Goal: Task Accomplishment & Management: Manage account settings

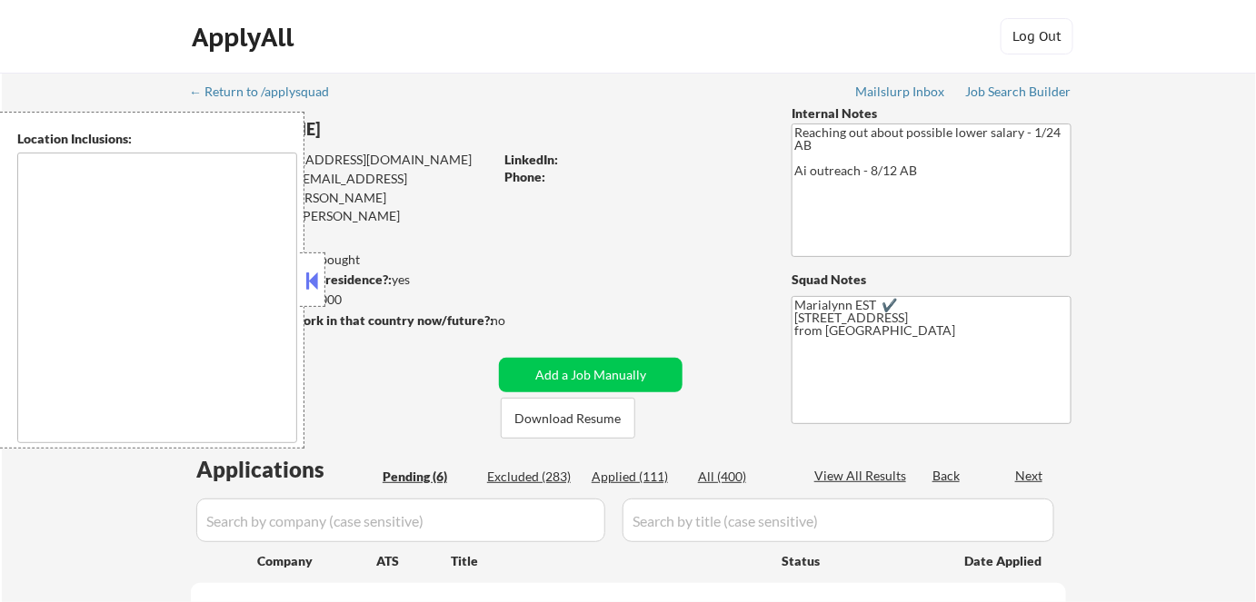
select select ""pending""
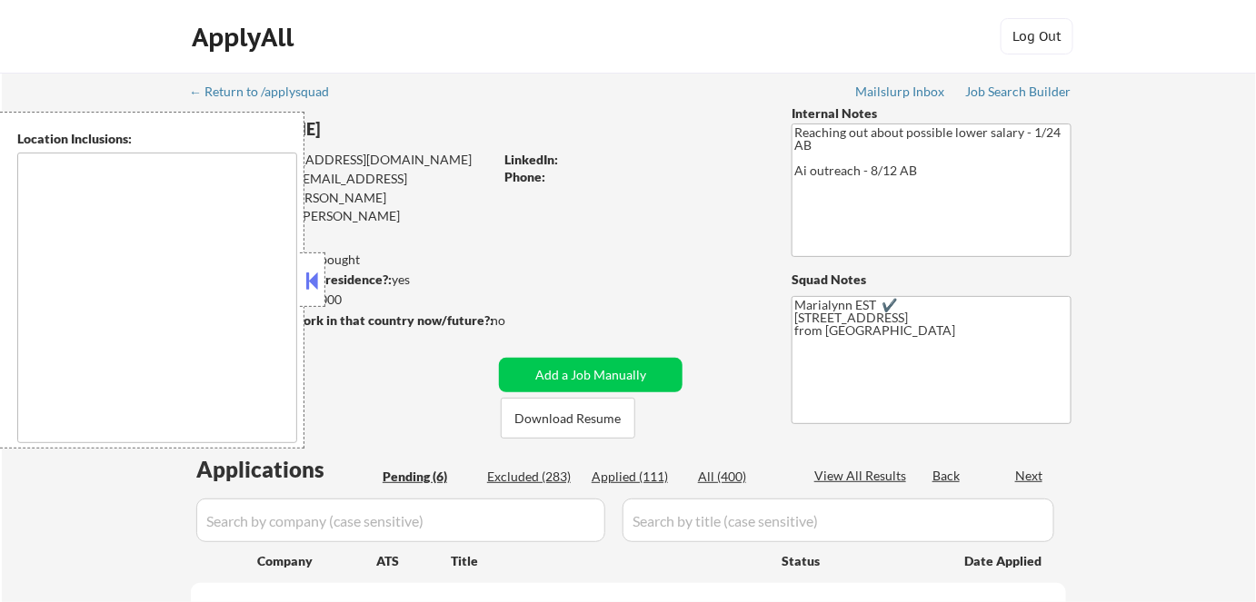
select select ""pending""
type textarea "remote"
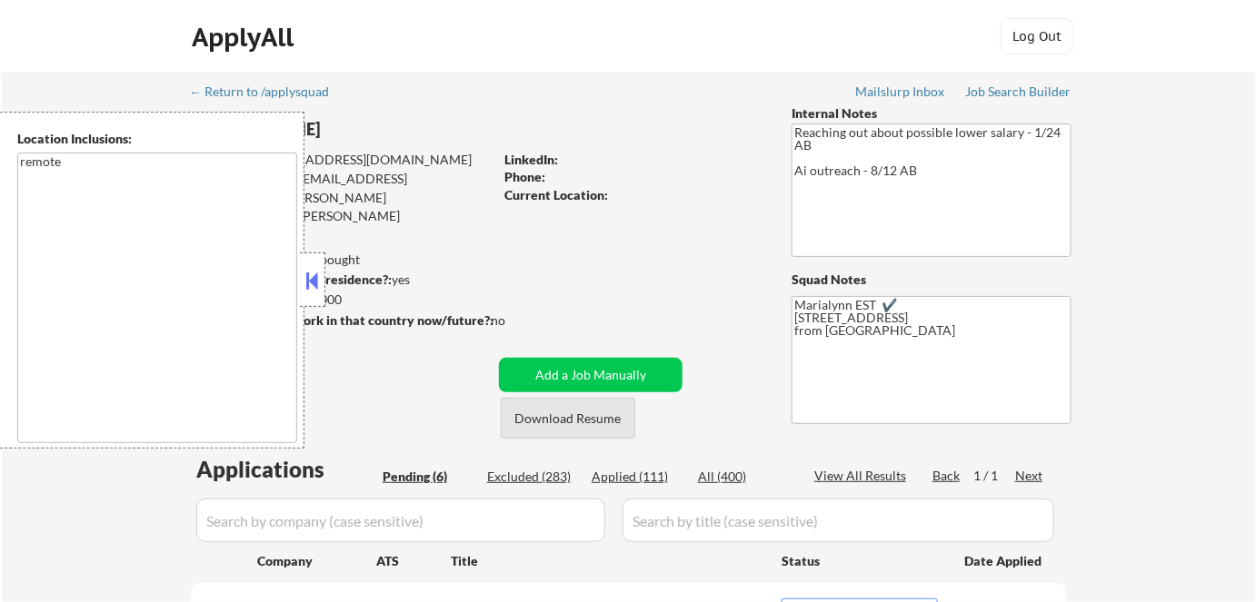
click at [531, 420] on button "Download Resume" at bounding box center [568, 418] width 134 height 41
click at [310, 283] on button at bounding box center [313, 280] width 20 height 27
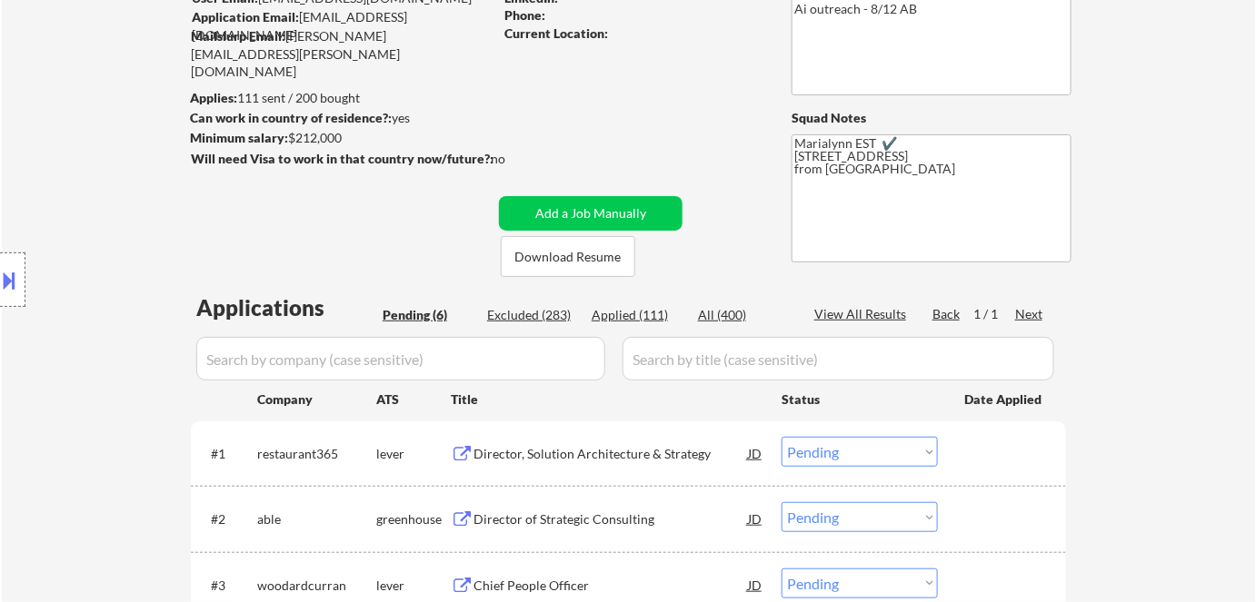
scroll to position [164, 0]
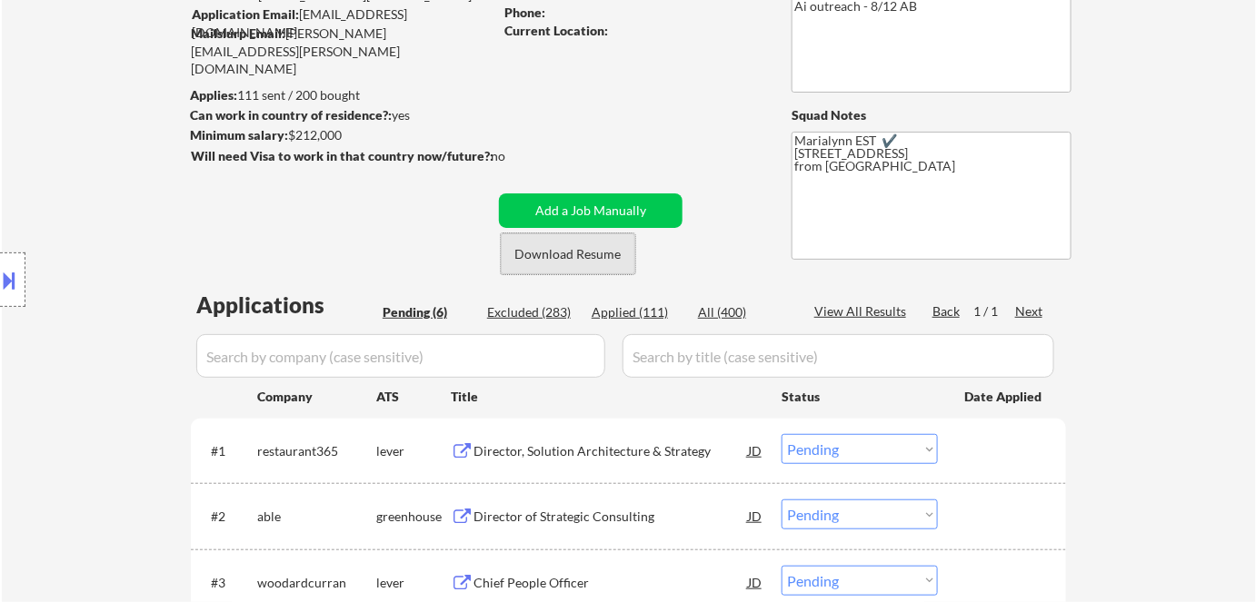
drag, startPoint x: 521, startPoint y: 269, endPoint x: 532, endPoint y: 257, distance: 16.7
click at [525, 263] on button "Download Resume" at bounding box center [568, 253] width 134 height 41
click at [513, 448] on div "Director, Solution Architecture & Strategy" at bounding box center [610, 451] width 274 height 18
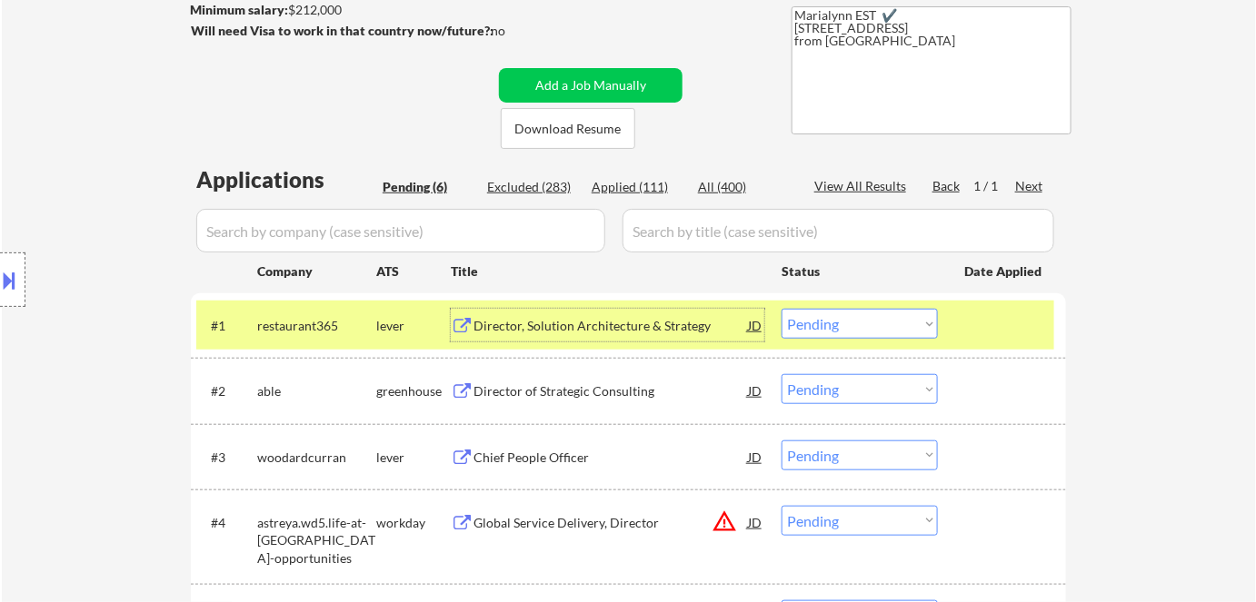
scroll to position [412, 0]
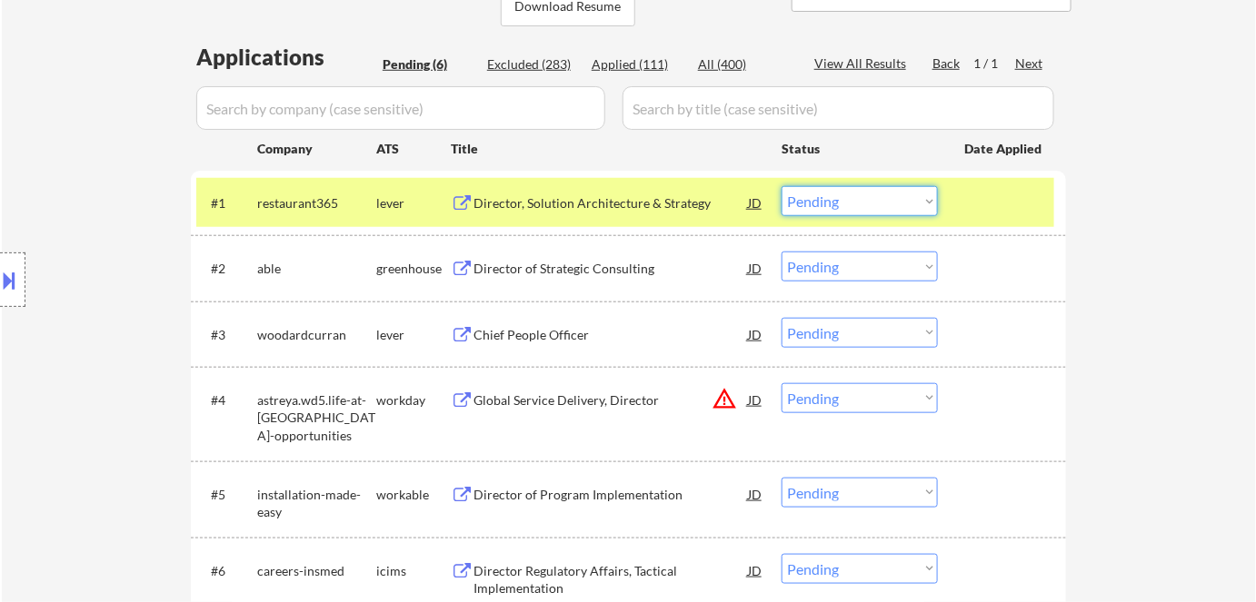
drag, startPoint x: 859, startPoint y: 192, endPoint x: 871, endPoint y: 212, distance: 23.2
click at [860, 192] on select "Choose an option... Pending Applied Excluded (Questions) Excluded (Expired) Exc…" at bounding box center [859, 201] width 156 height 30
click at [781, 186] on select "Choose an option... Pending Applied Excluded (Questions) Excluded (Expired) Exc…" at bounding box center [859, 201] width 156 height 30
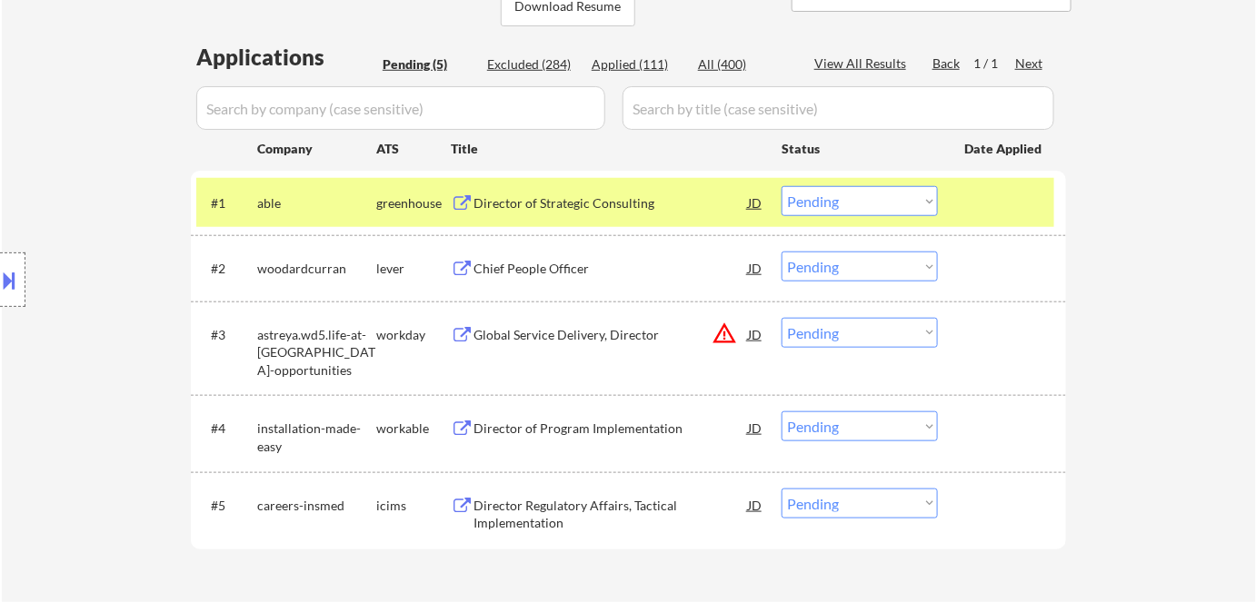
click at [555, 198] on div "Director of Strategic Consulting" at bounding box center [610, 203] width 274 height 18
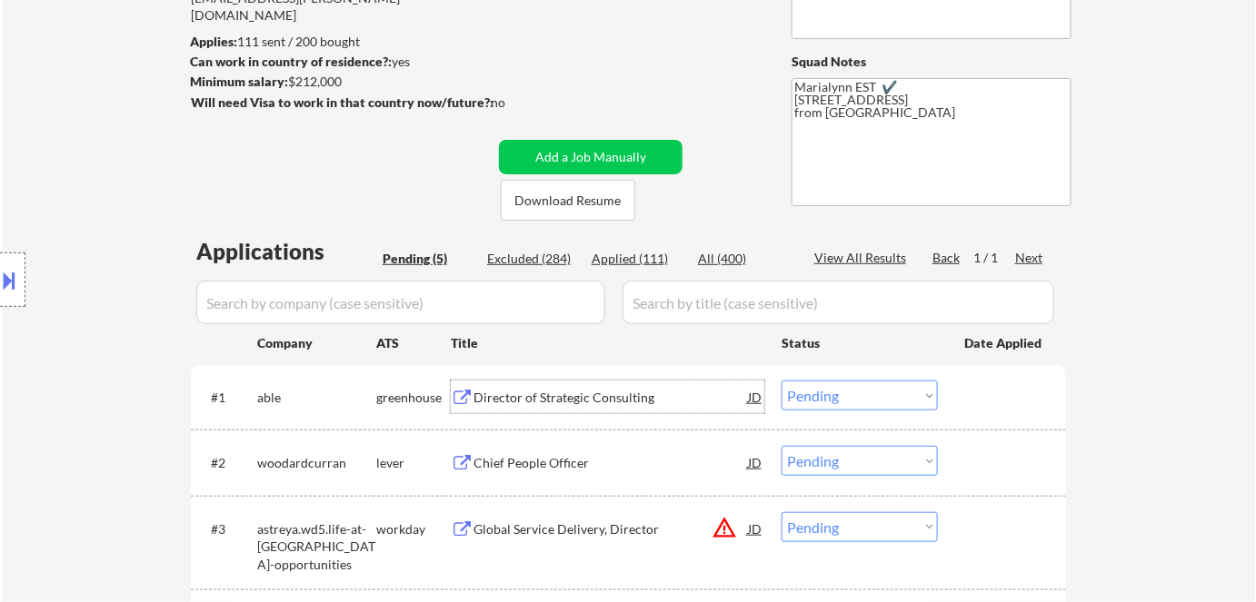
scroll to position [330, 0]
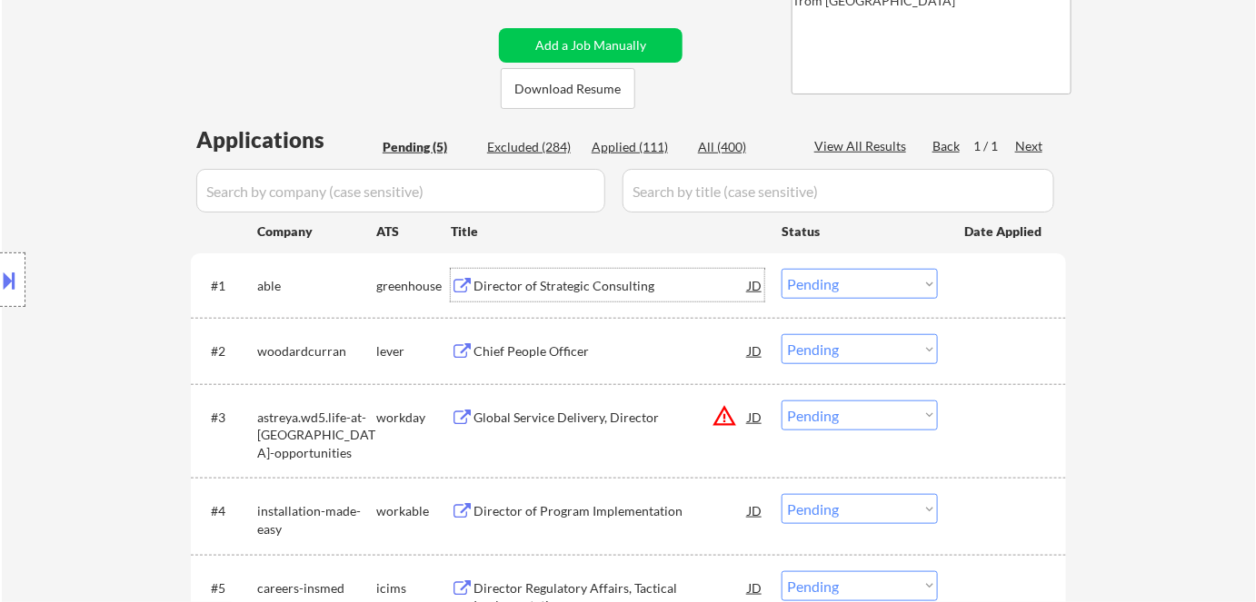
click at [825, 283] on select "Choose an option... Pending Applied Excluded (Questions) Excluded (Expired) Exc…" at bounding box center [859, 284] width 156 height 30
click at [781, 269] on select "Choose an option... Pending Applied Excluded (Questions) Excluded (Expired) Exc…" at bounding box center [859, 284] width 156 height 30
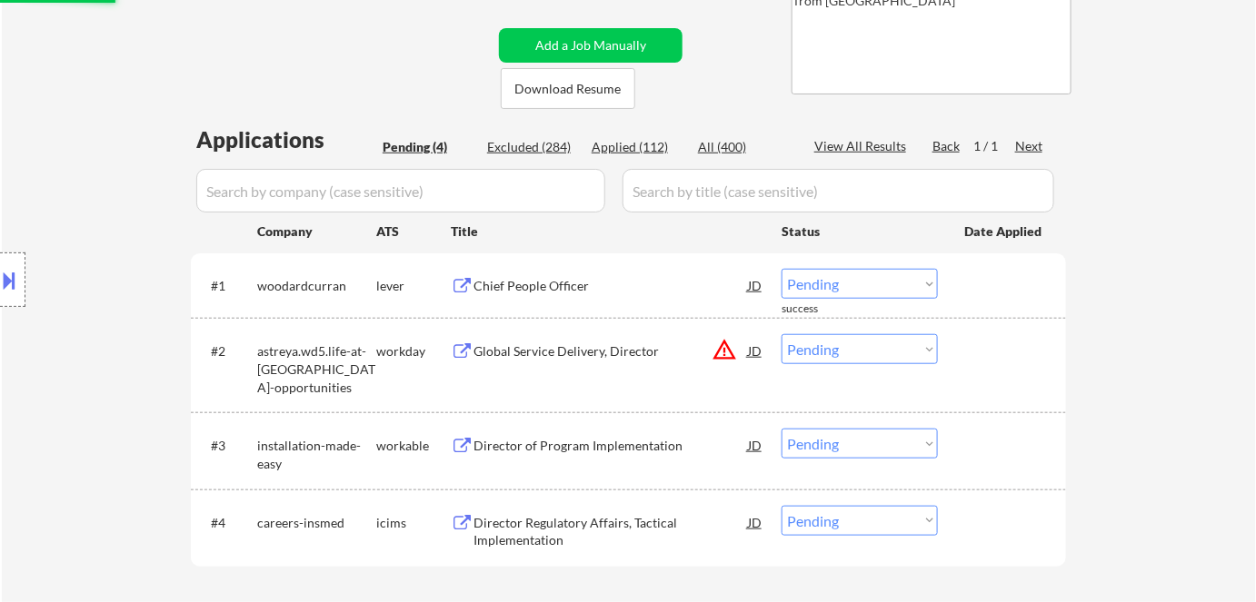
click at [528, 286] on div "Chief People Officer" at bounding box center [610, 286] width 274 height 18
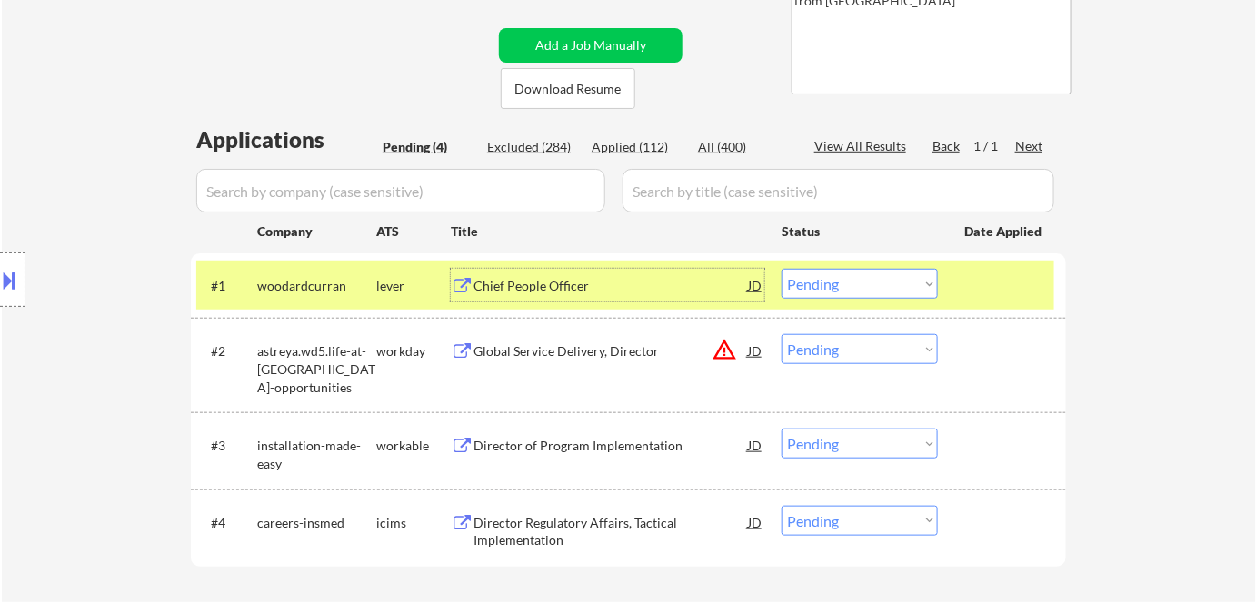
click at [837, 275] on select "Choose an option... Pending Applied Excluded (Questions) Excluded (Expired) Exc…" at bounding box center [859, 284] width 156 height 30
click at [781, 269] on select "Choose an option... Pending Applied Excluded (Questions) Excluded (Expired) Exc…" at bounding box center [859, 284] width 156 height 30
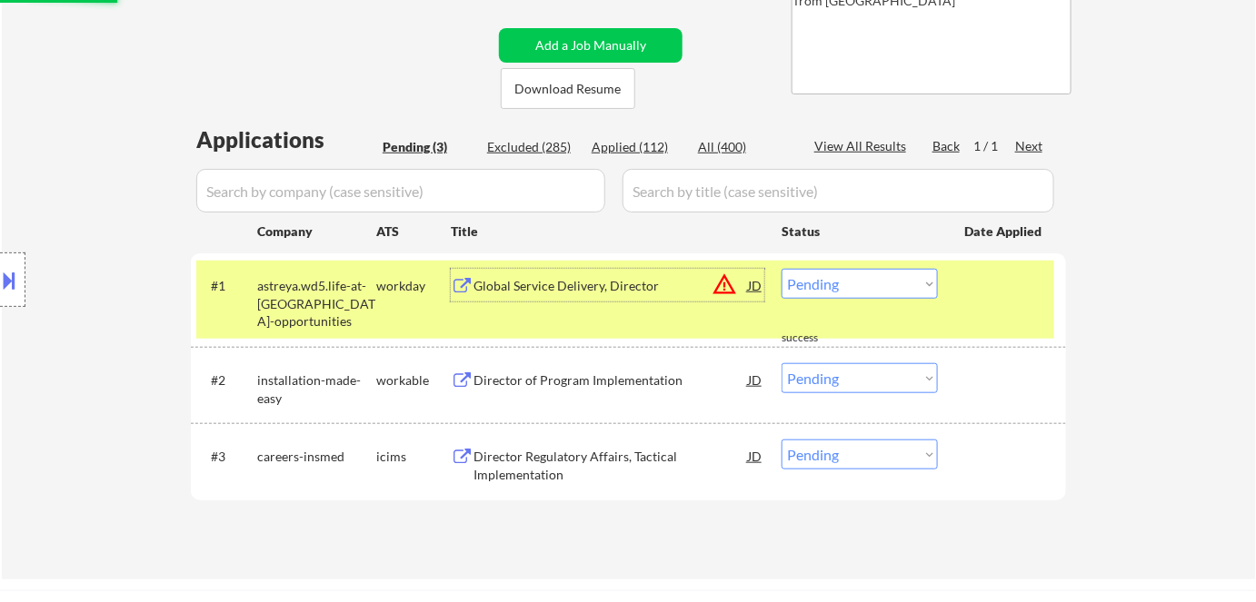
click at [602, 277] on div "Global Service Delivery, Director" at bounding box center [610, 286] width 274 height 18
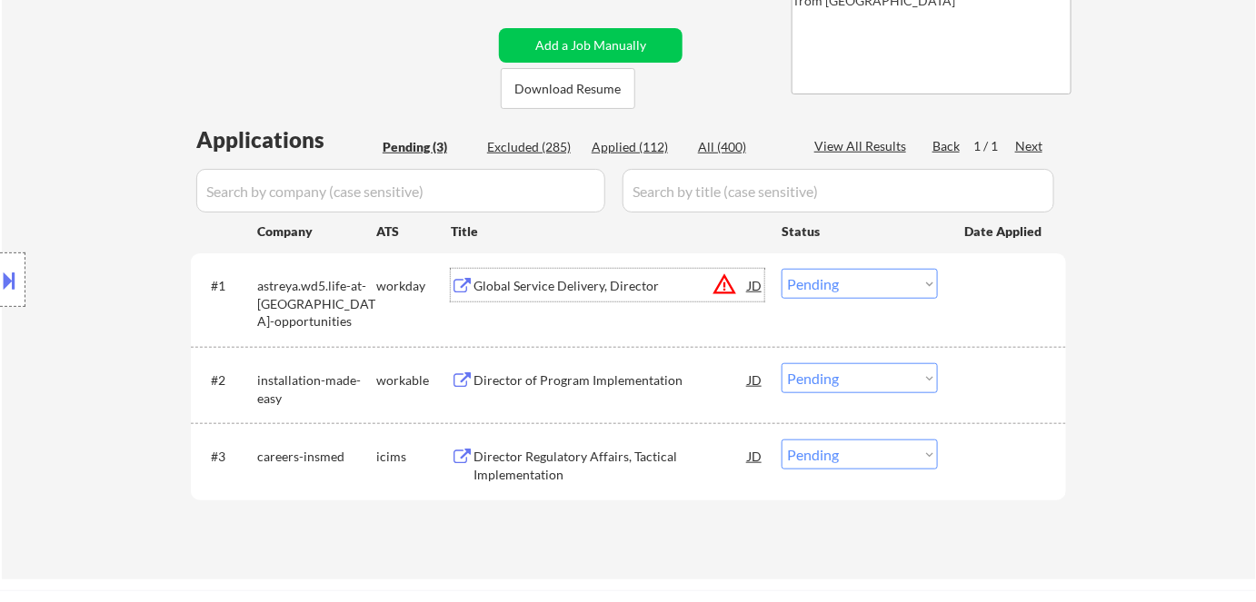
click at [871, 277] on select "Choose an option... Pending Applied Excluded (Questions) Excluded (Expired) Exc…" at bounding box center [859, 284] width 156 height 30
click at [781, 269] on select "Choose an option... Pending Applied Excluded (Questions) Excluded (Expired) Exc…" at bounding box center [859, 284] width 156 height 30
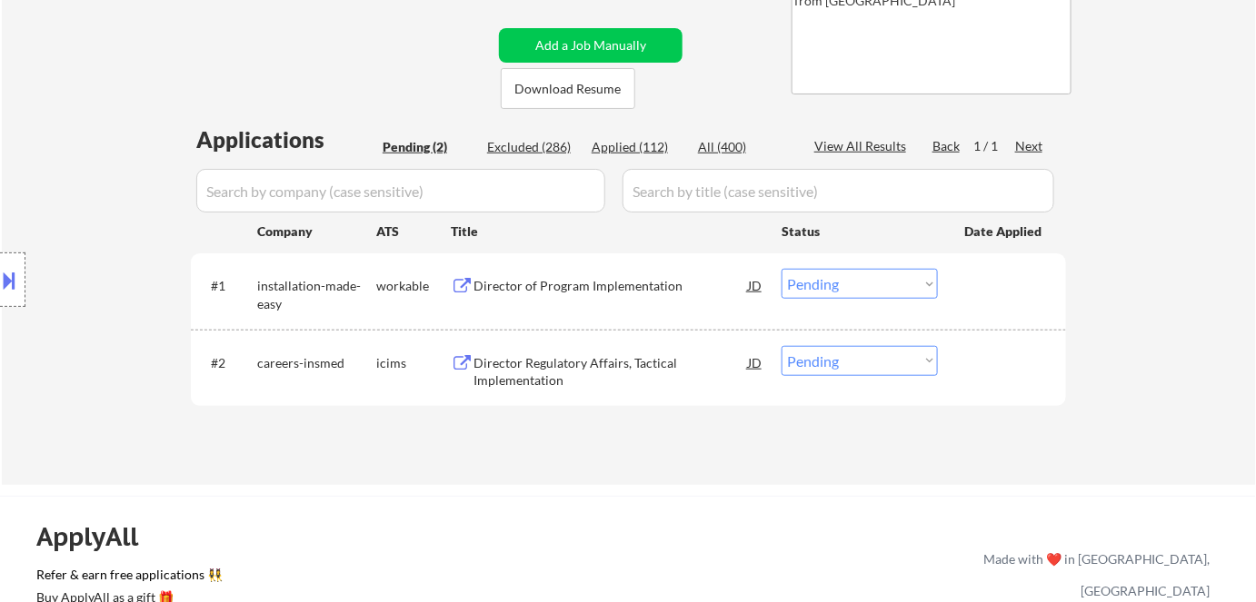
click at [605, 279] on div "Director of Program Implementation" at bounding box center [610, 286] width 274 height 18
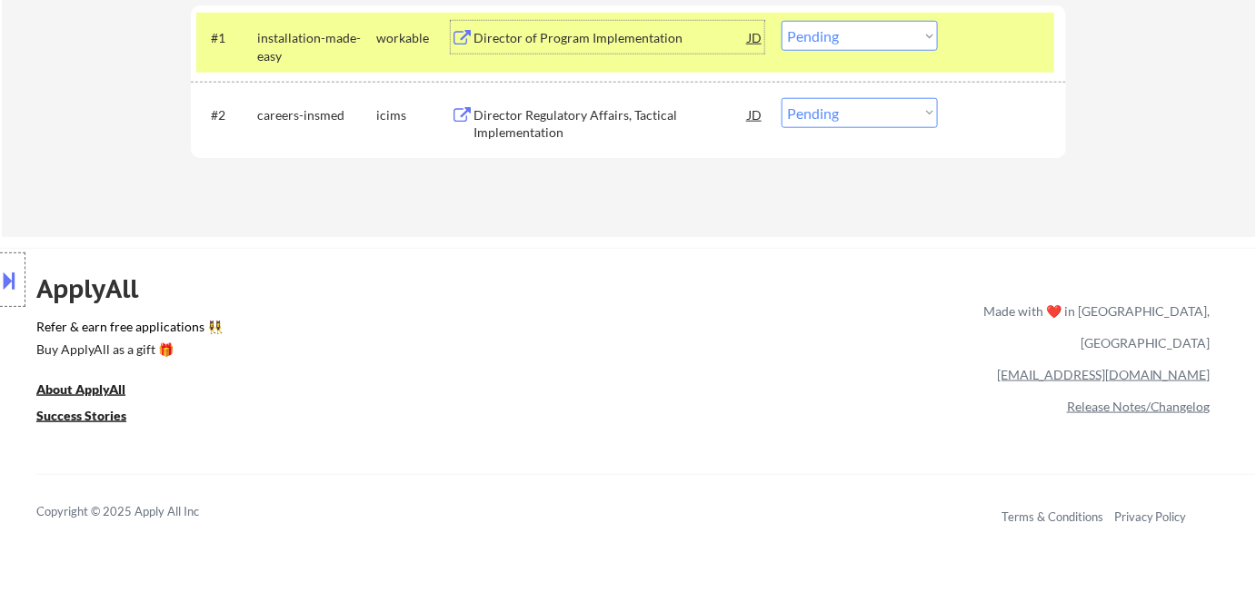
scroll to position [495, 0]
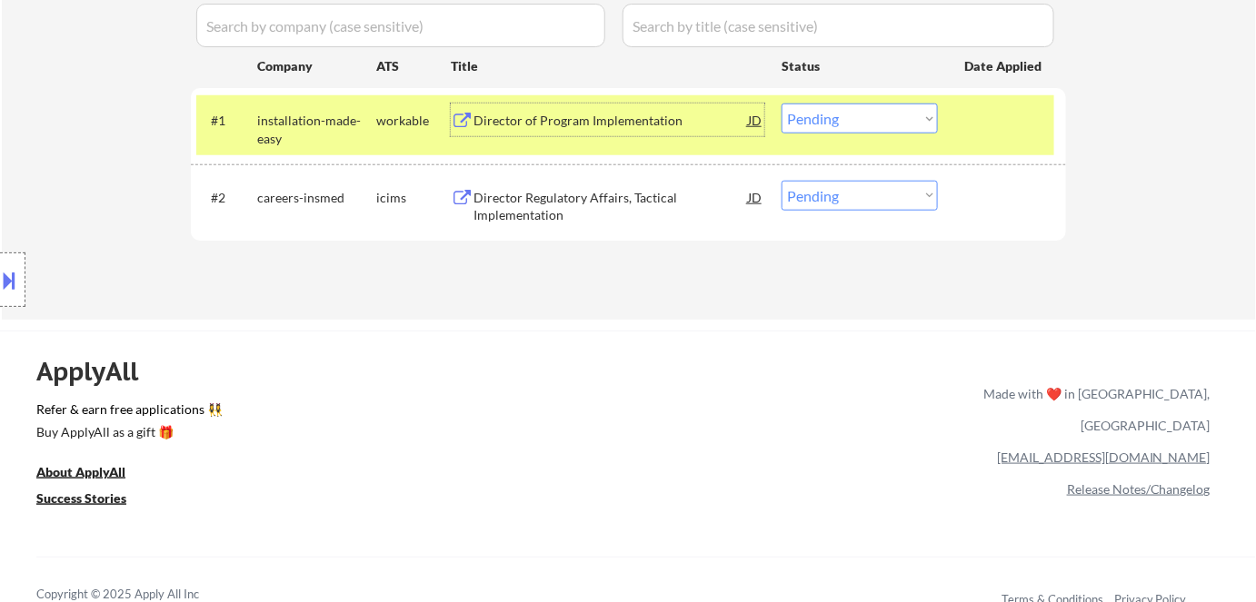
click at [832, 124] on select "Choose an option... Pending Applied Excluded (Questions) Excluded (Expired) Exc…" at bounding box center [859, 119] width 156 height 30
click at [781, 104] on select "Choose an option... Pending Applied Excluded (Questions) Excluded (Expired) Exc…" at bounding box center [859, 119] width 156 height 30
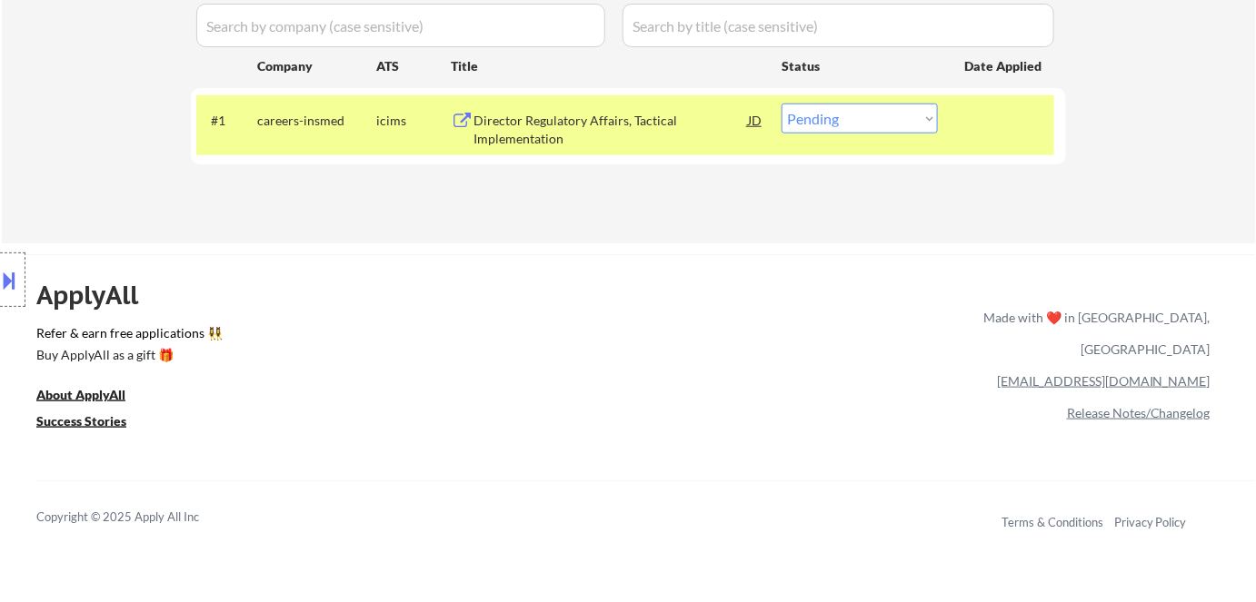
click at [848, 119] on select "Choose an option... Pending Applied Excluded (Questions) Excluded (Expired) Exc…" at bounding box center [859, 119] width 156 height 30
select select ""applied""
click at [781, 104] on select "Choose an option... Pending Applied Excluded (Questions) Excluded (Expired) Exc…" at bounding box center [859, 119] width 156 height 30
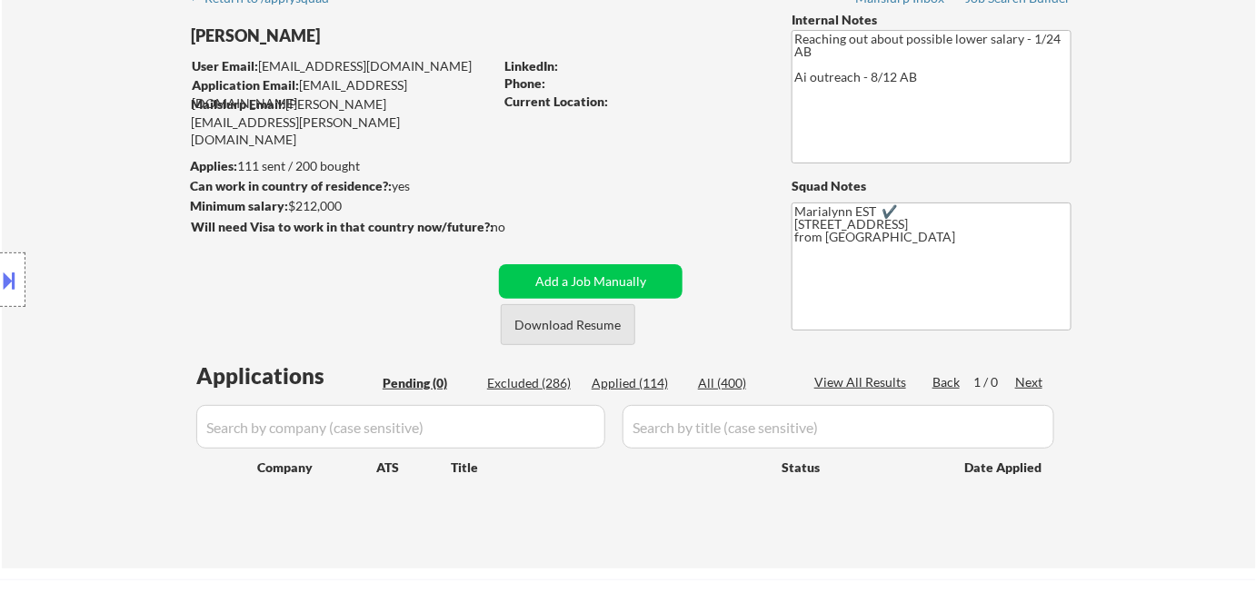
scroll to position [82, 0]
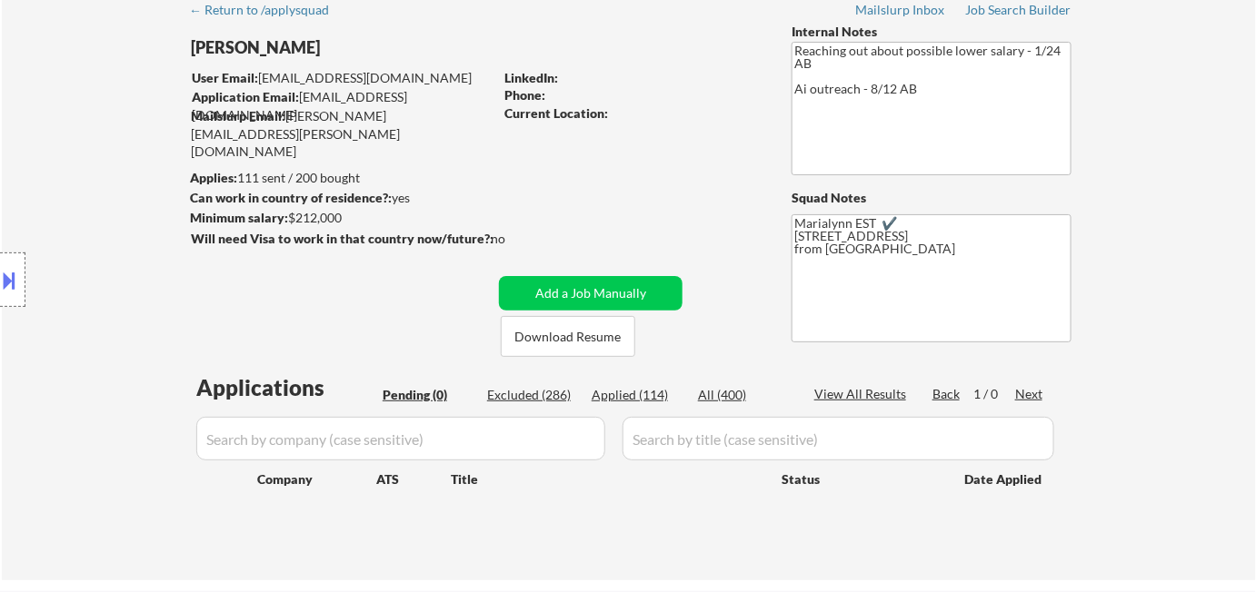
click at [660, 402] on div "Applied (114)" at bounding box center [636, 395] width 91 height 18
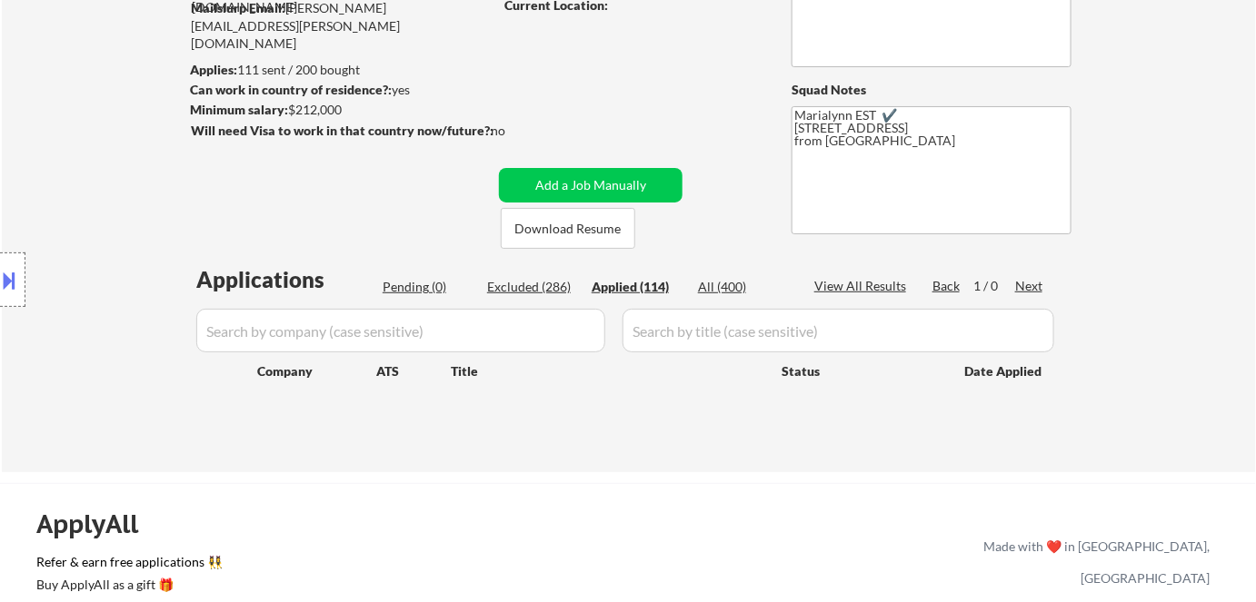
scroll to position [412, 0]
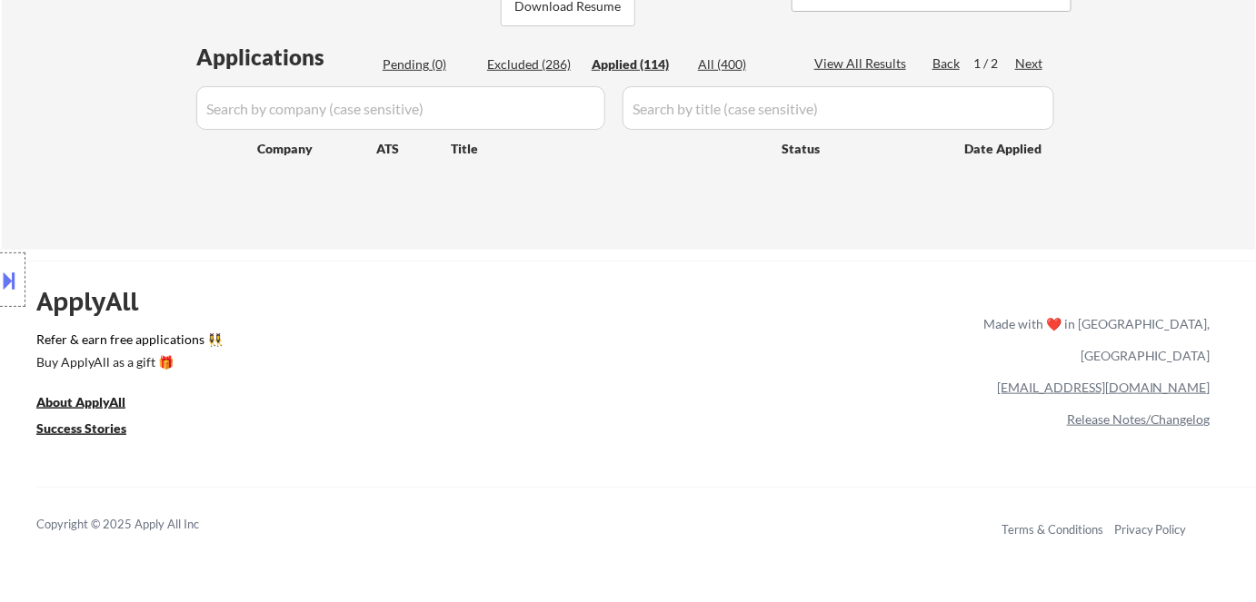
select select ""applied""
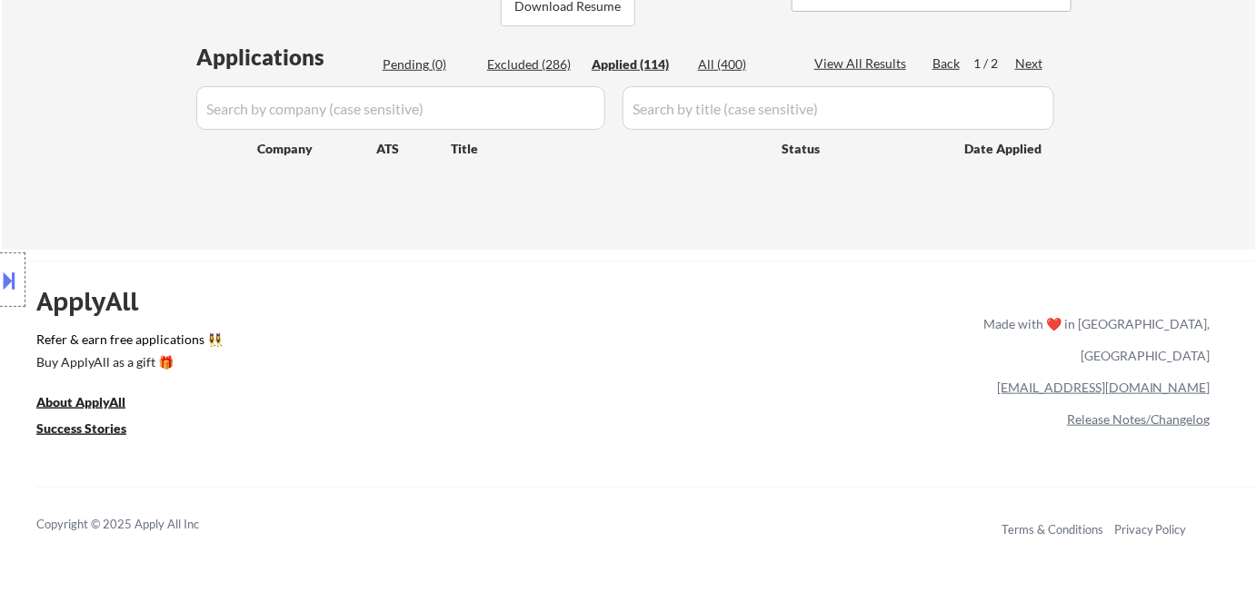
select select ""applied""
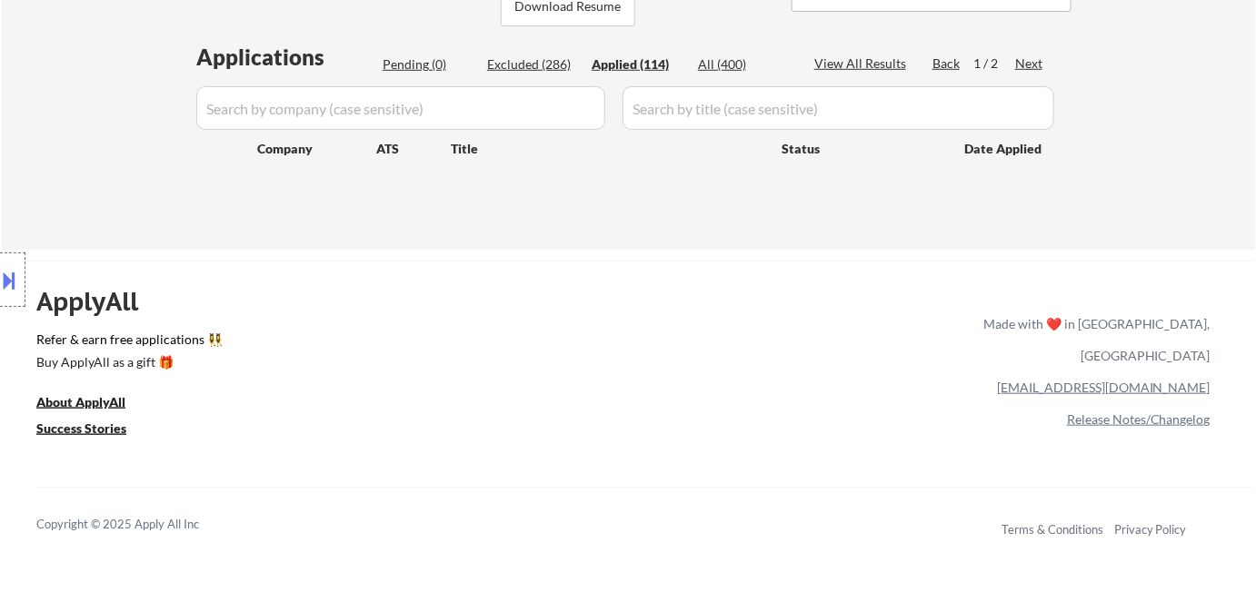
select select ""applied""
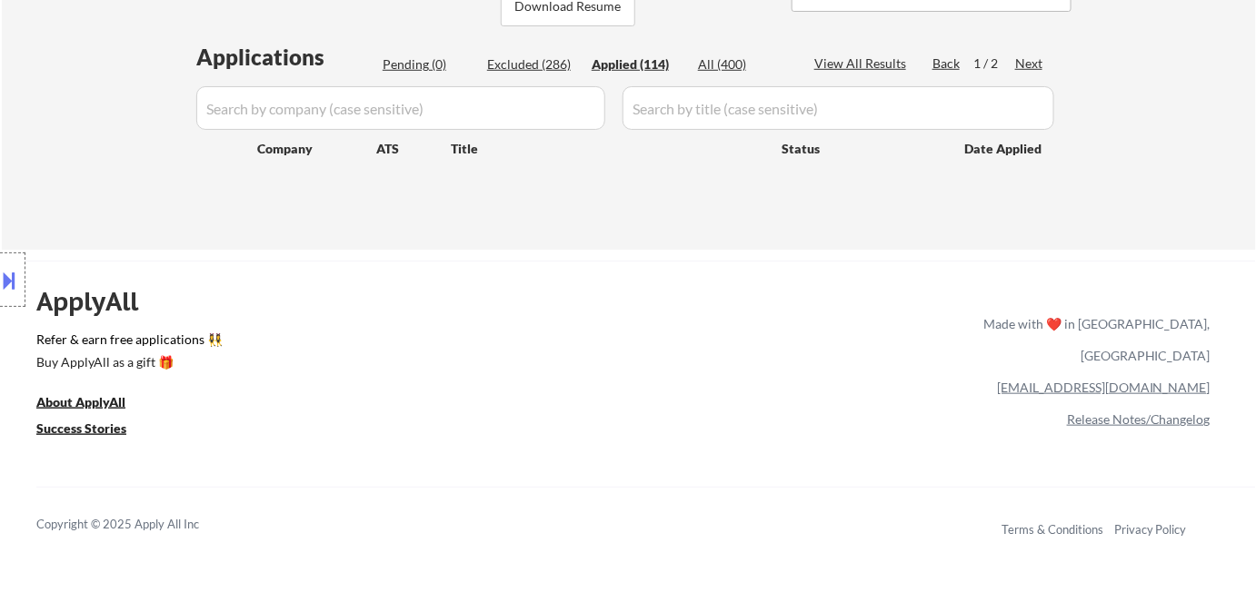
select select ""applied""
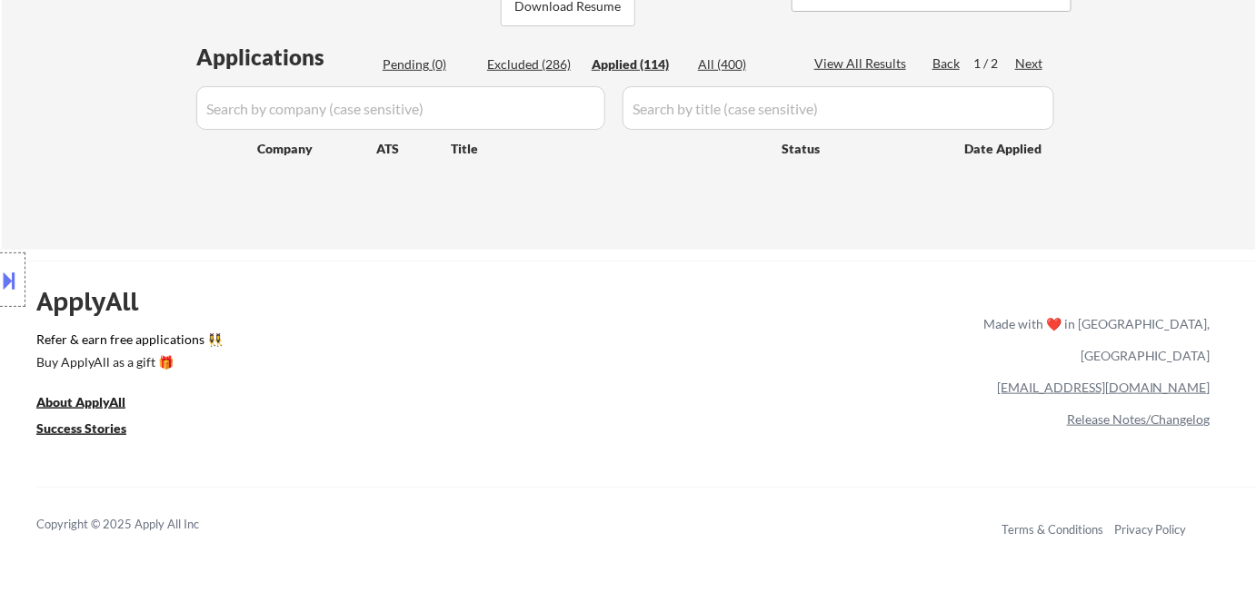
select select ""applied""
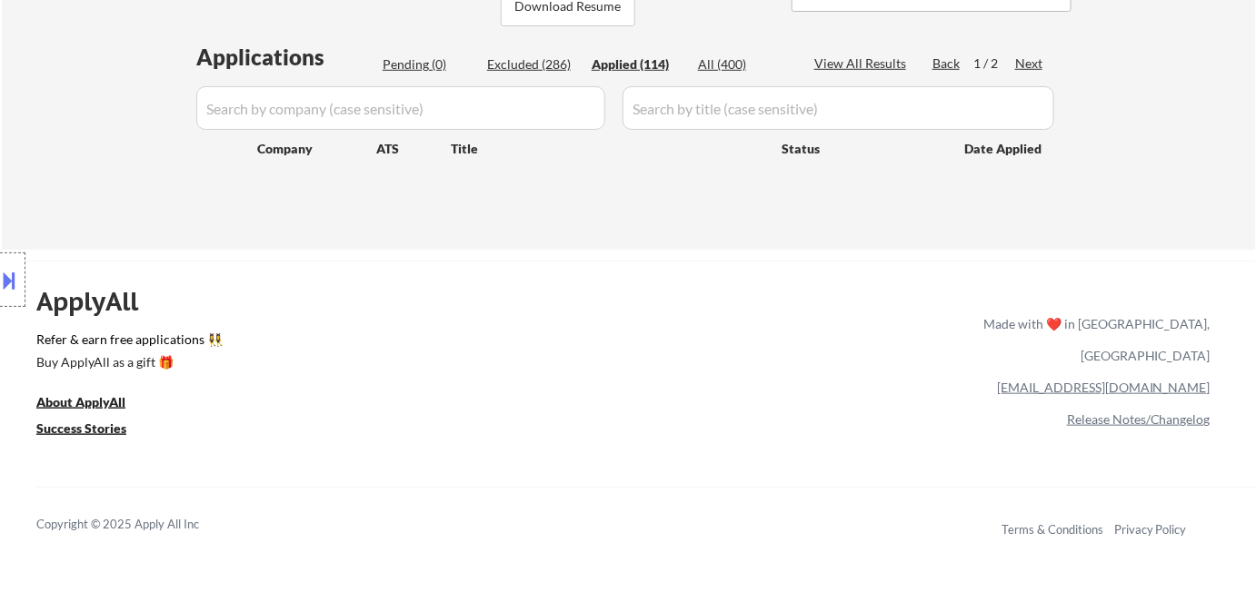
select select ""applied""
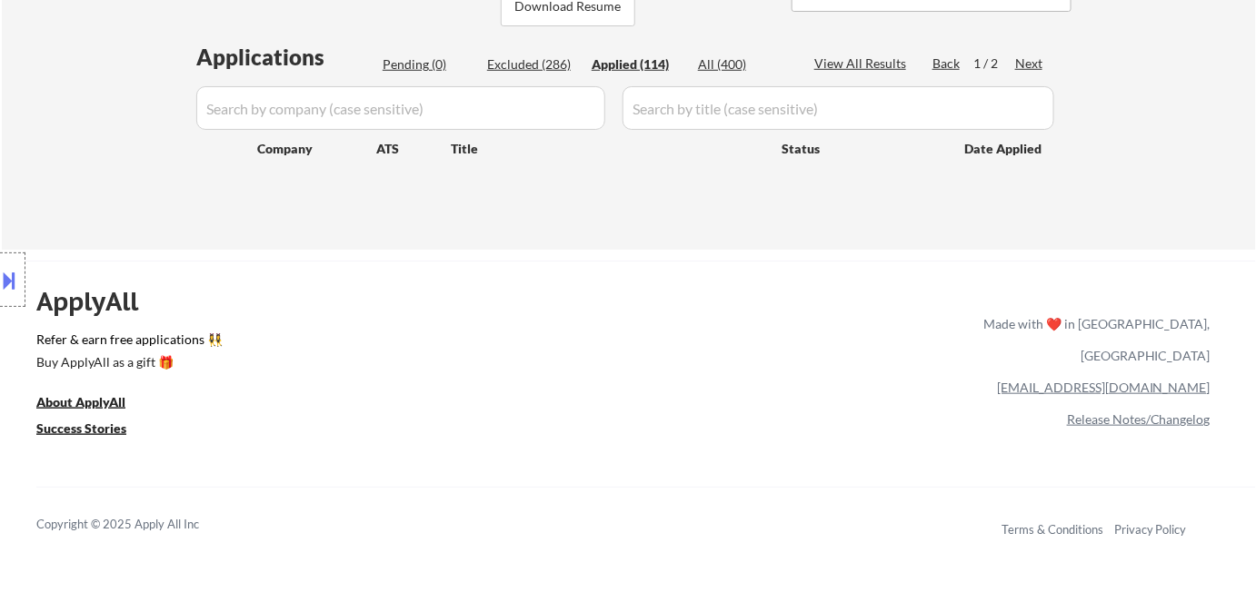
select select ""applied""
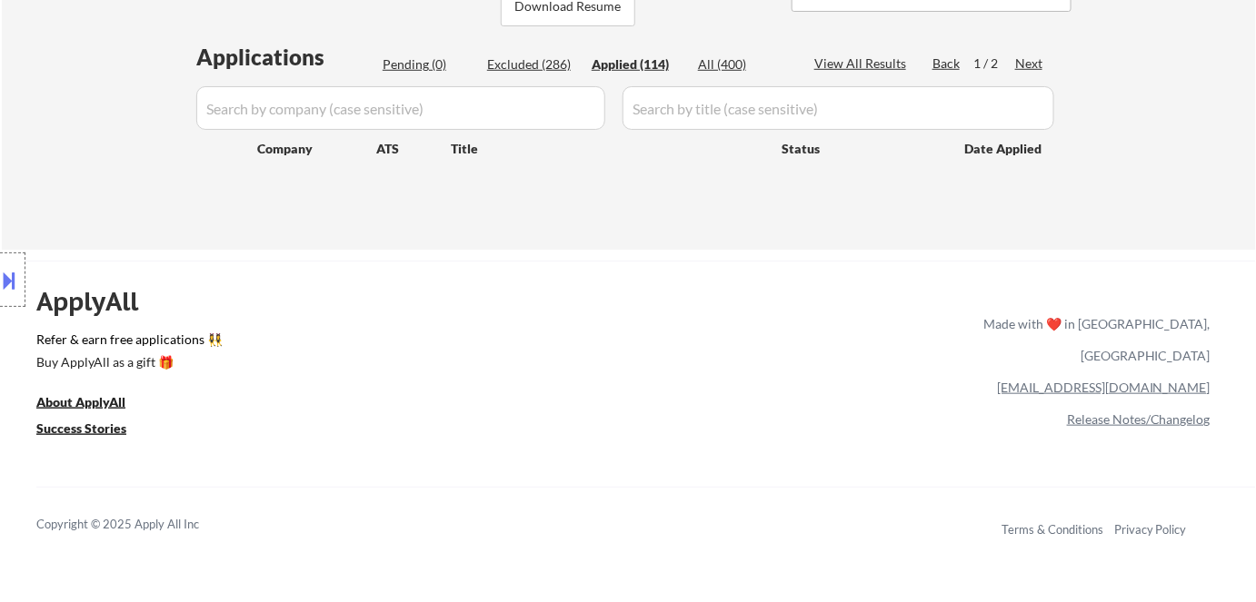
select select ""applied""
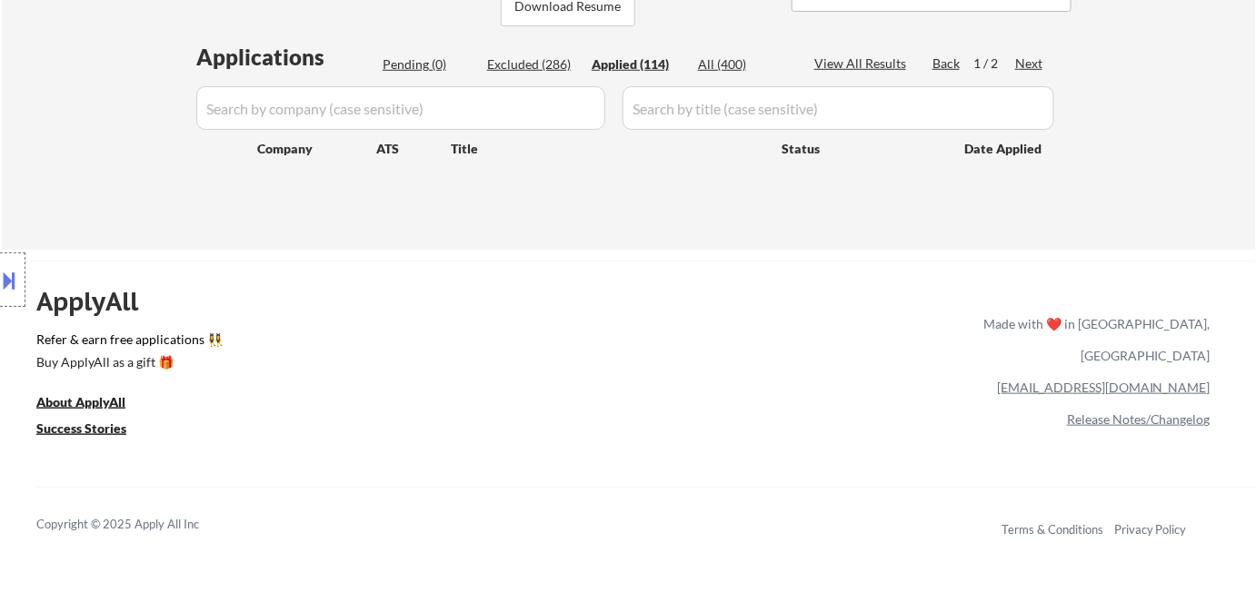
select select ""applied""
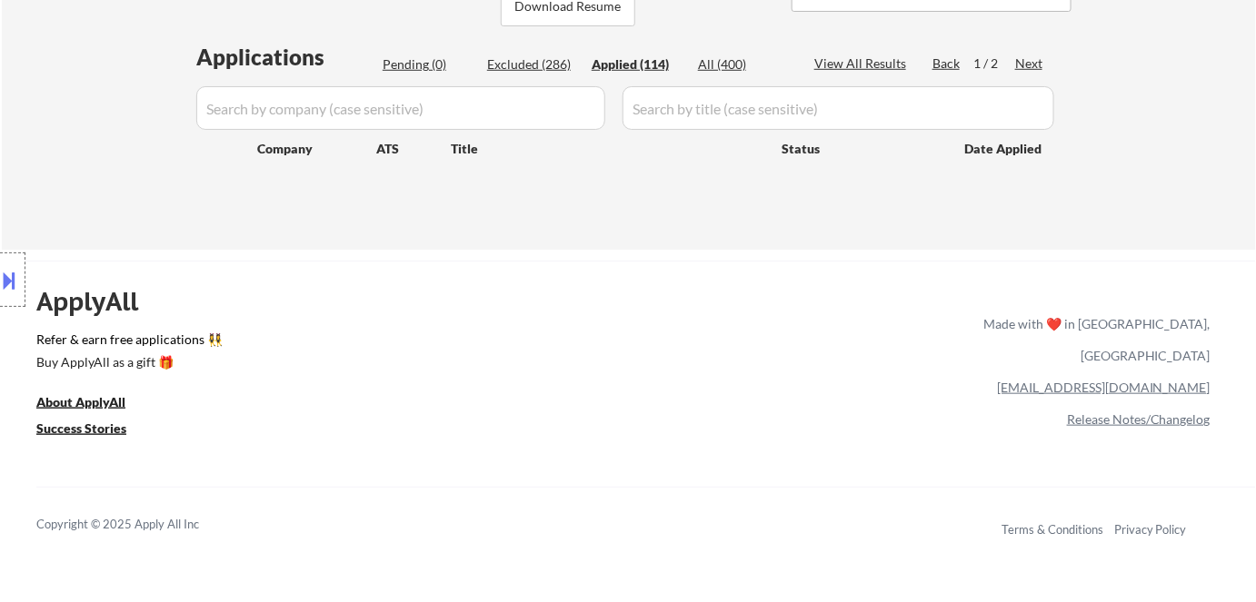
select select ""applied""
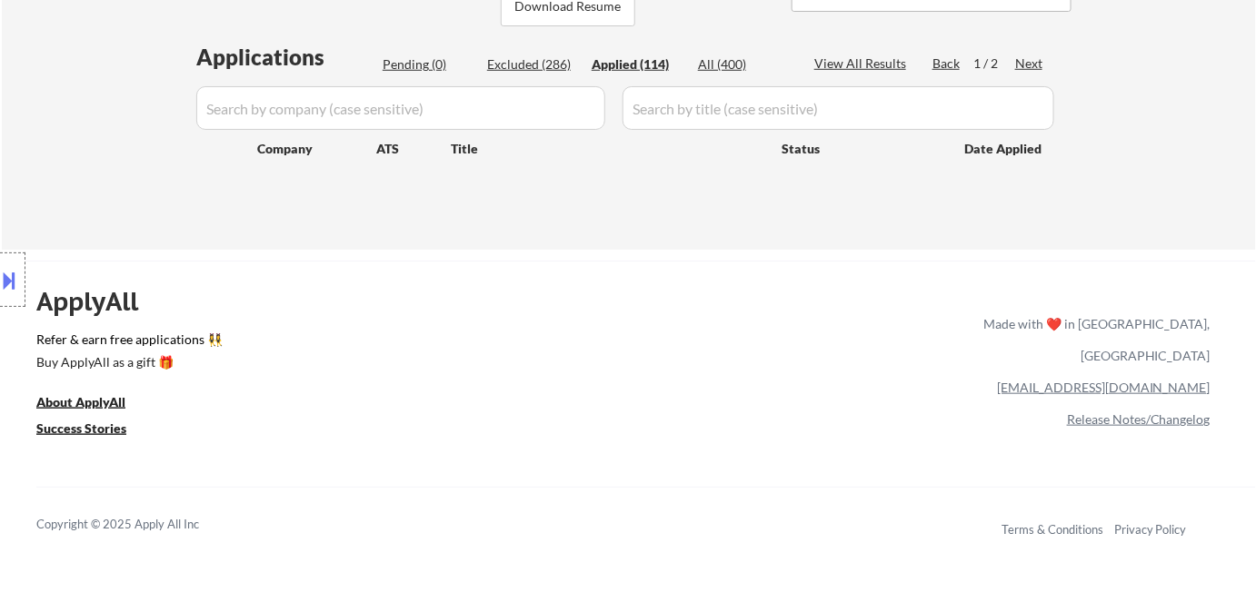
select select ""applied""
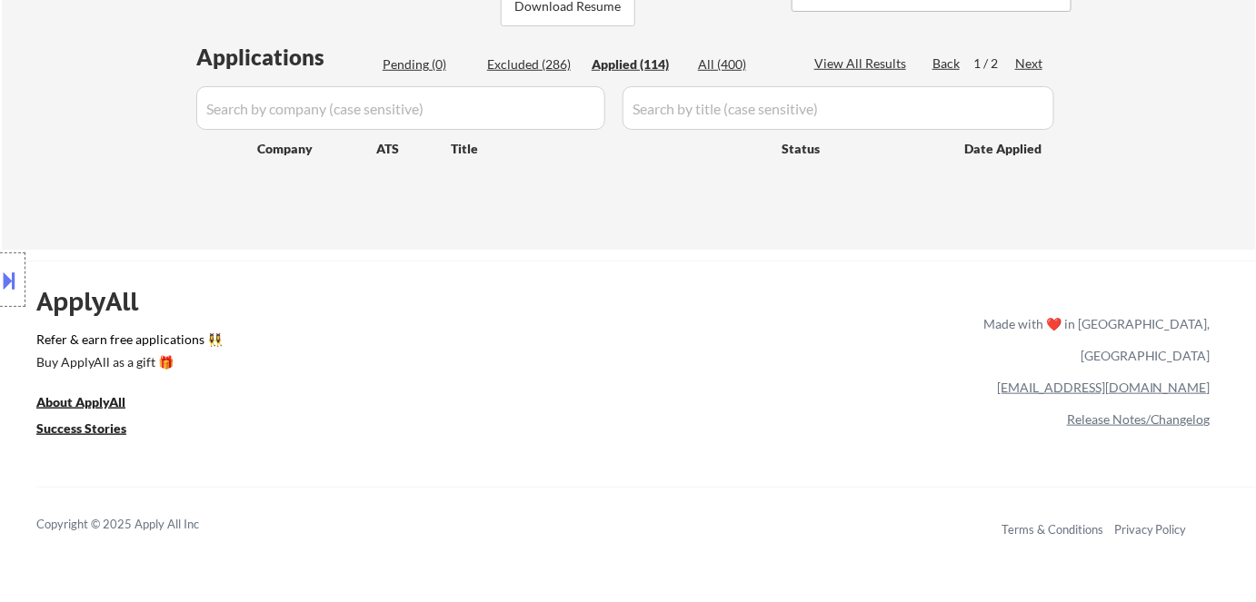
select select ""applied""
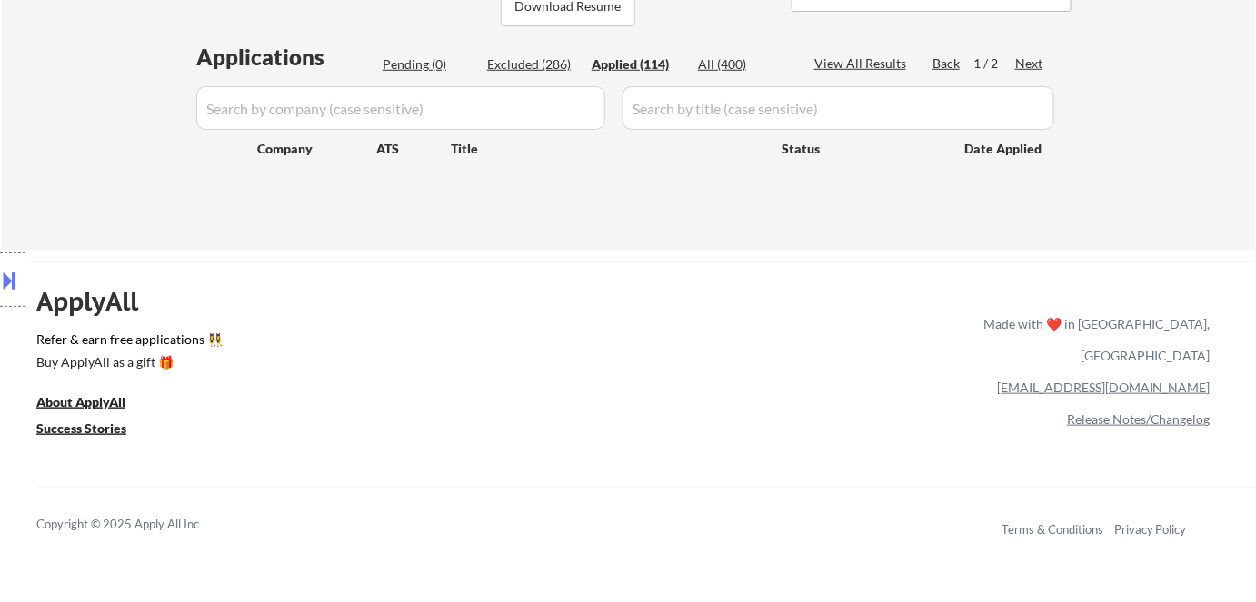
select select ""applied""
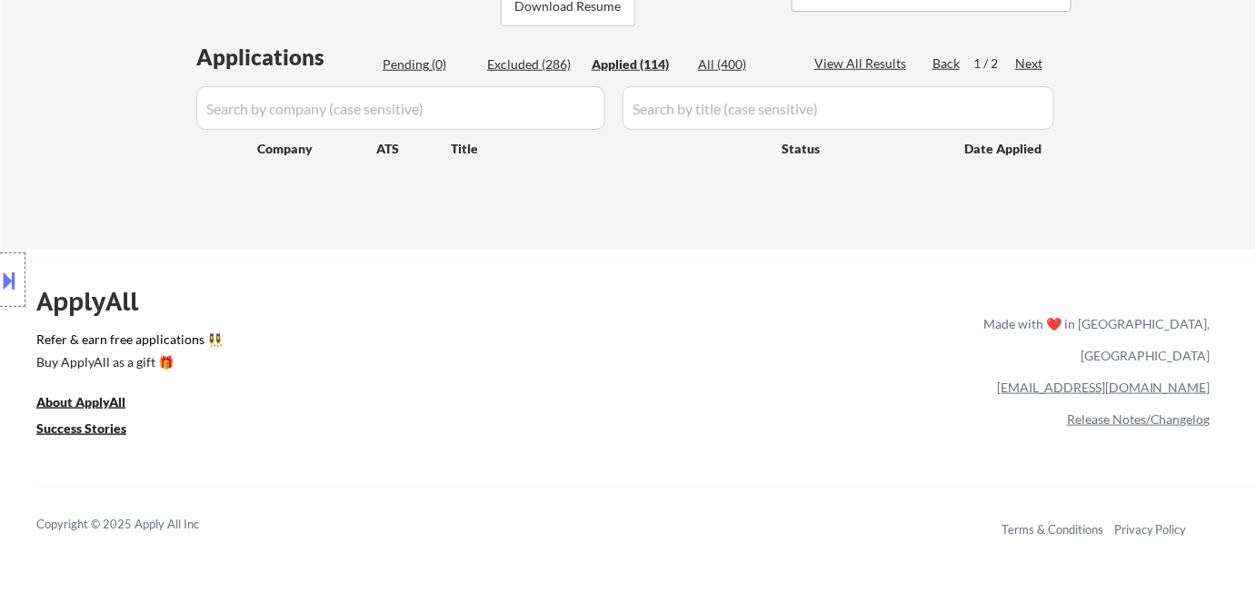
select select ""applied""
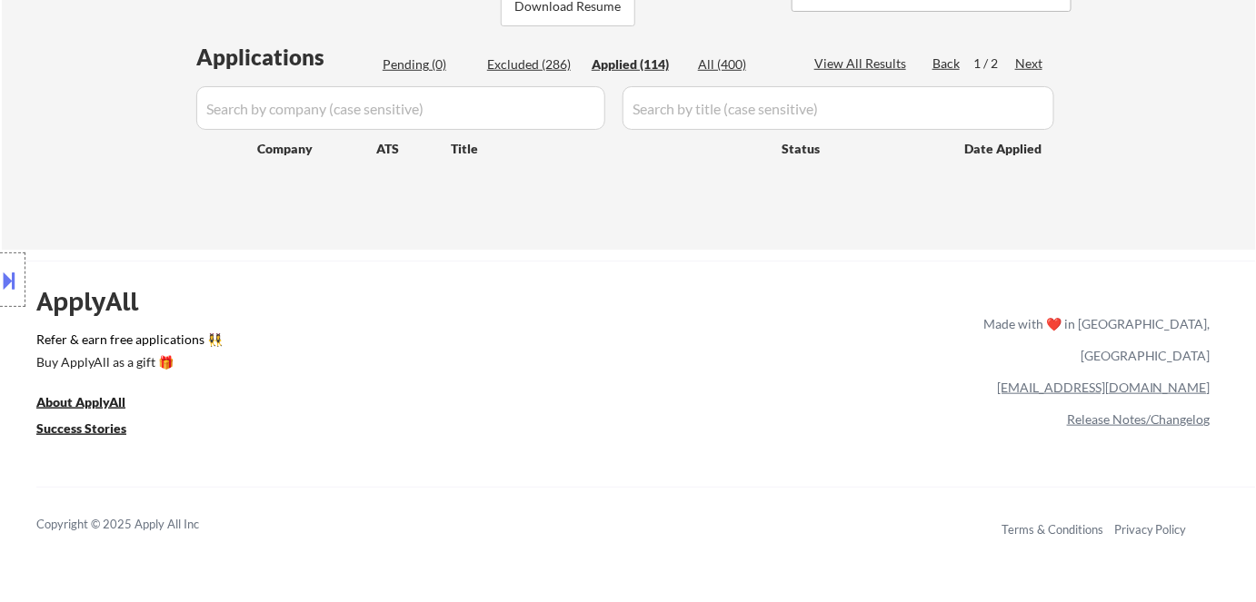
select select ""applied""
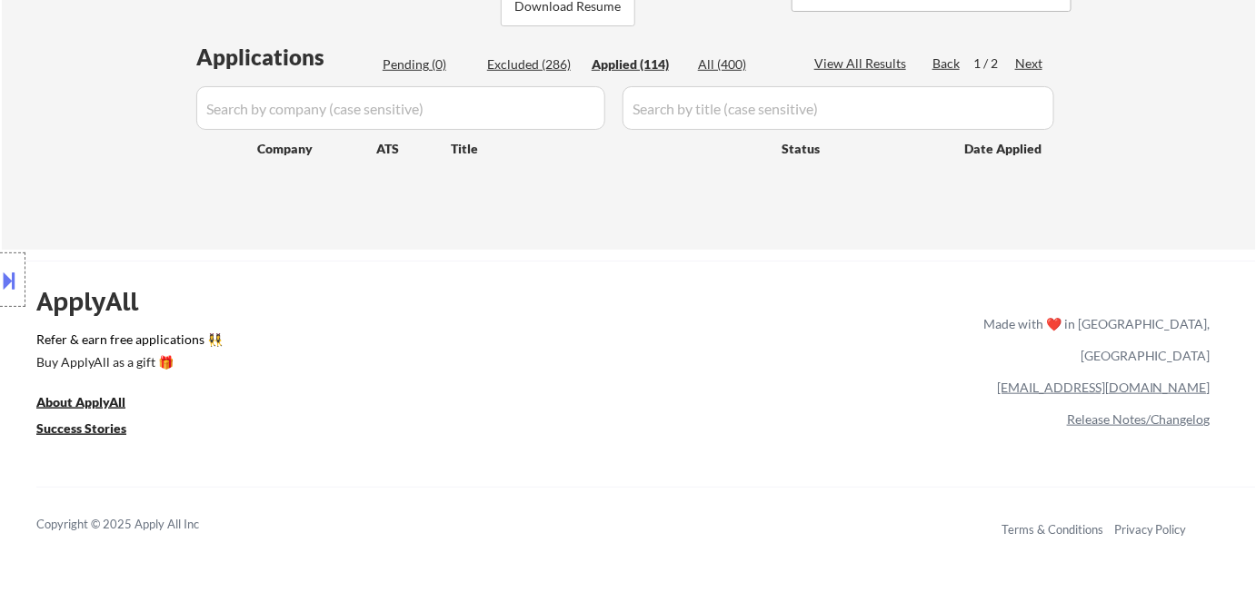
select select ""applied""
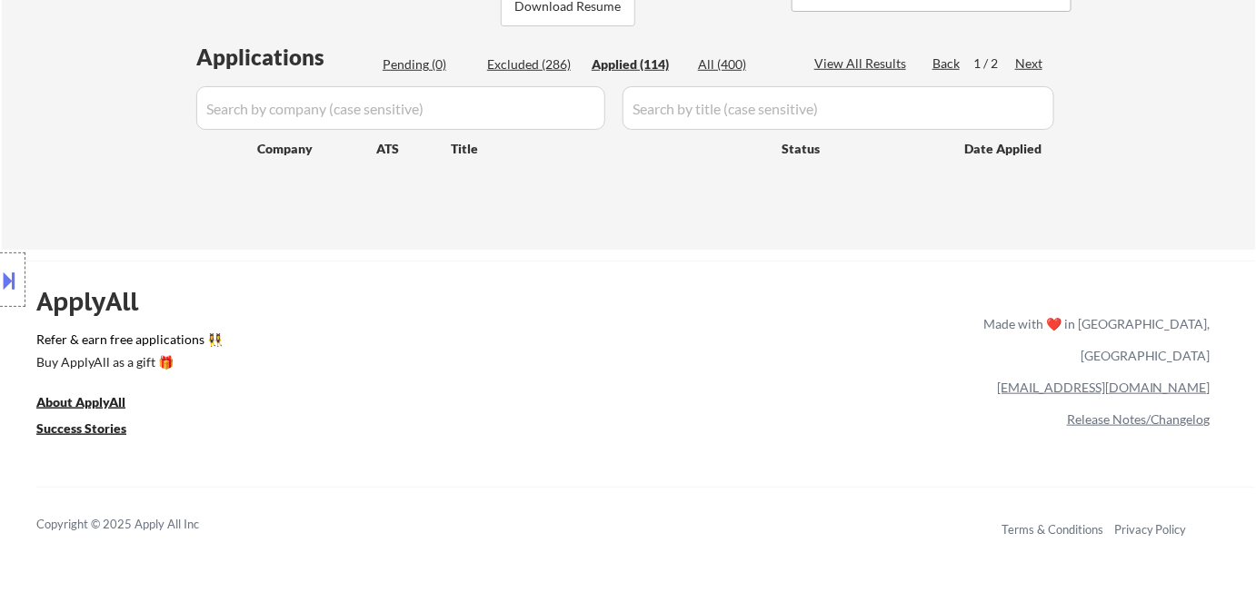
select select ""applied""
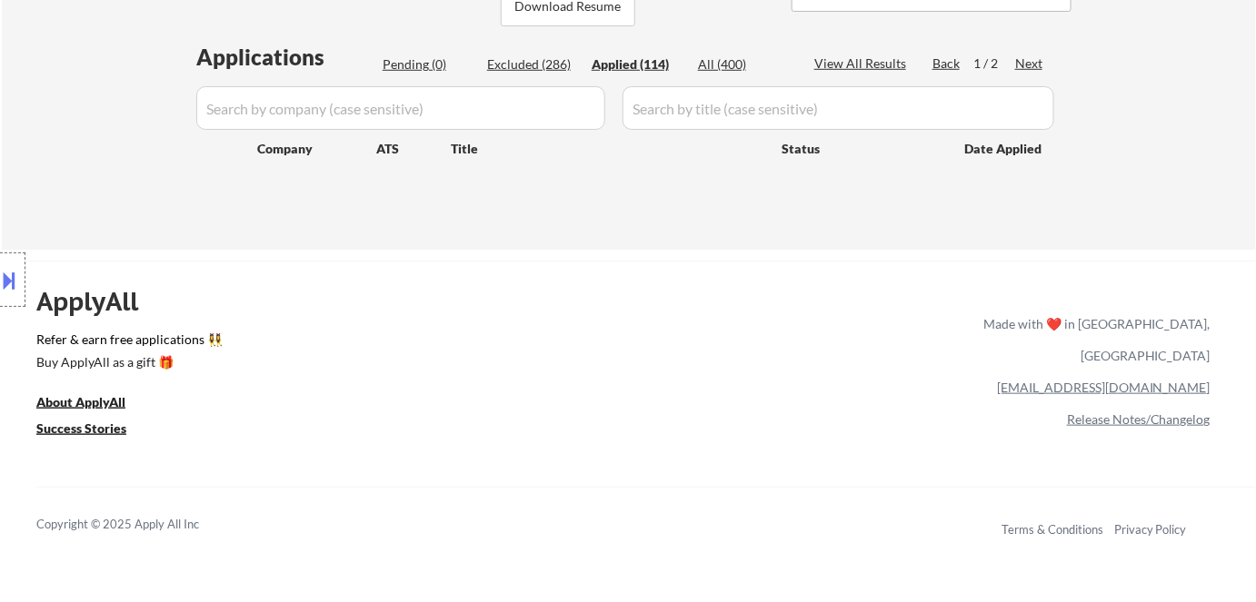
select select ""applied""
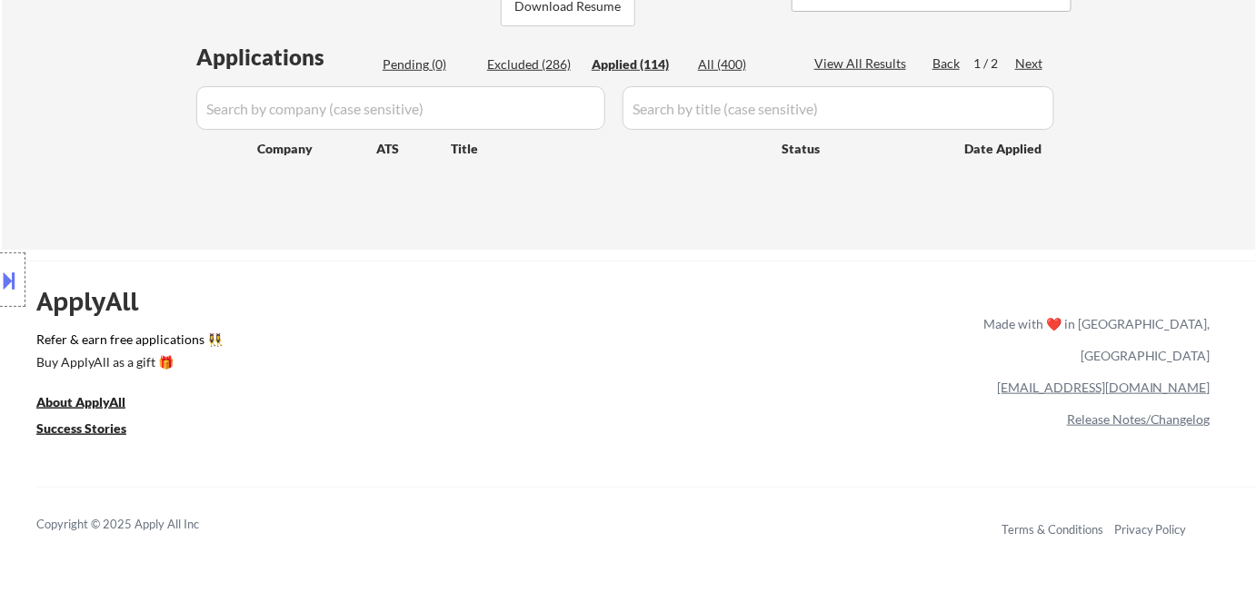
select select ""applied""
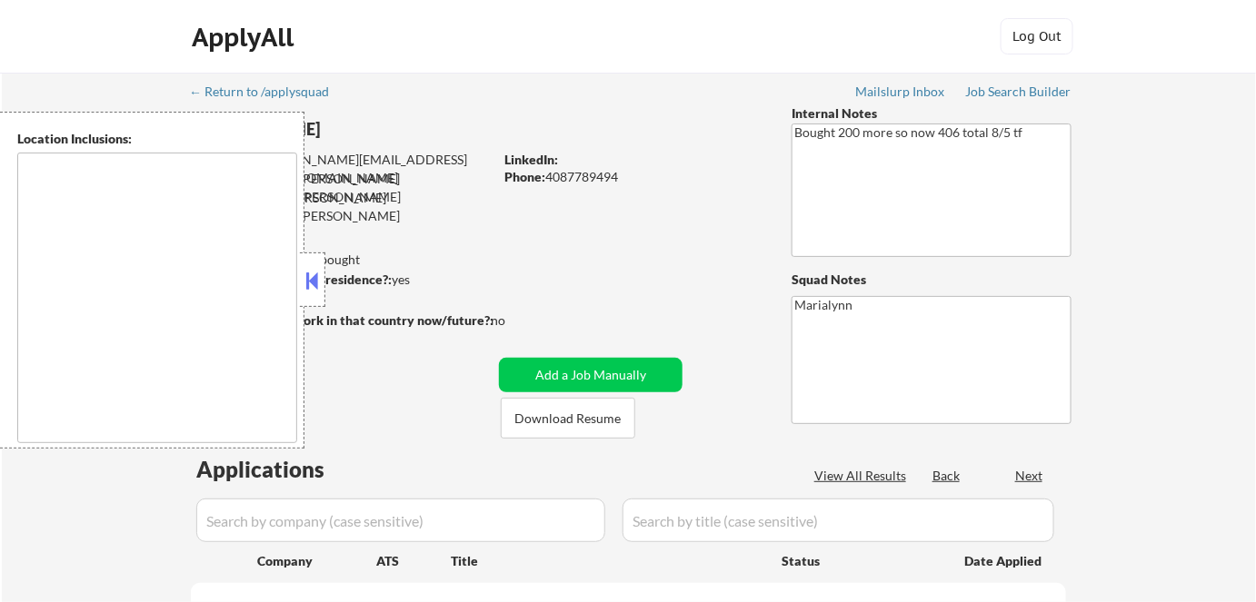
type textarea "[GEOGRAPHIC_DATA], [GEOGRAPHIC_DATA] [GEOGRAPHIC_DATA], [GEOGRAPHIC_DATA] [GEOG…"
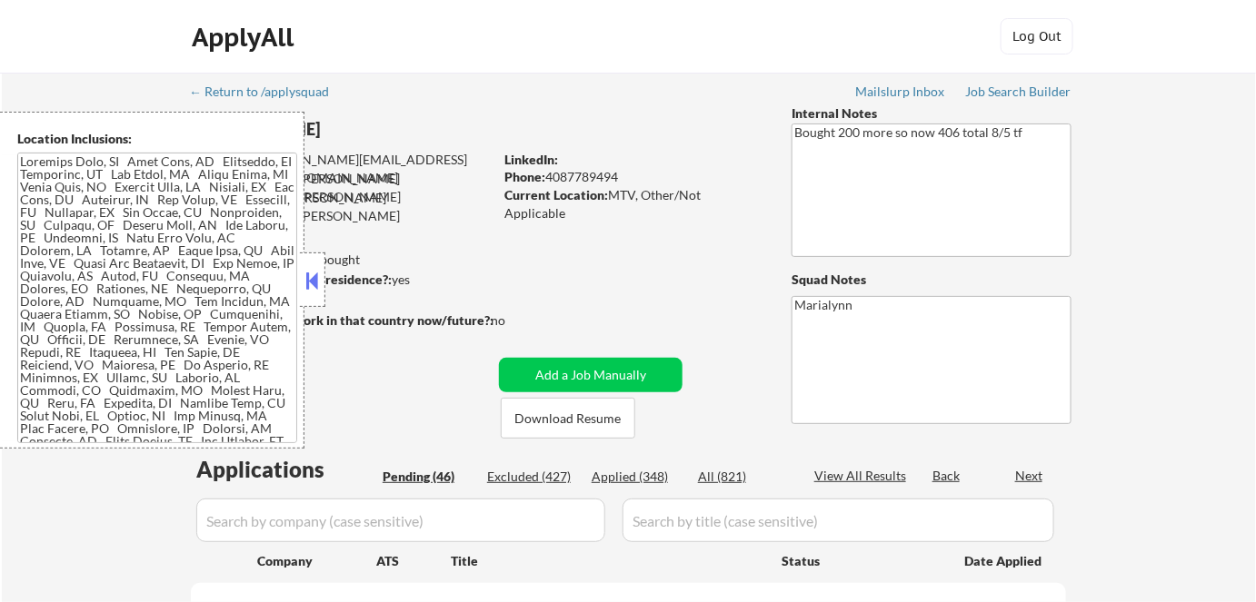
click at [319, 270] on button at bounding box center [313, 280] width 20 height 27
select select ""pending""
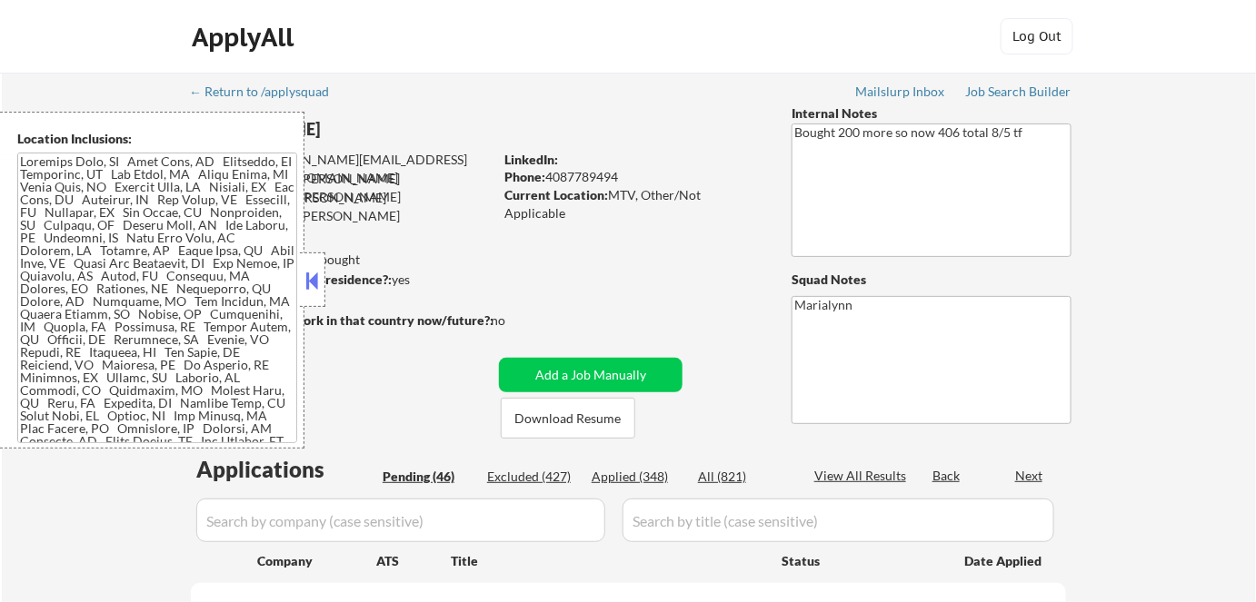
select select ""pending""
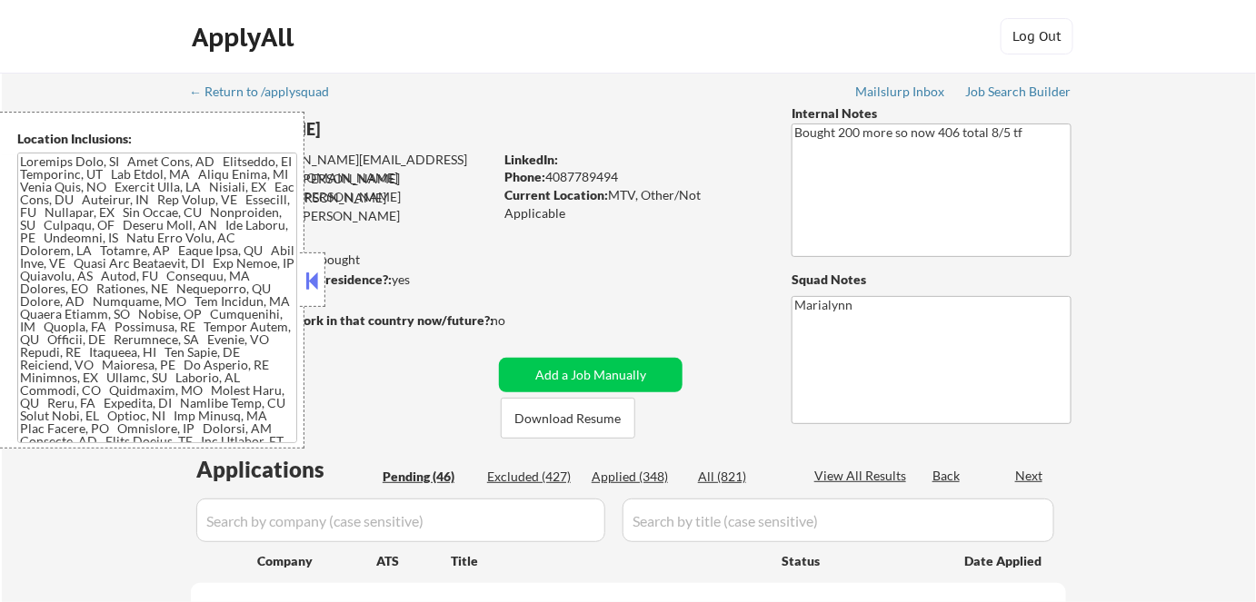
select select ""pending""
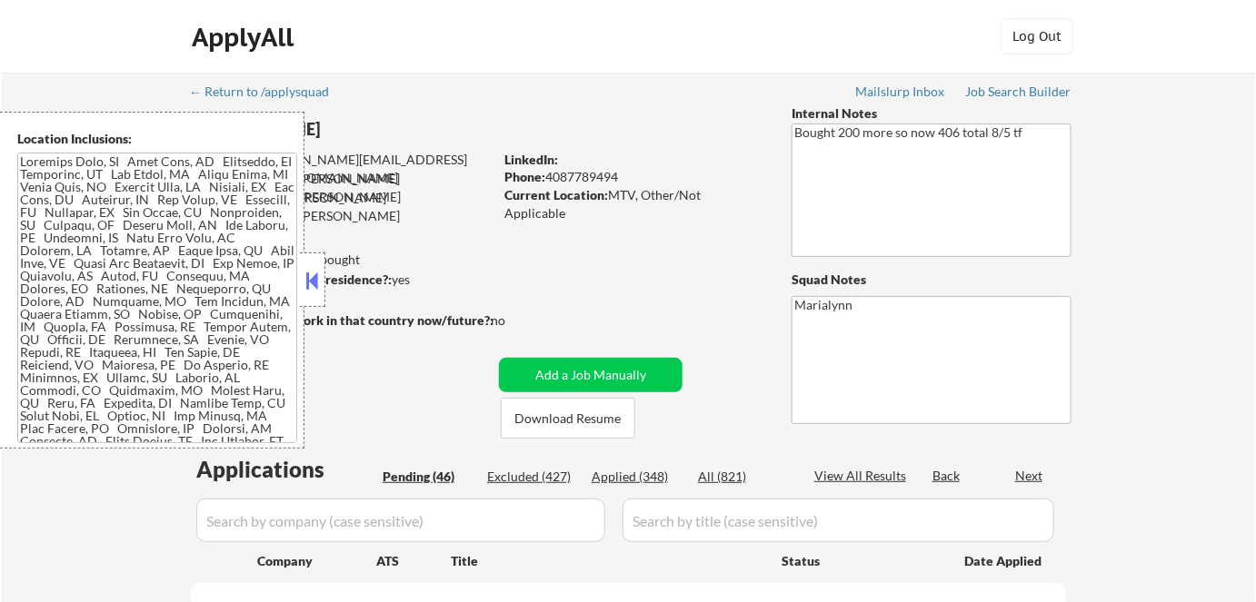
select select ""pending""
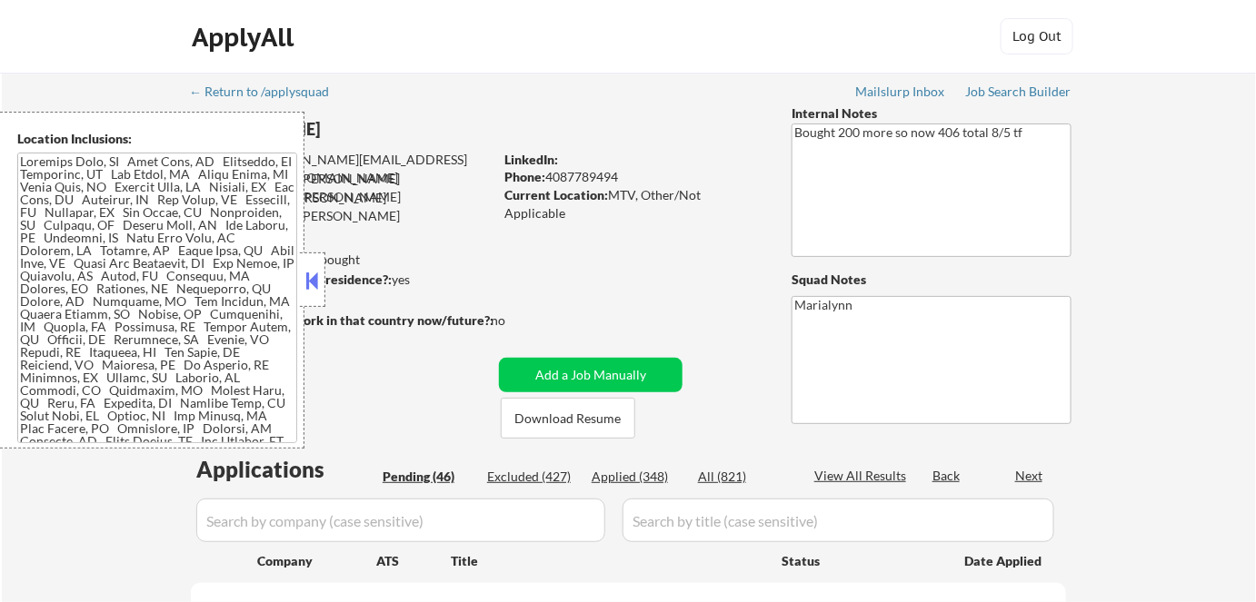
select select ""pending""
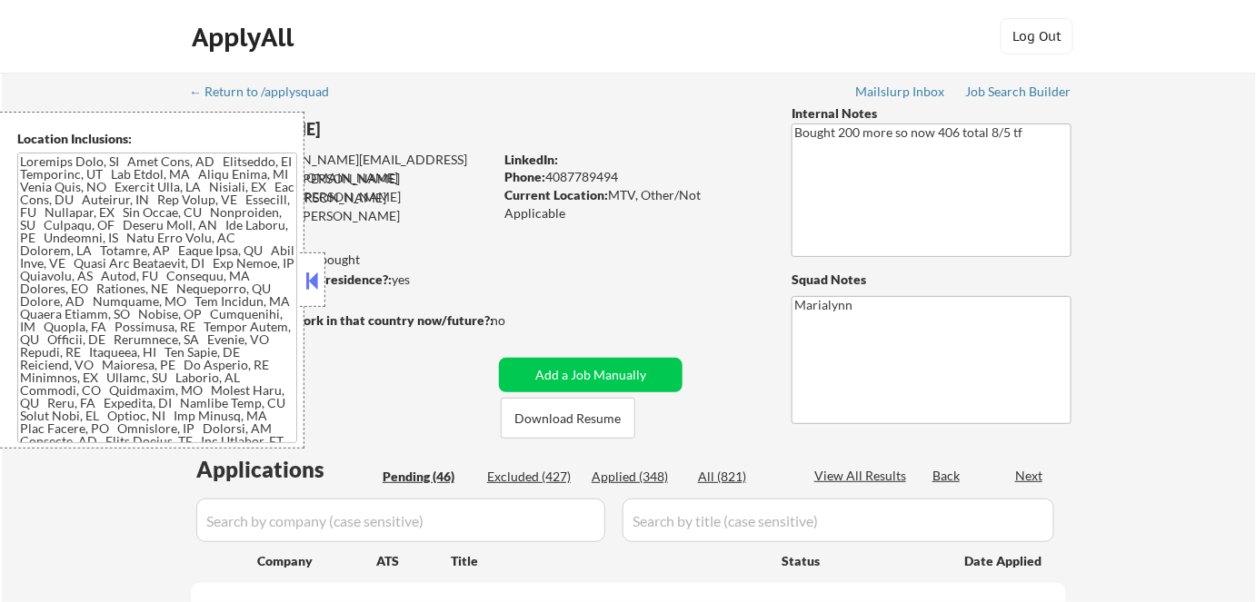
select select ""pending""
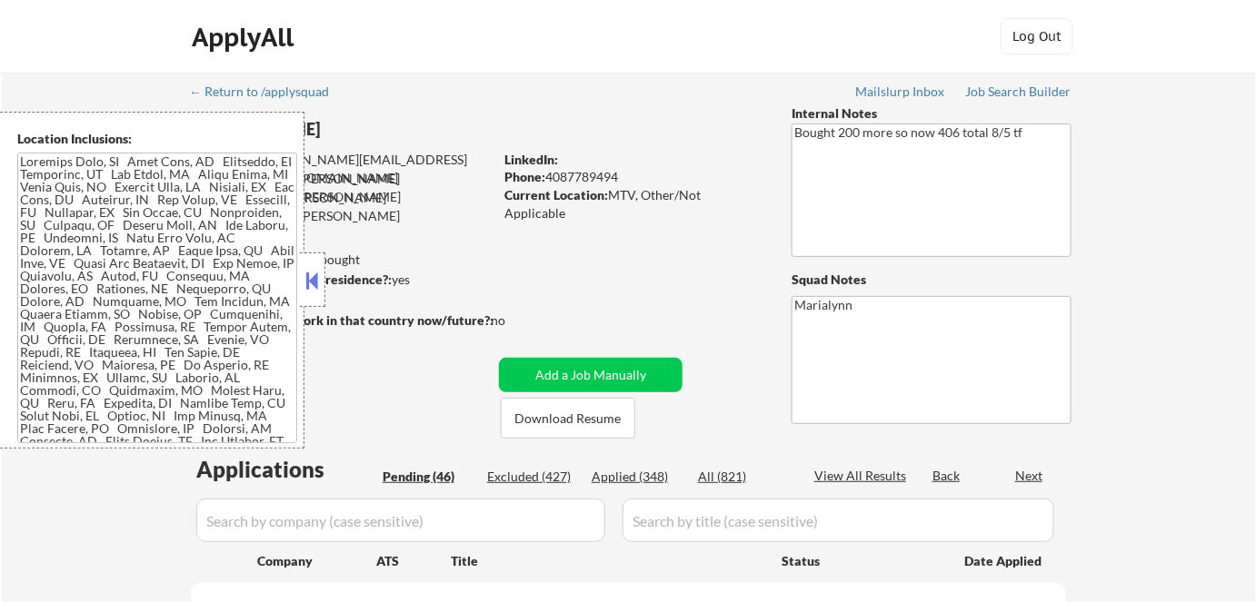
select select ""pending""
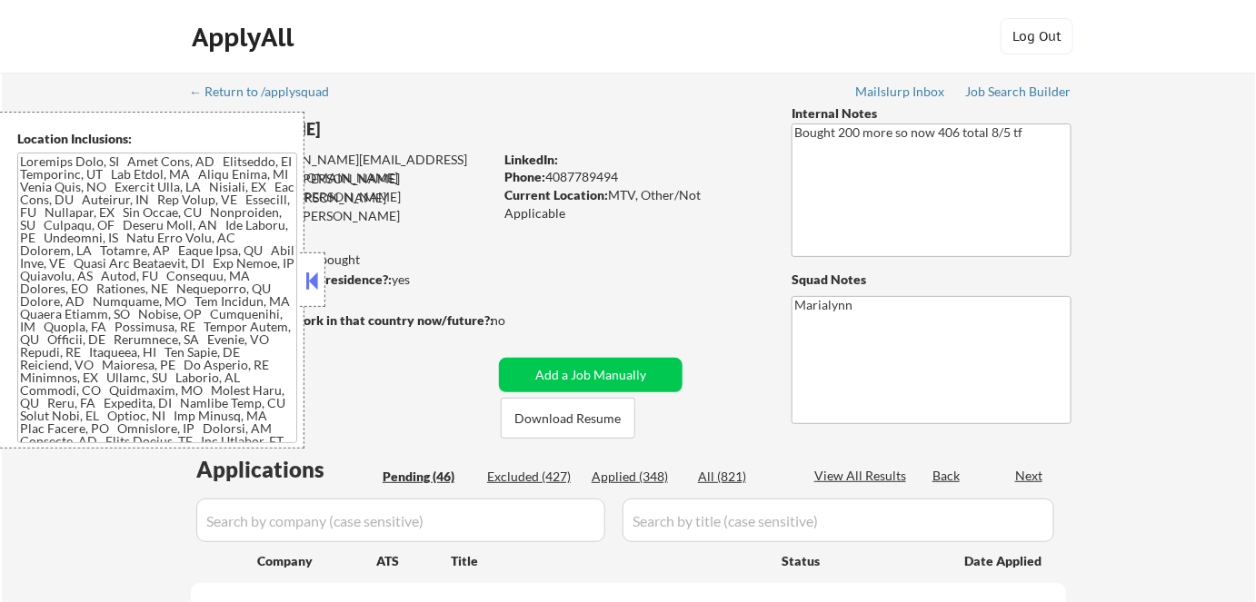
select select ""pending""
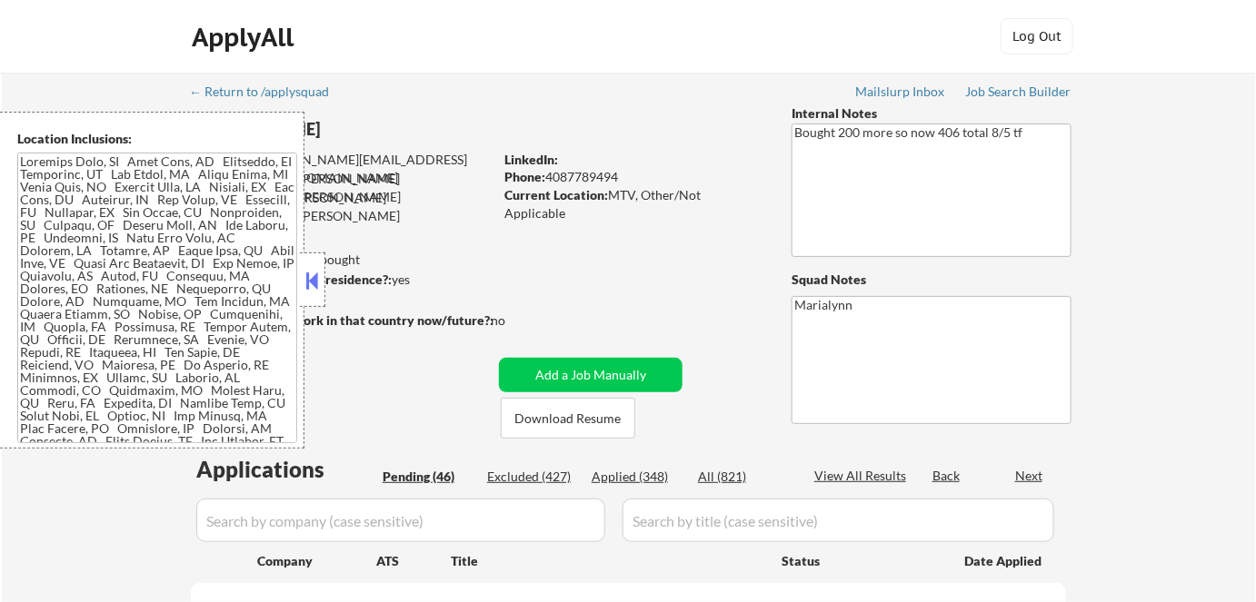
select select ""pending""
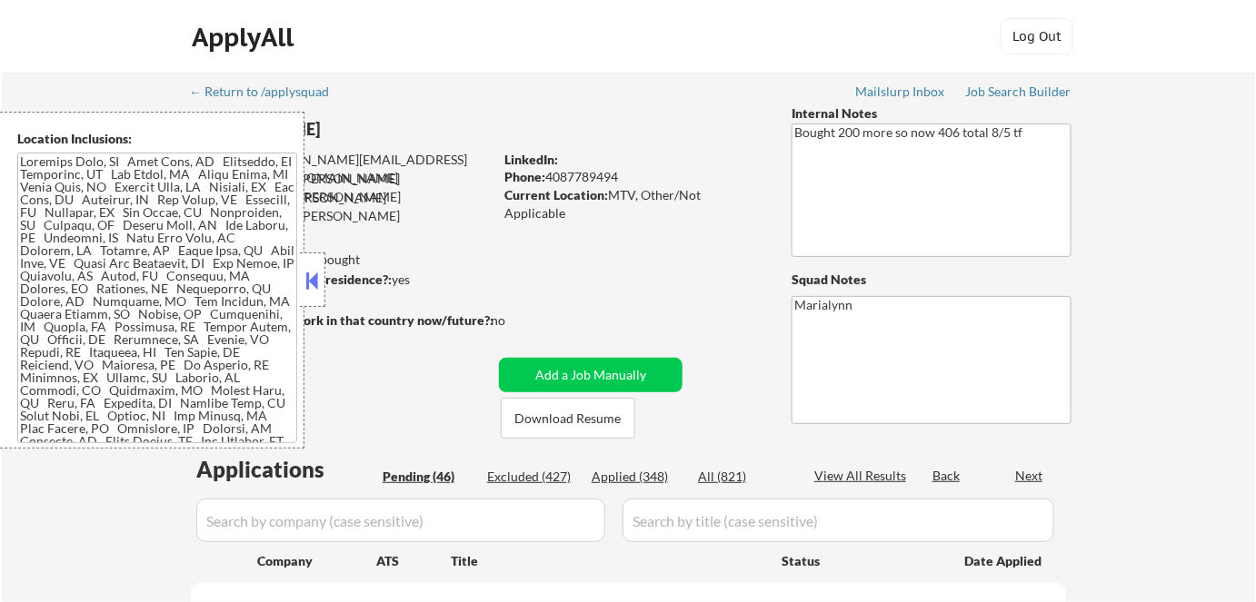
select select ""pending""
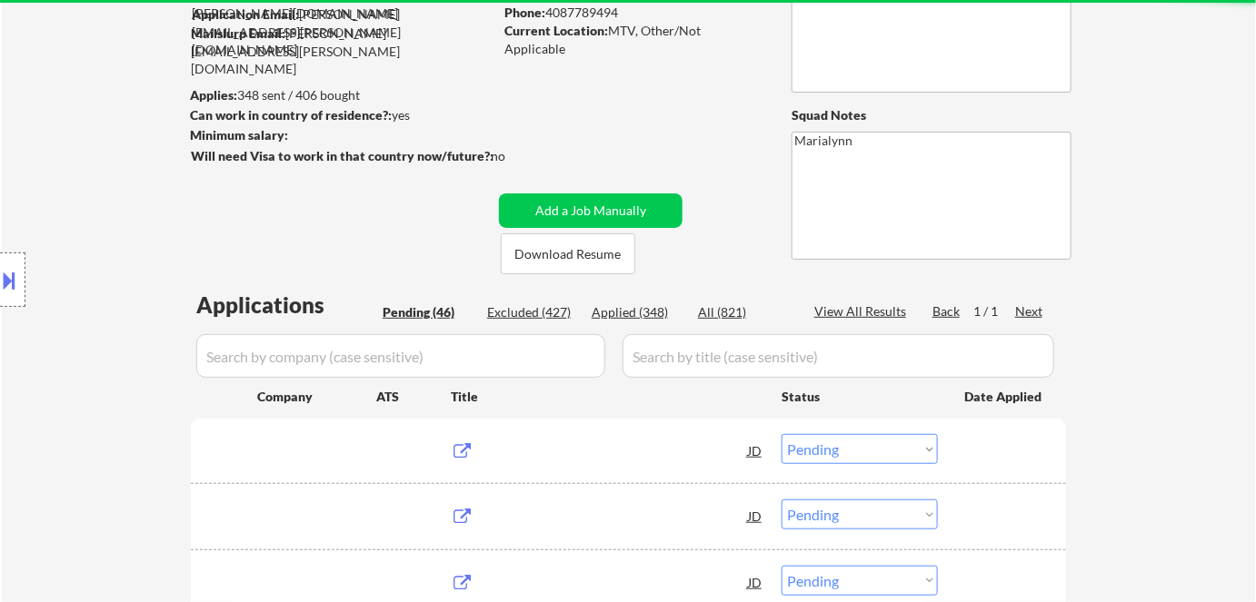
drag, startPoint x: 310, startPoint y: 273, endPoint x: 337, endPoint y: 259, distance: 30.5
click at [310, 272] on div "Location Inclusions:" at bounding box center [162, 280] width 325 height 337
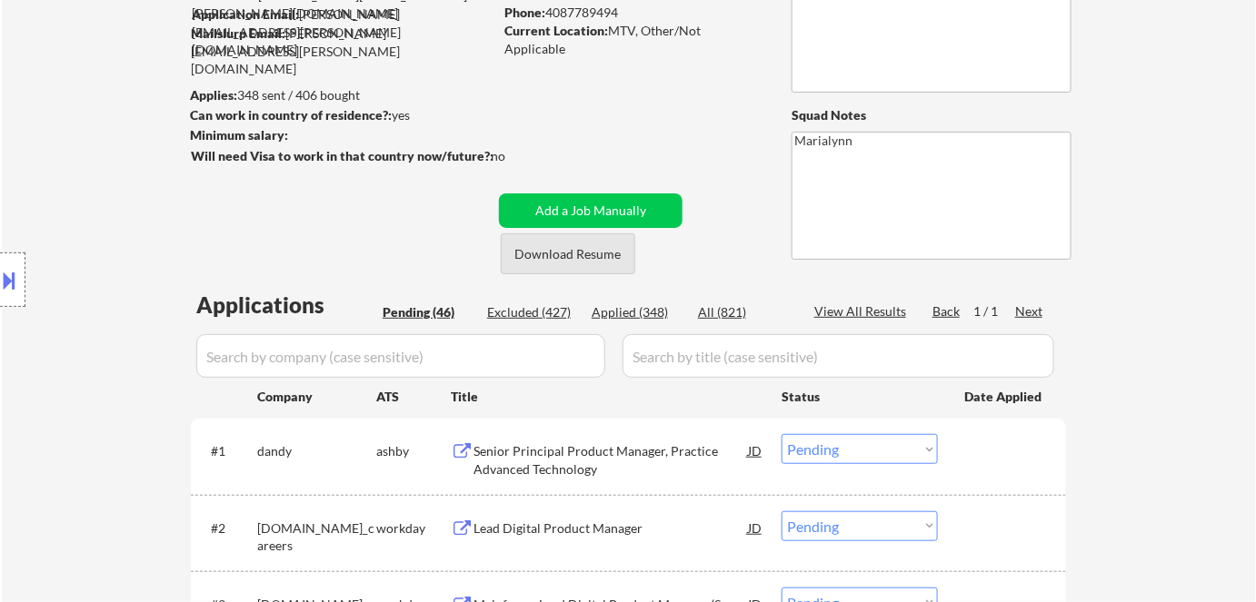
click at [572, 253] on button "Download Resume" at bounding box center [568, 253] width 134 height 41
click at [523, 354] on input "input" at bounding box center [400, 356] width 409 height 44
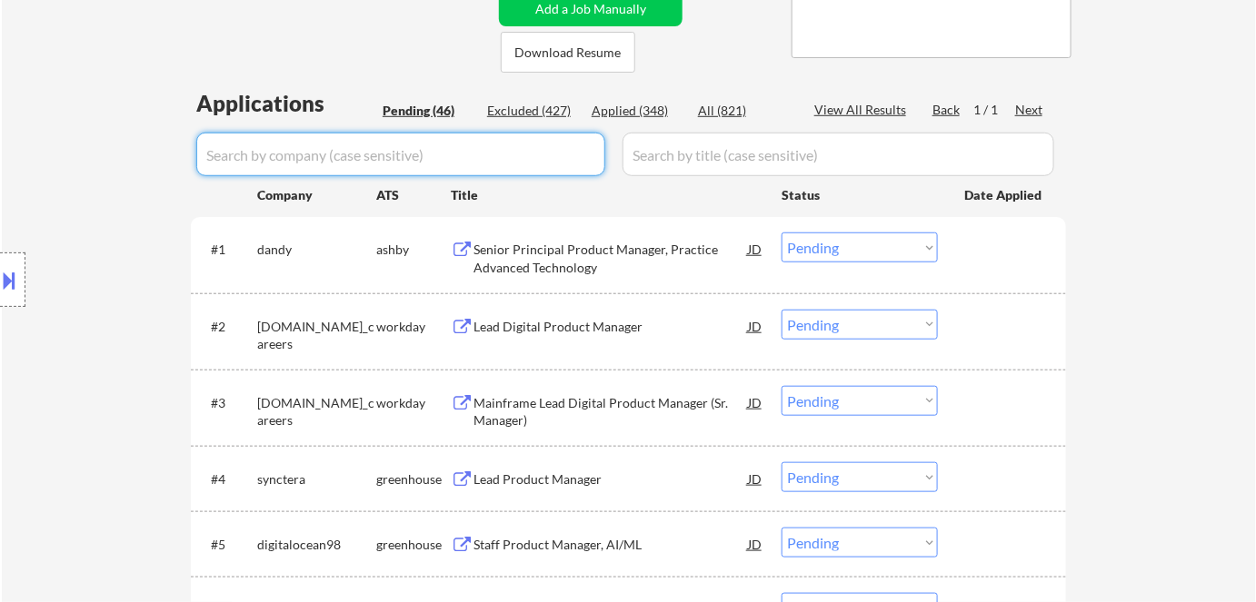
scroll to position [412, 0]
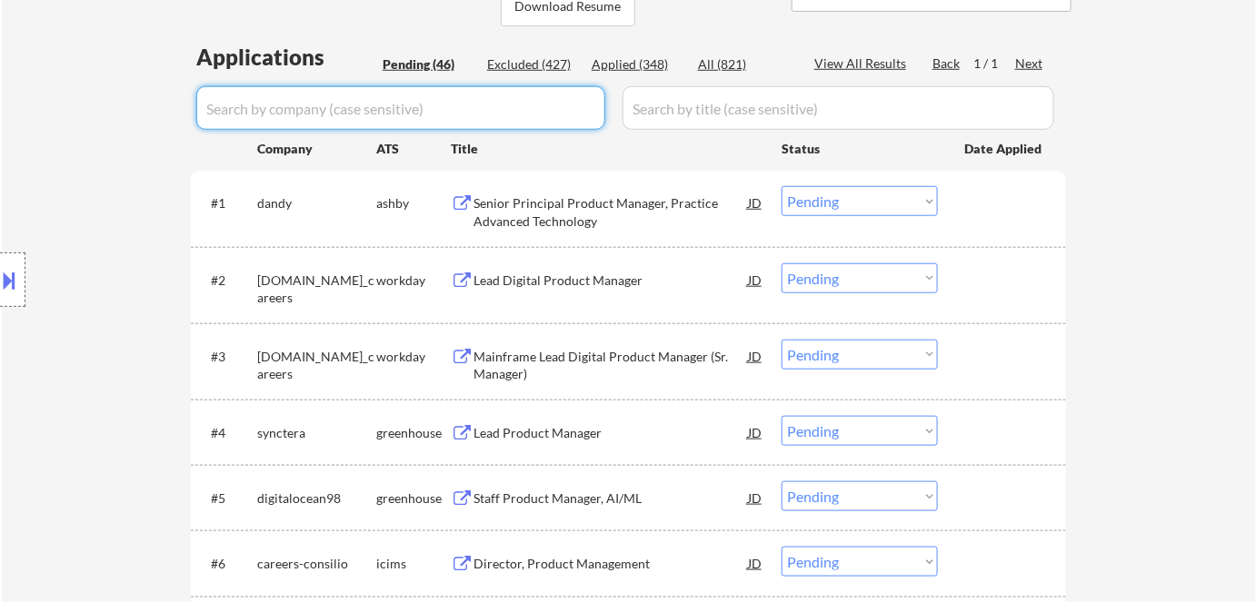
click at [564, 225] on div "Senior Principal Product Manager, Practice Advanced Technology" at bounding box center [610, 211] width 274 height 35
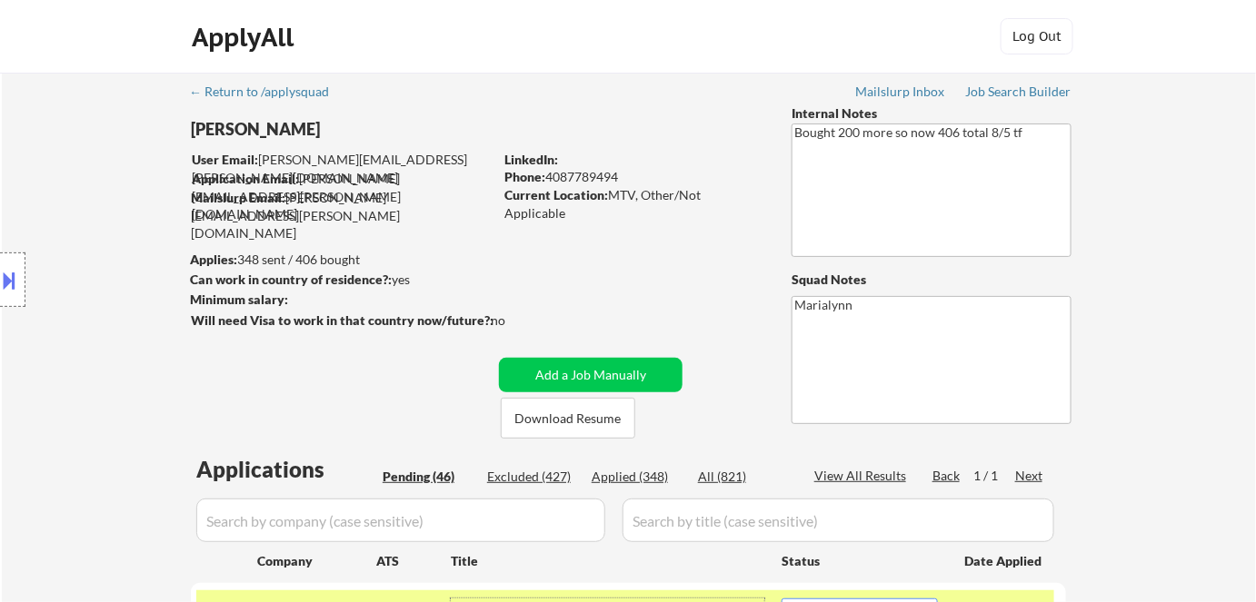
scroll to position [247, 0]
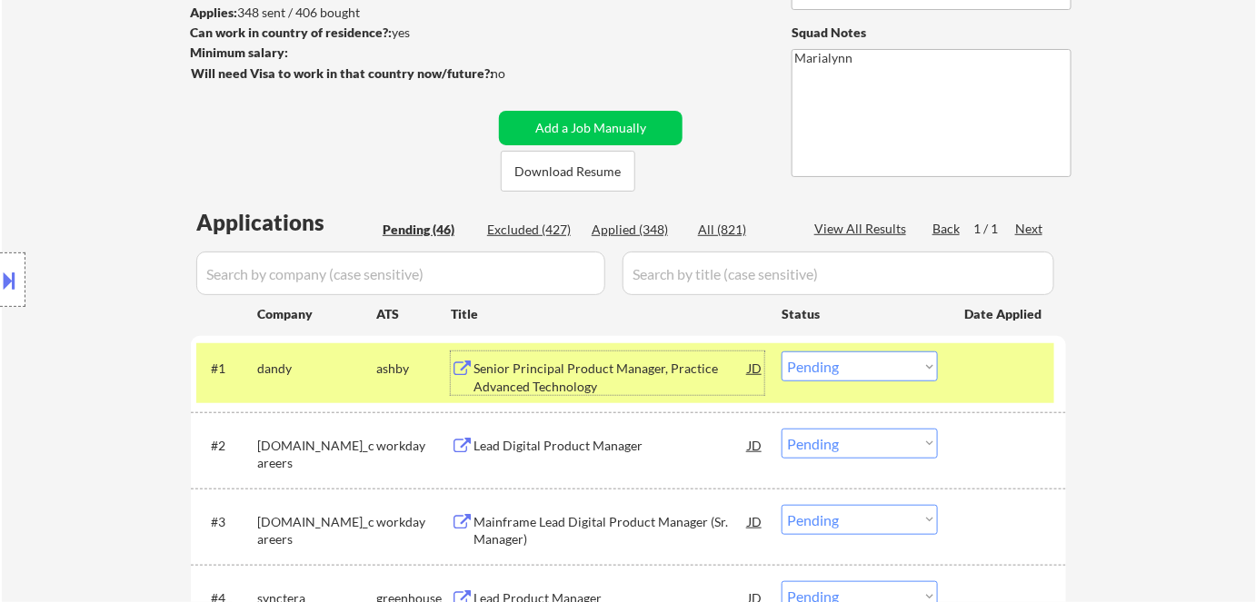
click at [840, 368] on select "Choose an option... Pending Applied Excluded (Questions) Excluded (Expired) Exc…" at bounding box center [859, 367] width 156 height 30
click at [781, 352] on select "Choose an option... Pending Applied Excluded (Questions) Excluded (Expired) Exc…" at bounding box center [859, 367] width 156 height 30
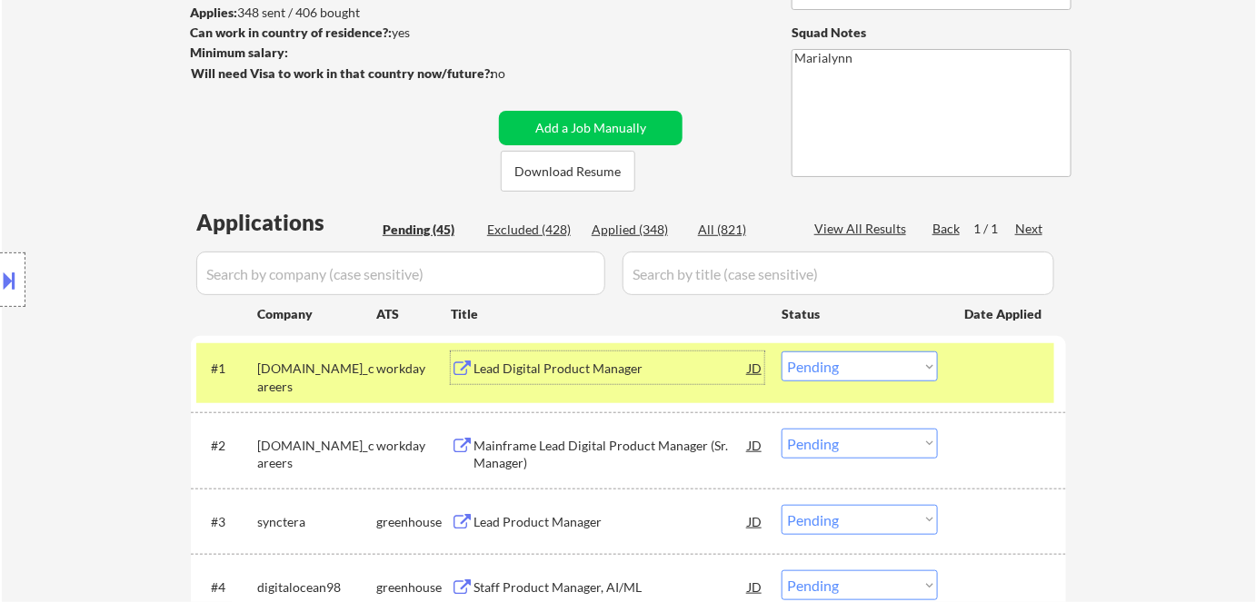
click at [542, 363] on div "Lead Digital Product Manager" at bounding box center [610, 369] width 274 height 18
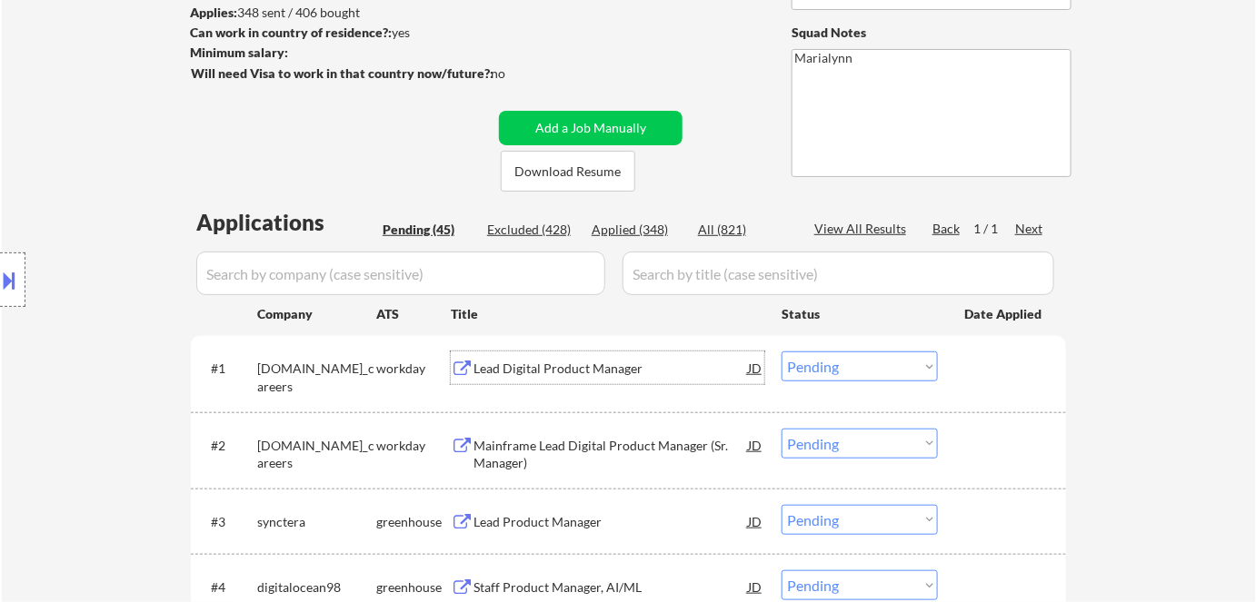
click at [845, 372] on select "Choose an option... Pending Applied Excluded (Questions) Excluded (Expired) Exc…" at bounding box center [859, 367] width 156 height 30
click at [781, 352] on select "Choose an option... Pending Applied Excluded (Questions) Excluded (Expired) Exc…" at bounding box center [859, 367] width 156 height 30
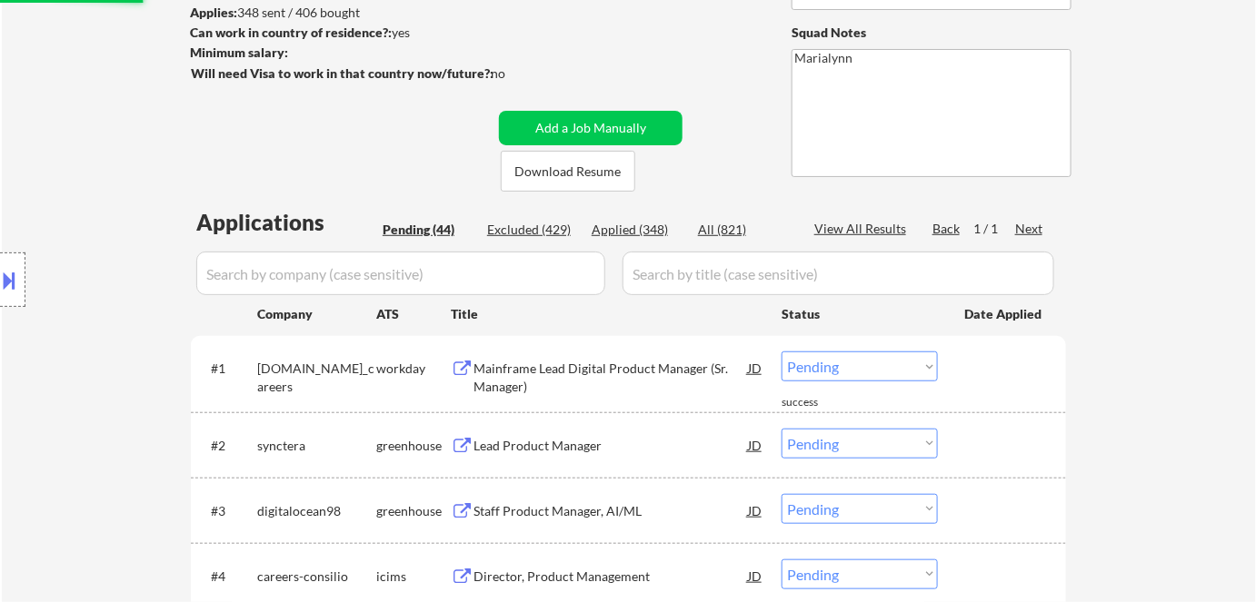
scroll to position [412, 0]
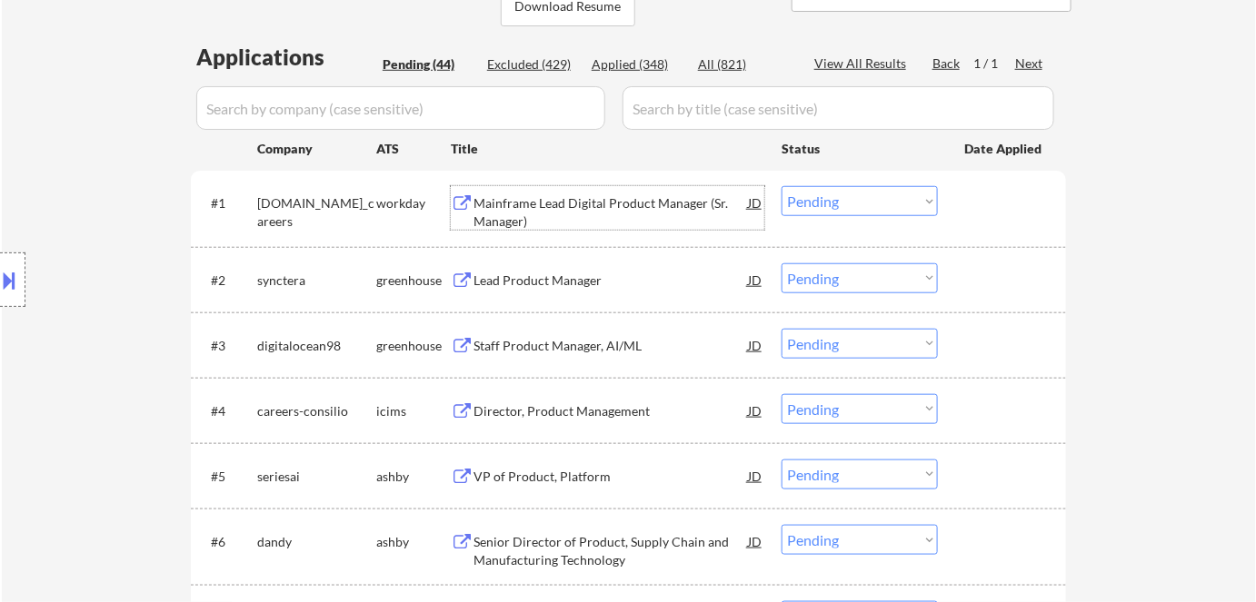
click at [562, 200] on div "Mainframe Lead Digital Product Manager (Sr. Manager)" at bounding box center [610, 211] width 274 height 35
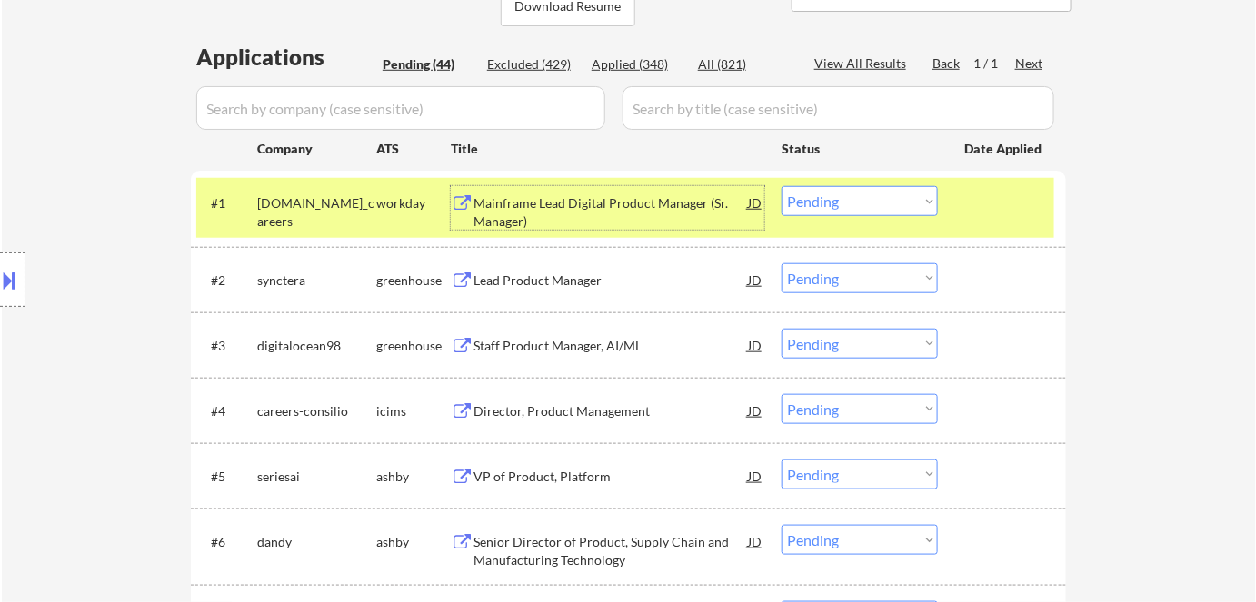
click at [664, 199] on div "Mainframe Lead Digital Product Manager (Sr. Manager)" at bounding box center [610, 211] width 274 height 35
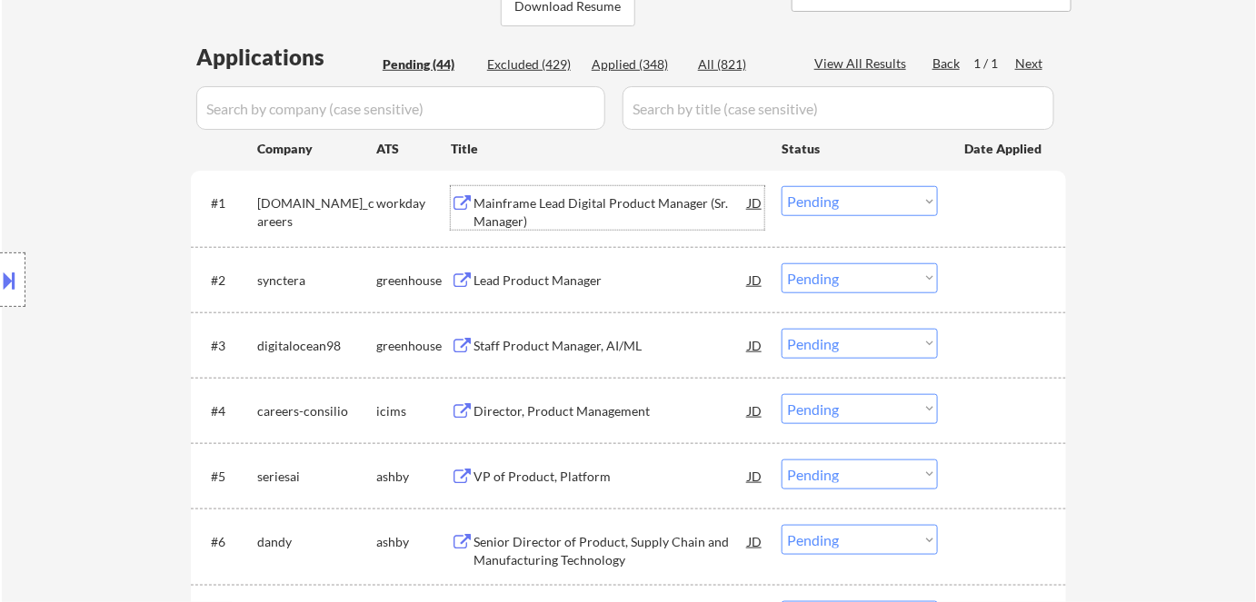
drag, startPoint x: 843, startPoint y: 197, endPoint x: 849, endPoint y: 214, distance: 18.4
click at [844, 199] on select "Choose an option... Pending Applied Excluded (Questions) Excluded (Expired) Exc…" at bounding box center [859, 201] width 156 height 30
click at [781, 186] on select "Choose an option... Pending Applied Excluded (Questions) Excluded (Expired) Exc…" at bounding box center [859, 201] width 156 height 30
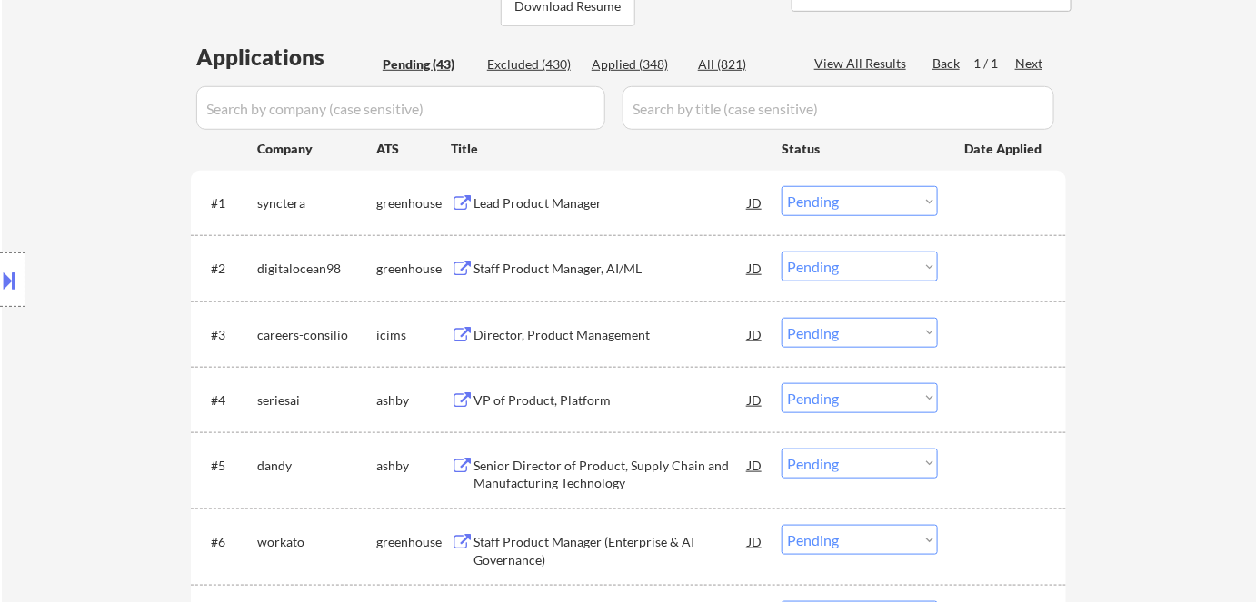
click at [550, 201] on div "Lead Product Manager" at bounding box center [610, 203] width 274 height 18
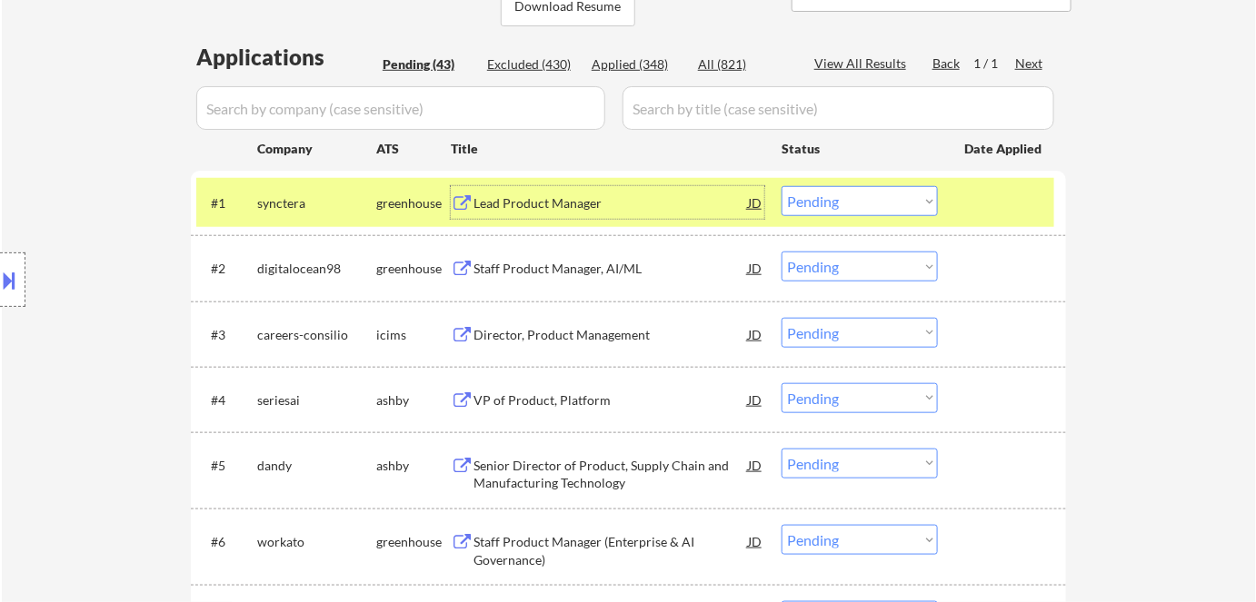
click at [797, 202] on select "Choose an option... Pending Applied Excluded (Questions) Excluded (Expired) Exc…" at bounding box center [859, 201] width 156 height 30
click at [781, 186] on select "Choose an option... Pending Applied Excluded (Questions) Excluded (Expired) Exc…" at bounding box center [859, 201] width 156 height 30
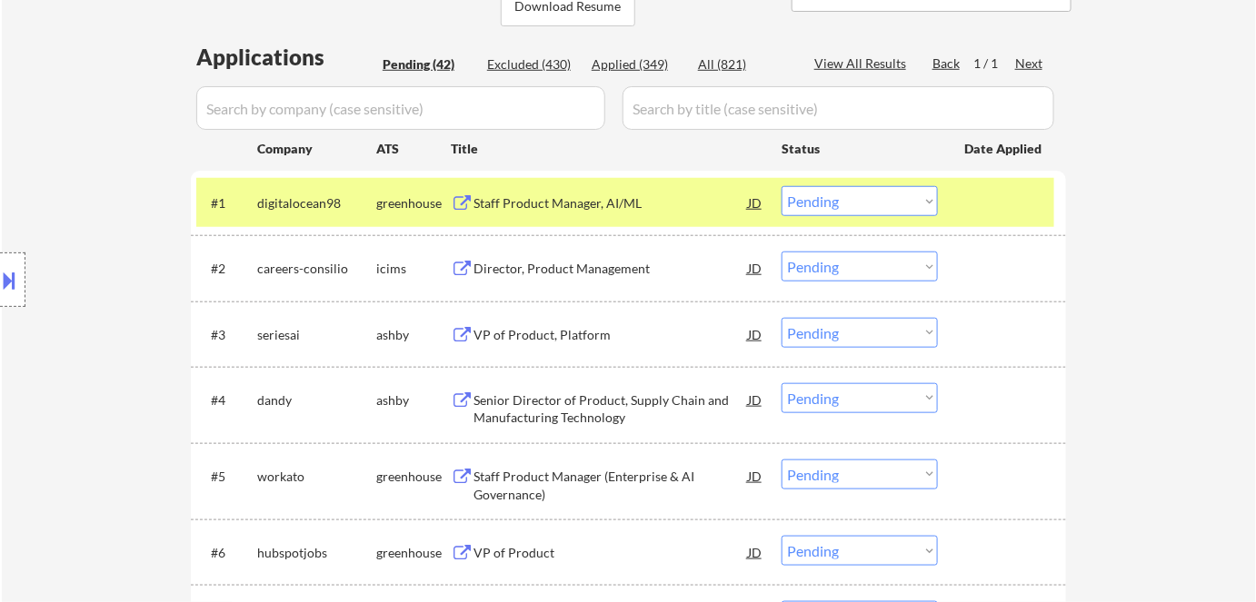
click at [521, 196] on div "Staff Product Manager, AI/ML" at bounding box center [610, 203] width 274 height 18
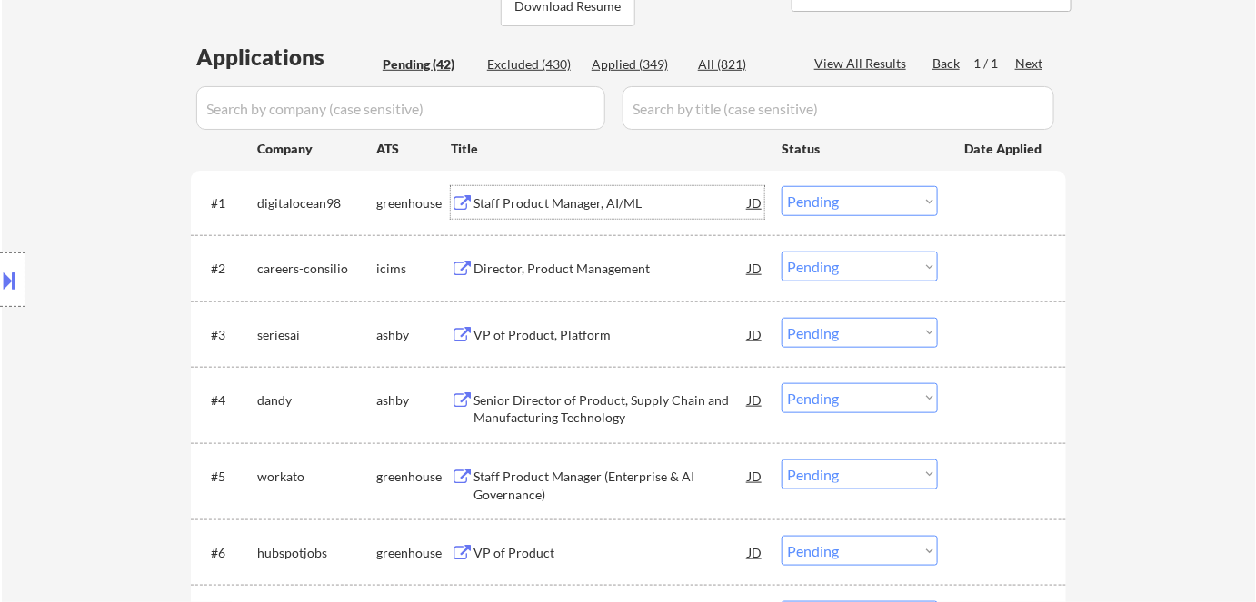
scroll to position [495, 0]
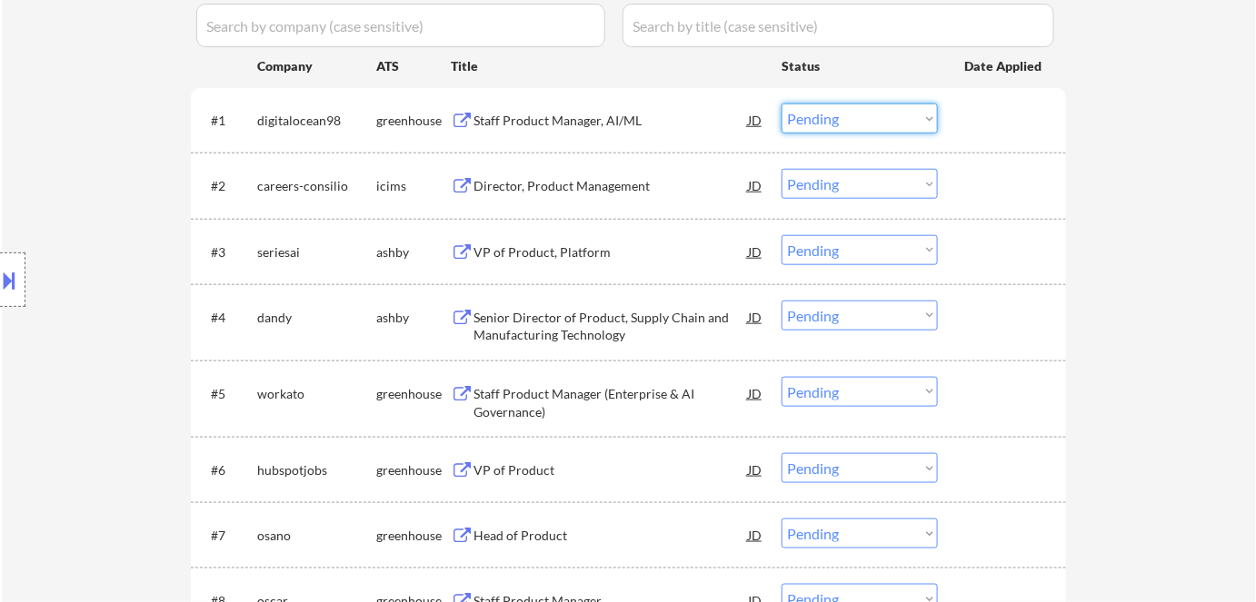
drag, startPoint x: 798, startPoint y: 118, endPoint x: 819, endPoint y: 131, distance: 24.5
click at [799, 118] on select "Choose an option... Pending Applied Excluded (Questions) Excluded (Expired) Exc…" at bounding box center [859, 119] width 156 height 30
click at [781, 104] on select "Choose an option... Pending Applied Excluded (Questions) Excluded (Expired) Exc…" at bounding box center [859, 119] width 156 height 30
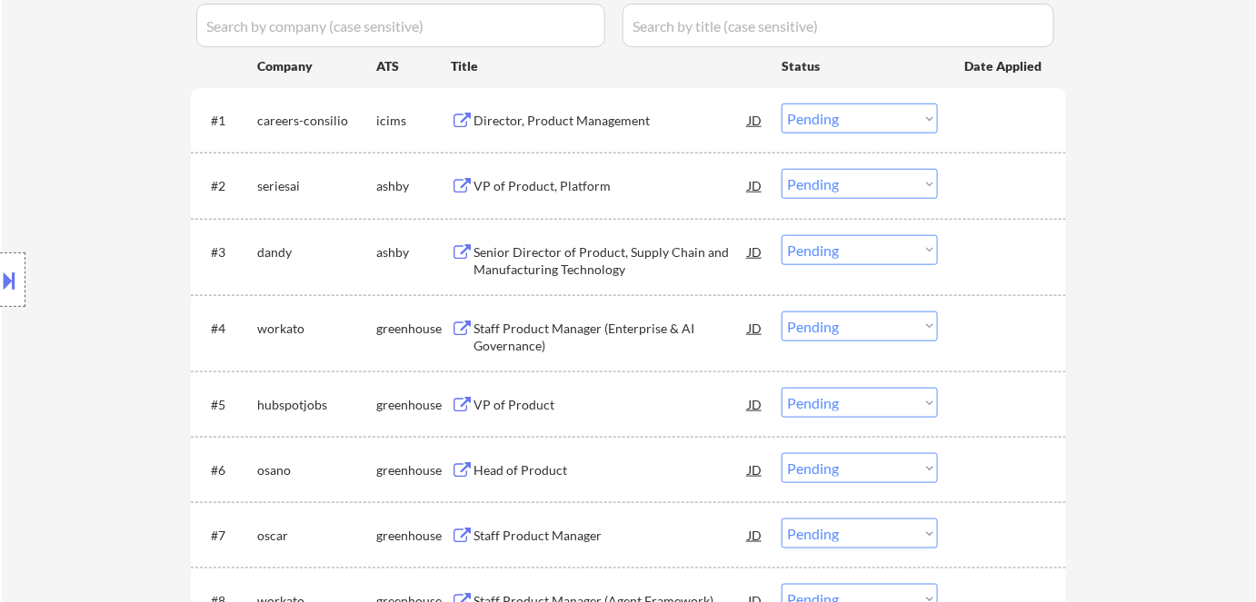
scroll to position [247, 0]
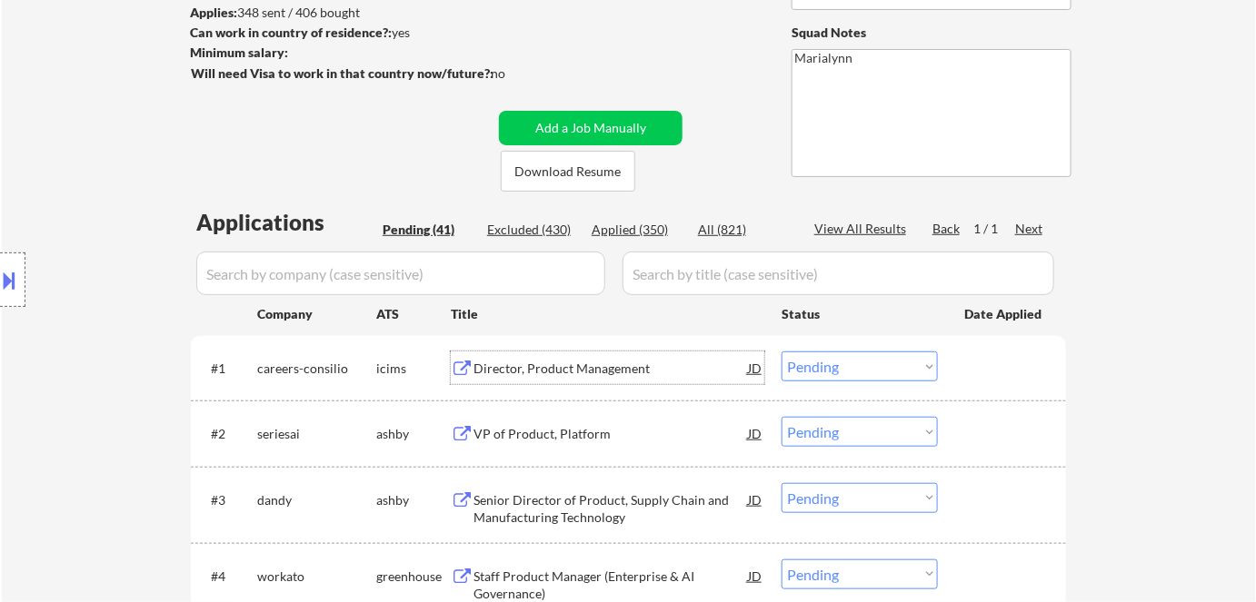
click at [592, 369] on div "Director, Product Management" at bounding box center [610, 369] width 274 height 18
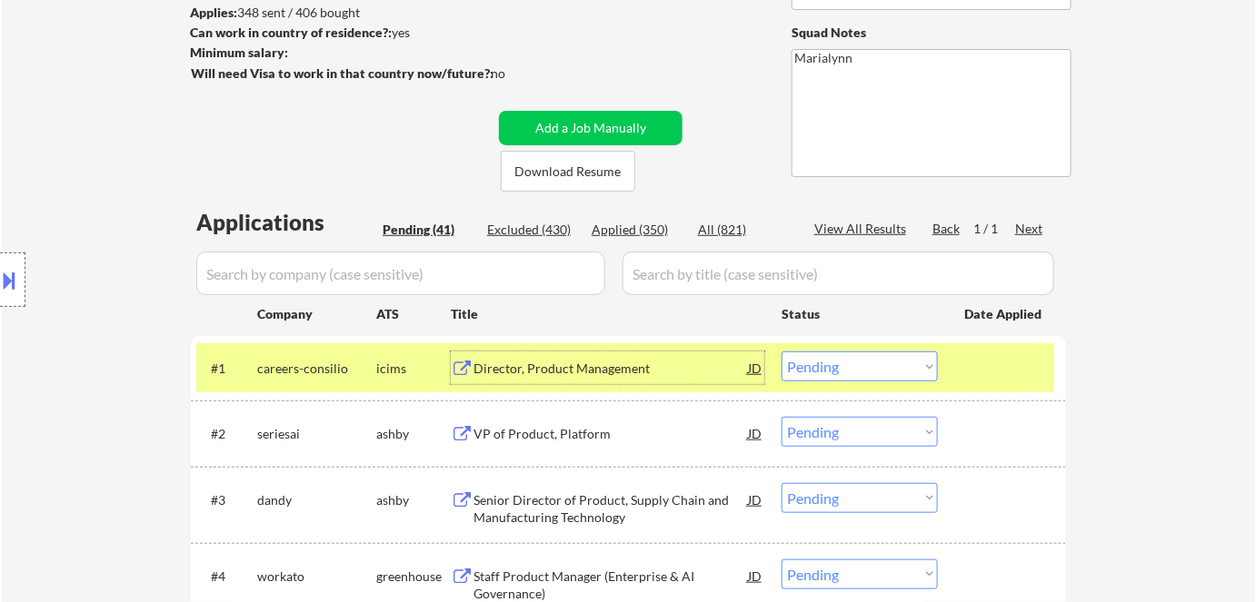
click at [849, 369] on select "Choose an option... Pending Applied Excluded (Questions) Excluded (Expired) Exc…" at bounding box center [859, 367] width 156 height 30
click at [781, 352] on select "Choose an option... Pending Applied Excluded (Questions) Excluded (Expired) Exc…" at bounding box center [859, 367] width 156 height 30
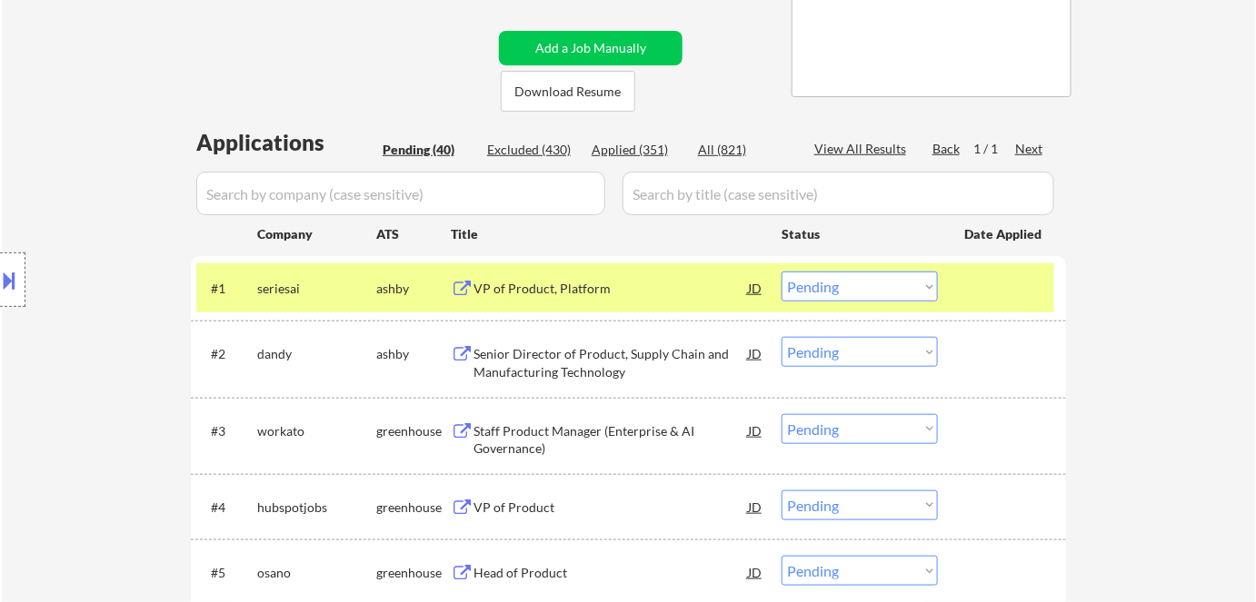
scroll to position [412, 0]
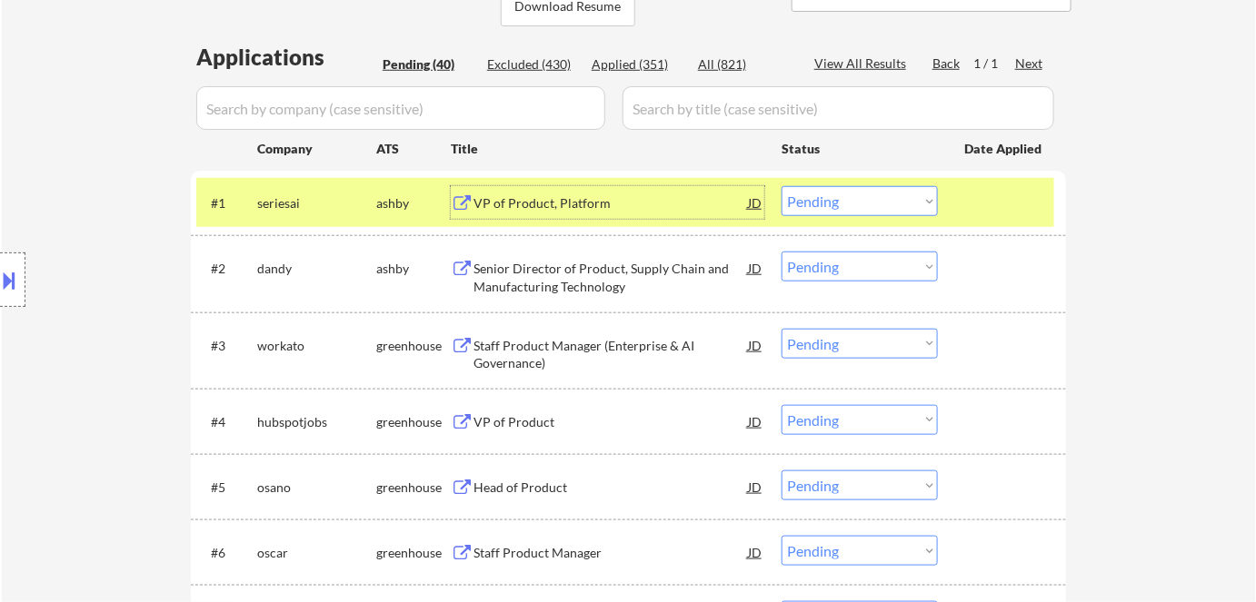
click at [526, 204] on div "VP of Product, Platform" at bounding box center [610, 203] width 274 height 18
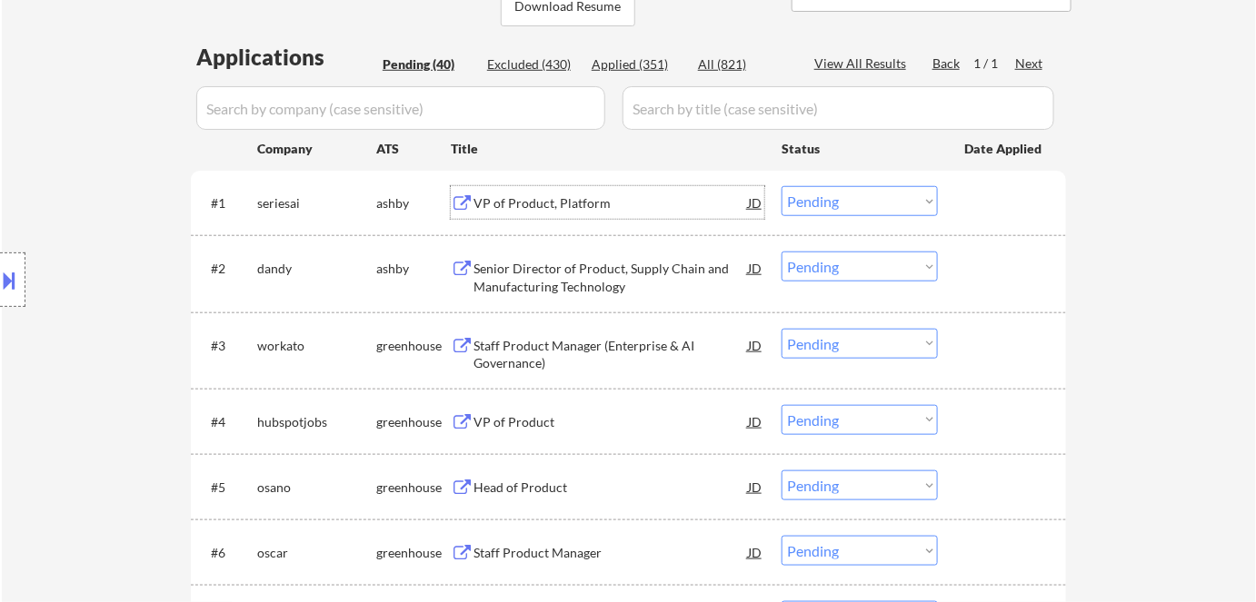
click at [503, 273] on div "Senior Director of Product, Supply Chain and Manufacturing Technology" at bounding box center [610, 277] width 274 height 35
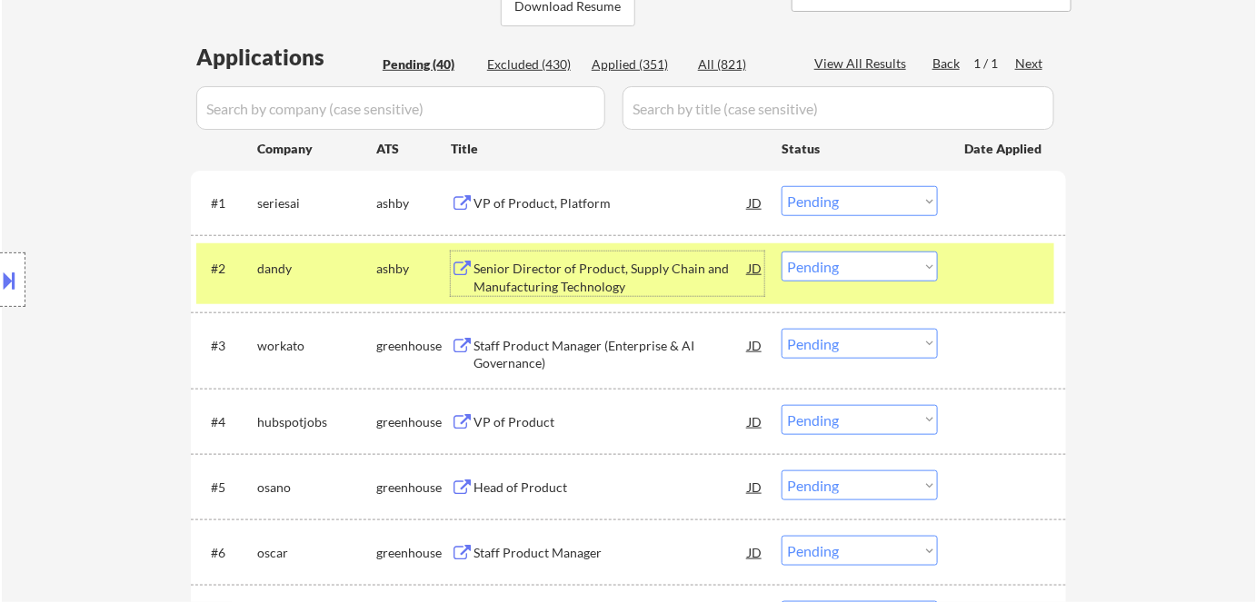
click at [528, 341] on div "Staff Product Manager (Enterprise & AI Governance)" at bounding box center [610, 354] width 274 height 35
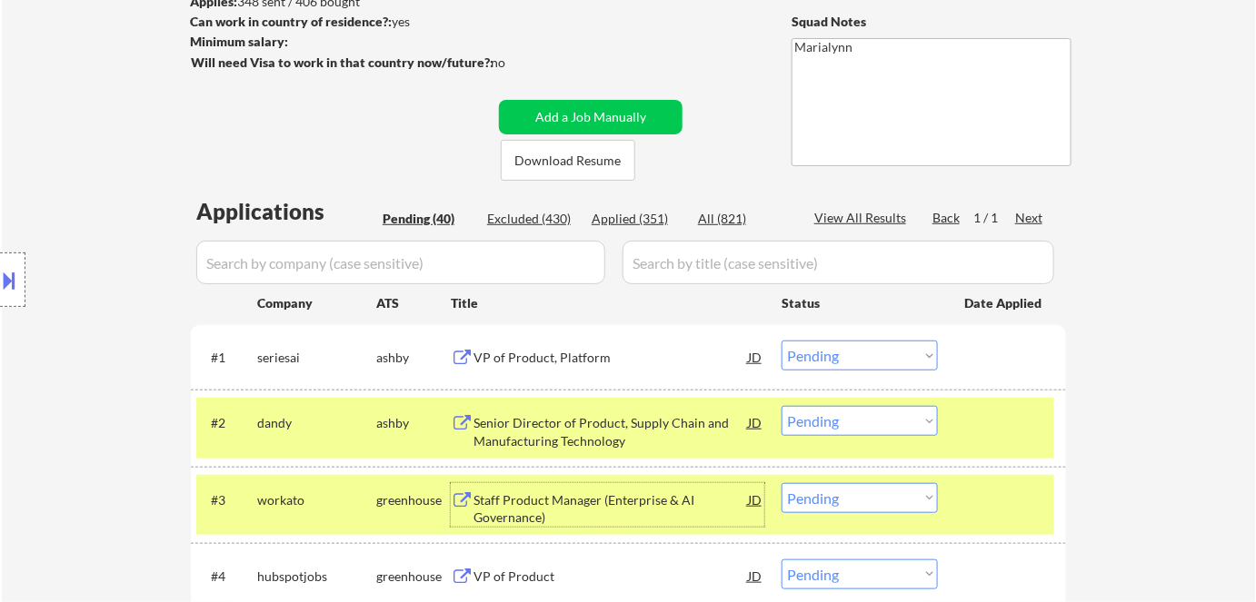
scroll to position [247, 0]
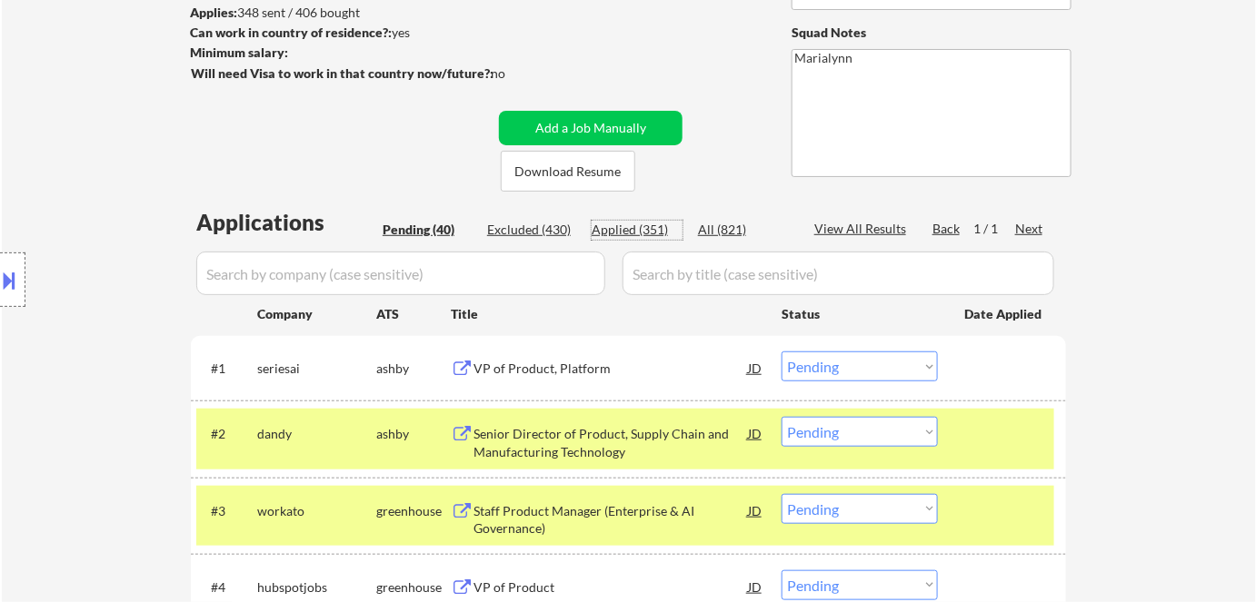
click at [649, 223] on div "Applied (351)" at bounding box center [636, 230] width 91 height 18
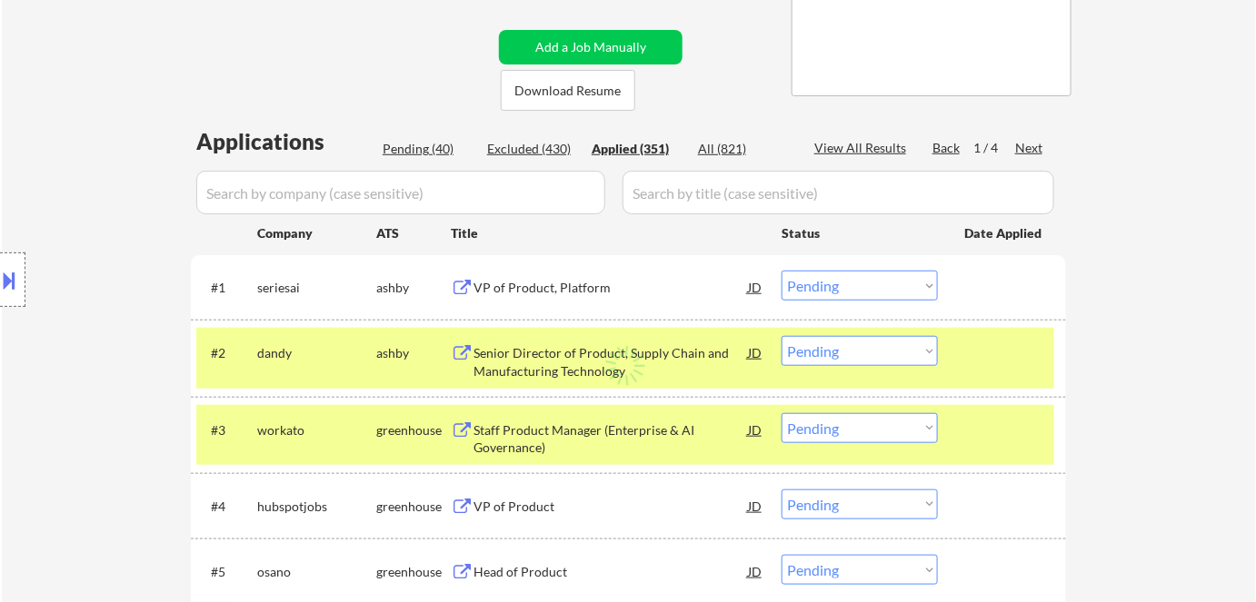
scroll to position [412, 0]
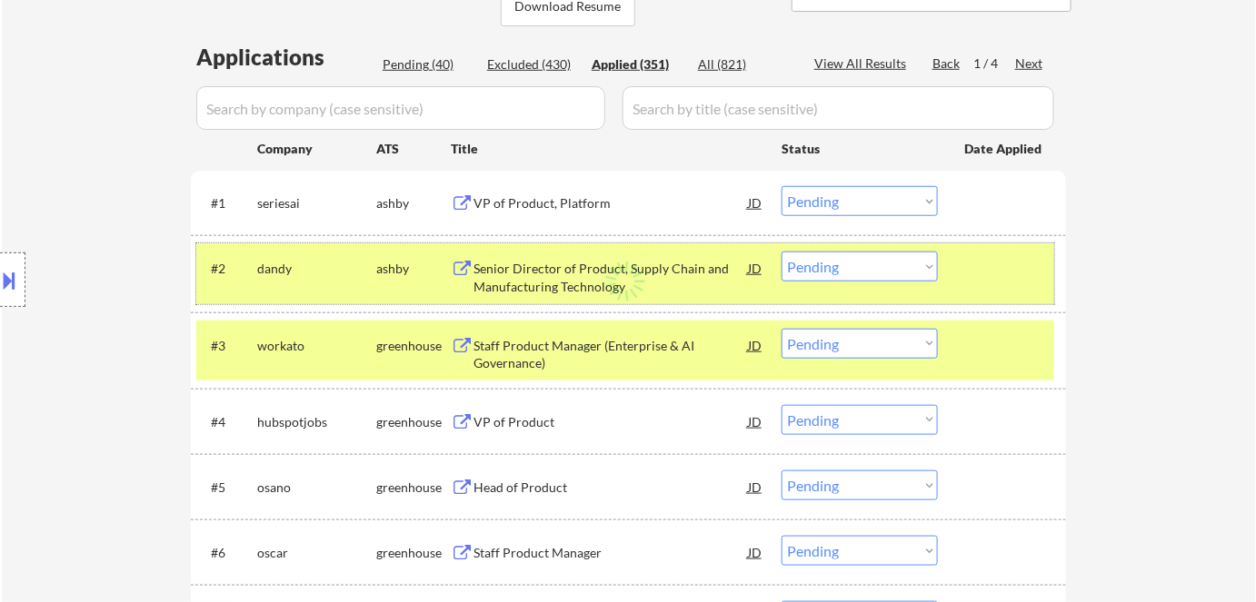
drag, startPoint x: 404, startPoint y: 267, endPoint x: 405, endPoint y: 311, distance: 43.6
click at [404, 268] on div "ashby" at bounding box center [413, 269] width 74 height 18
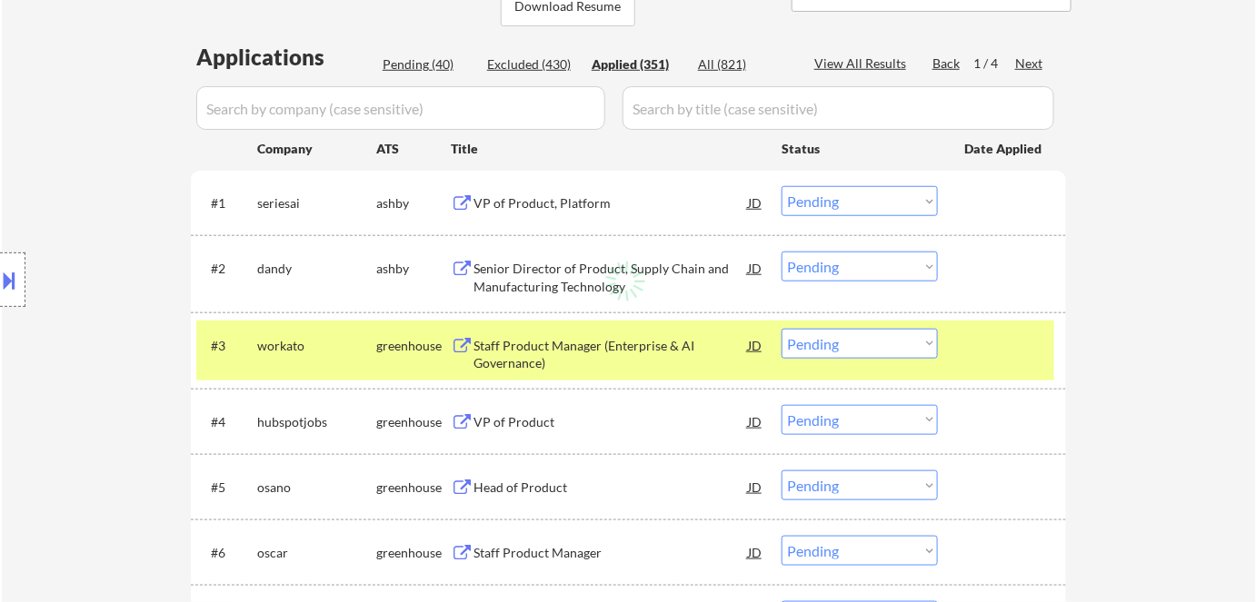
click at [392, 349] on div "greenhouse" at bounding box center [413, 346] width 74 height 18
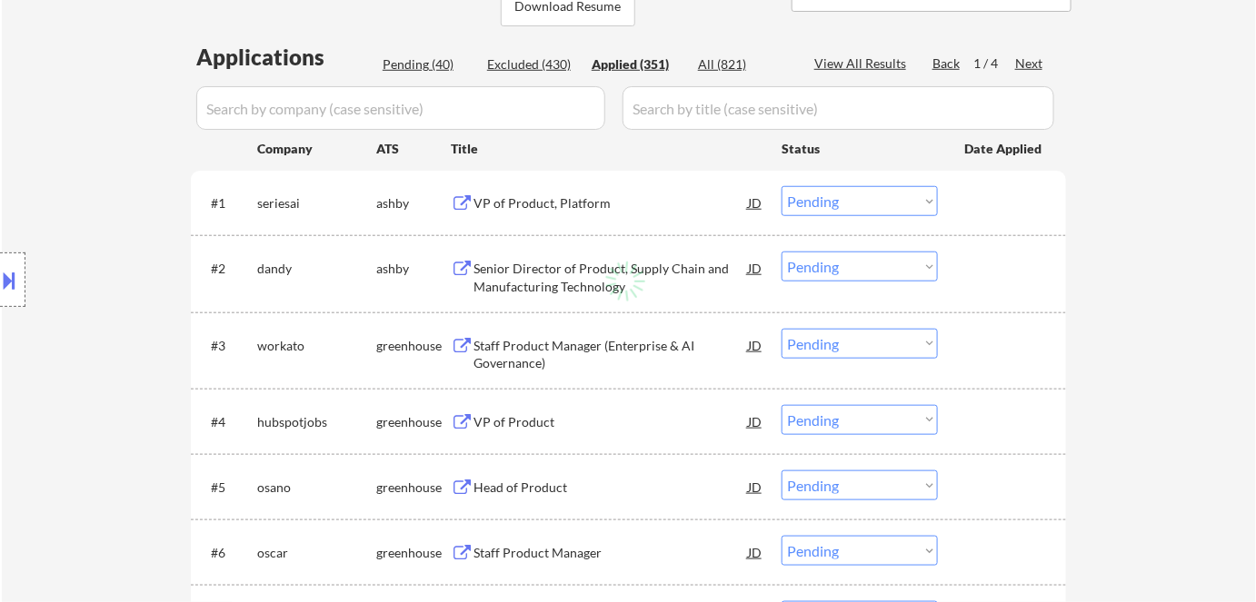
select select ""applied""
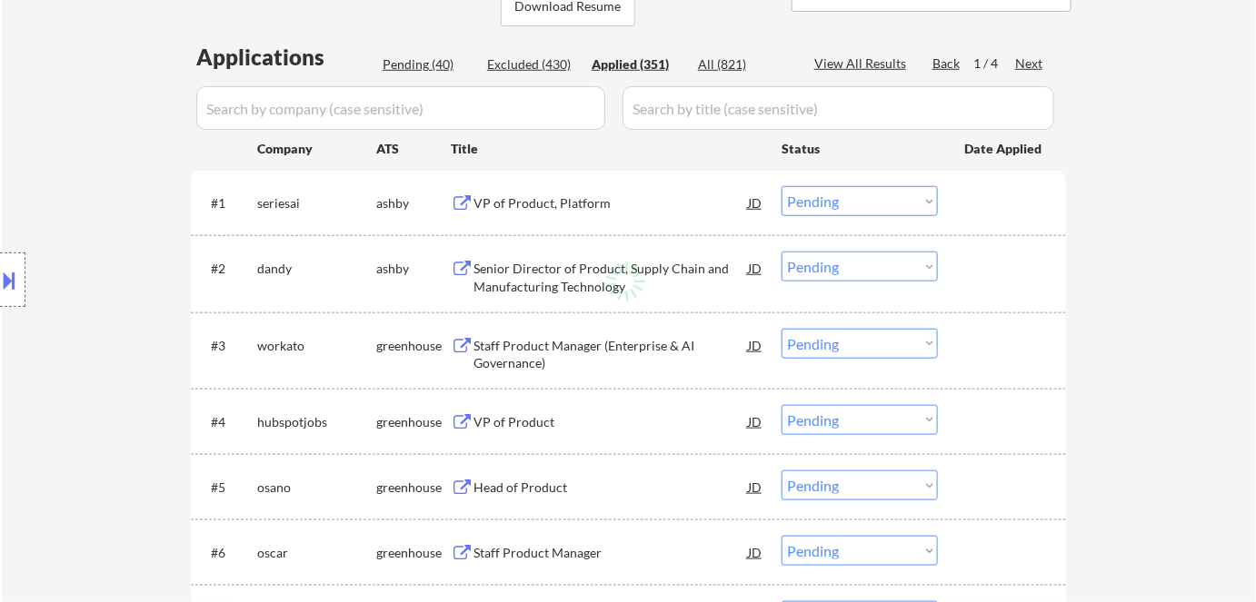
select select ""applied""
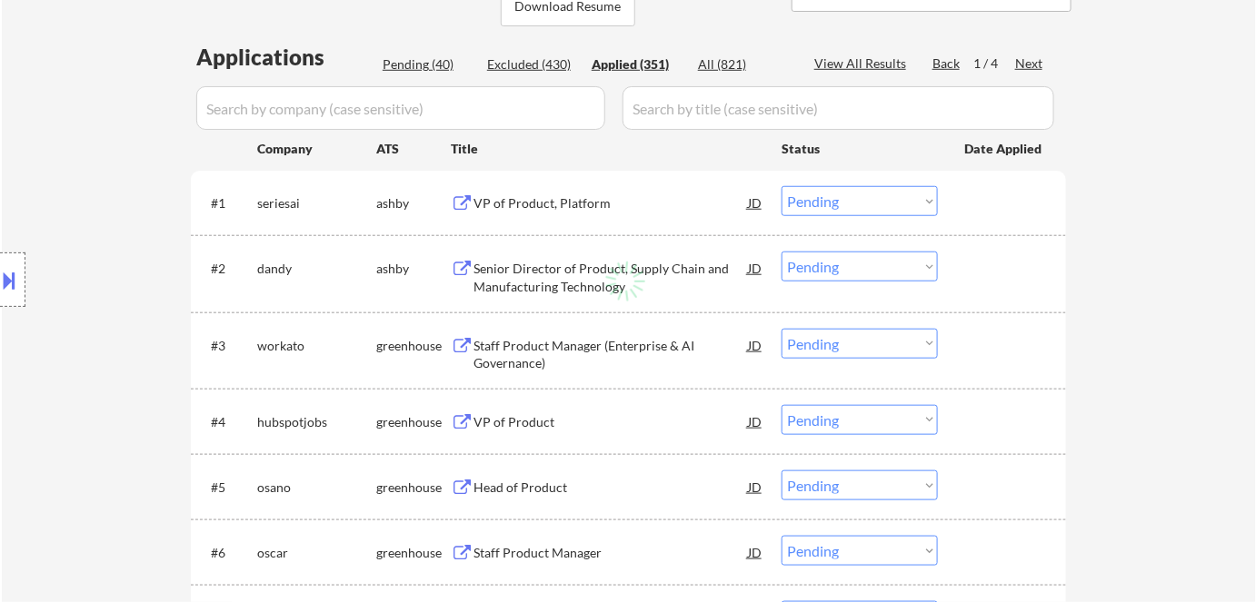
select select ""applied""
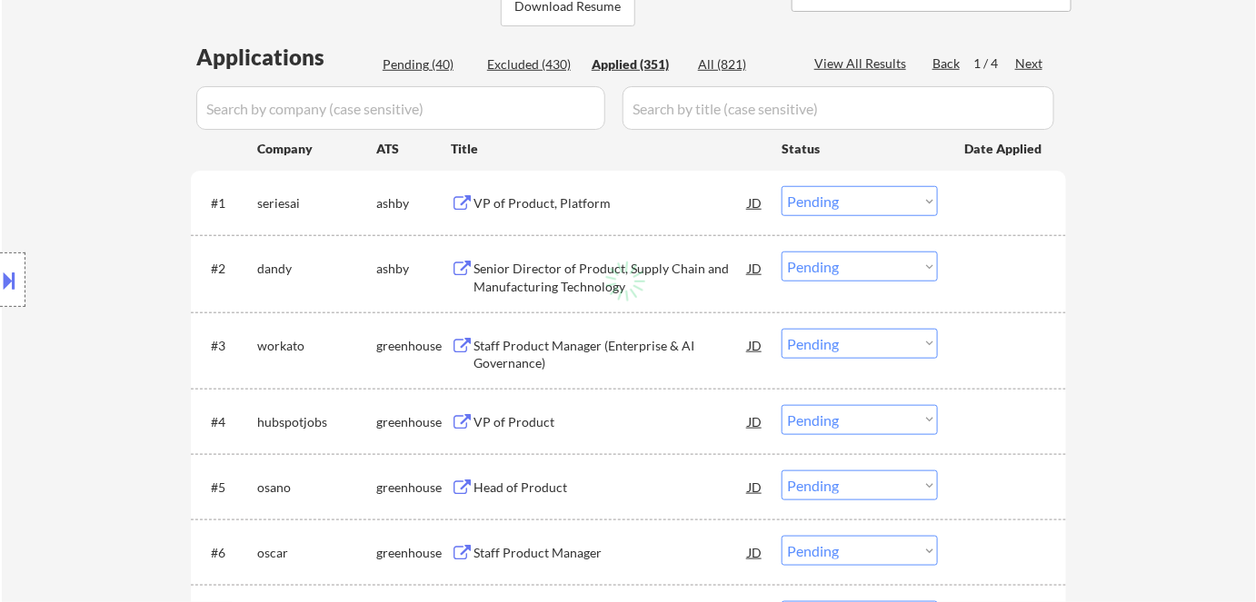
select select ""applied""
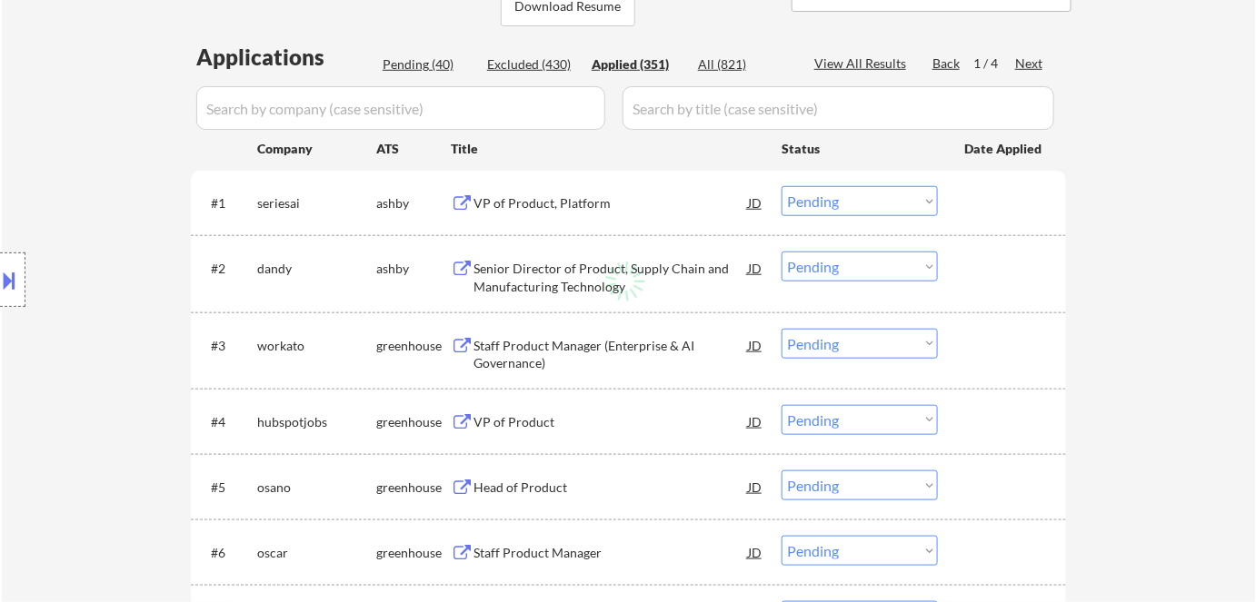
select select ""applied""
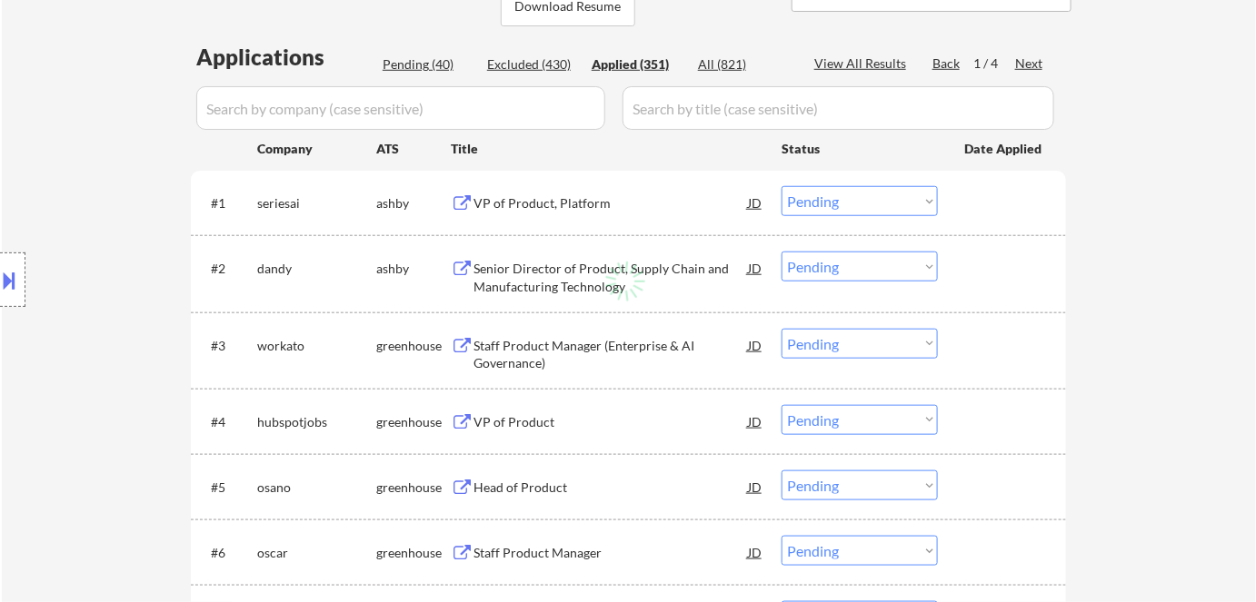
select select ""applied""
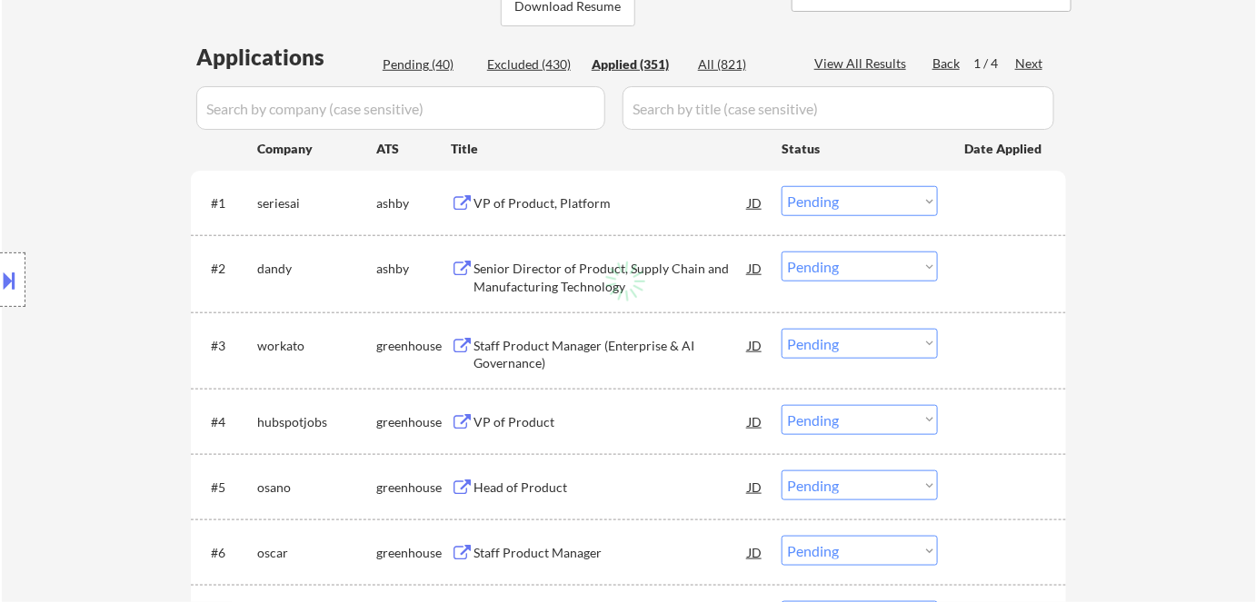
select select ""applied""
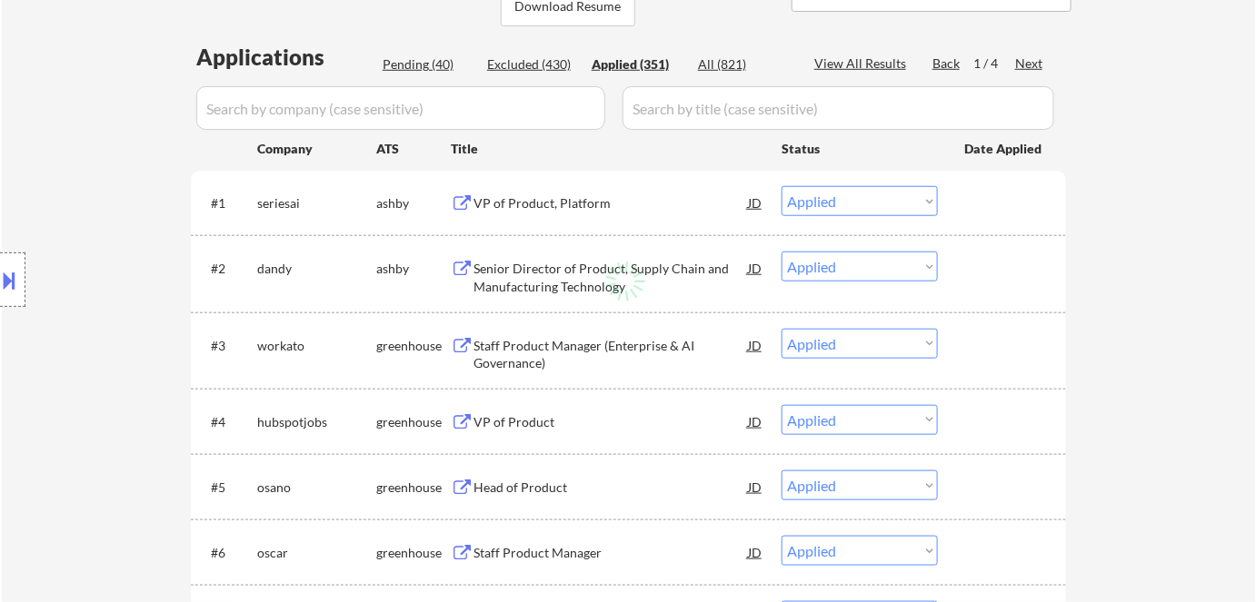
select select ""applied""
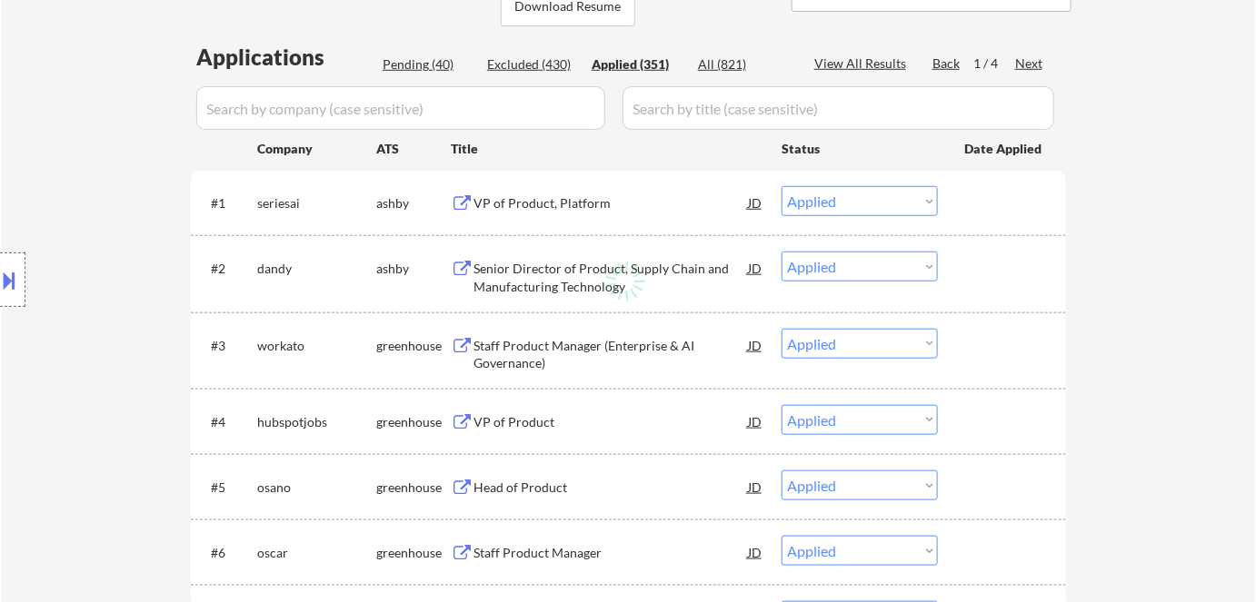
select select ""applied""
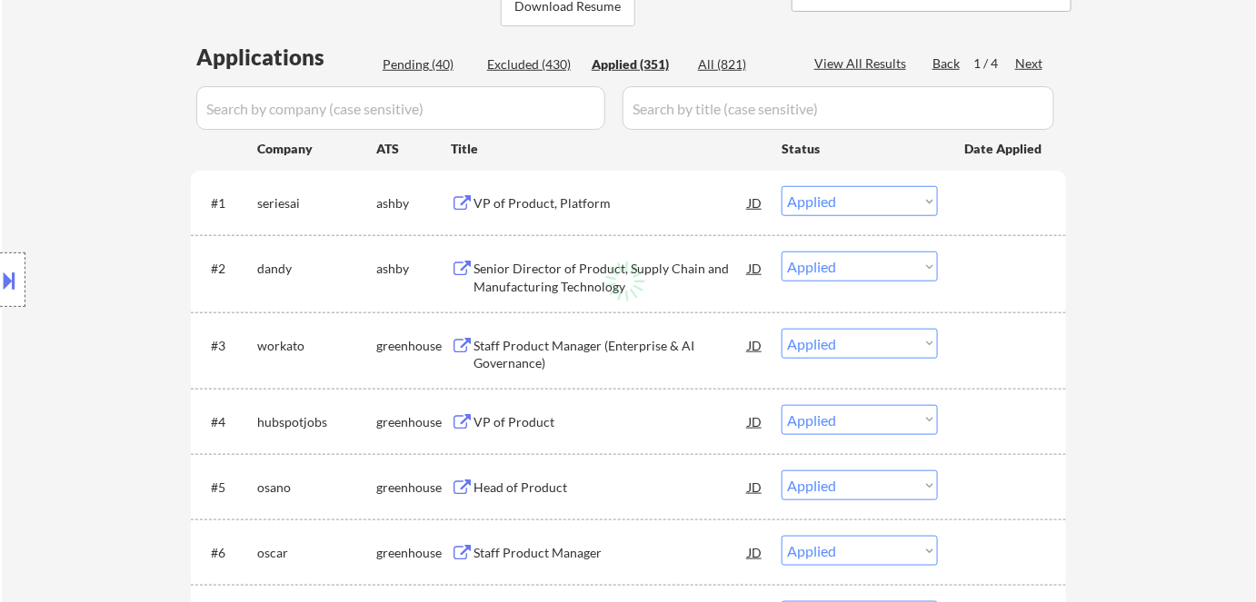
select select ""applied""
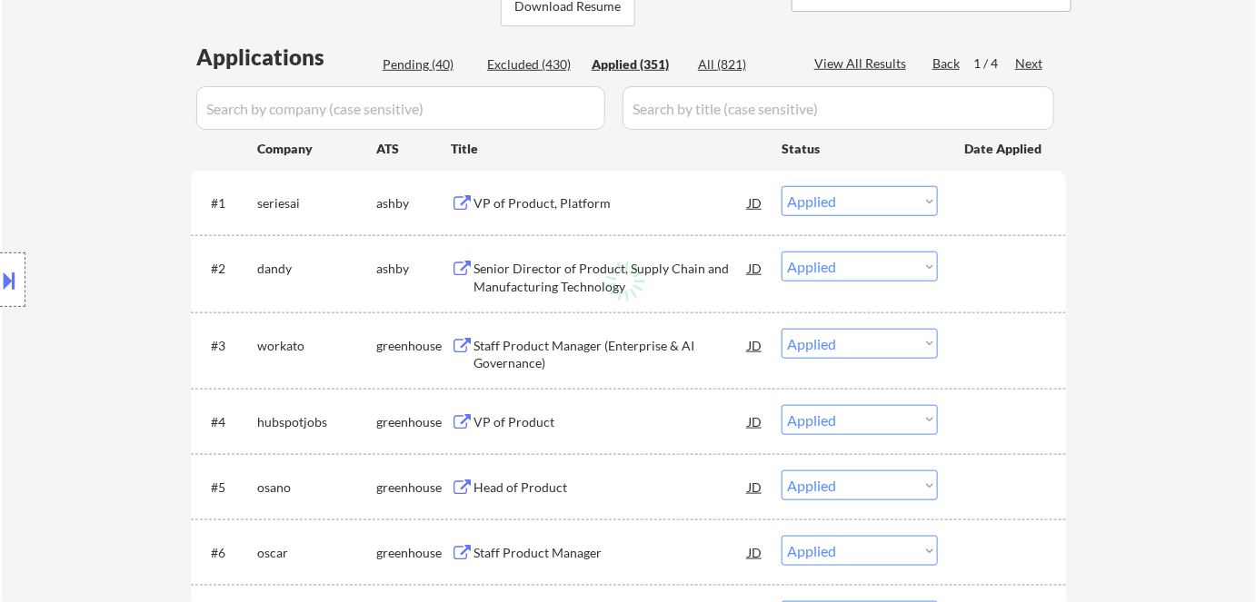
select select ""applied""
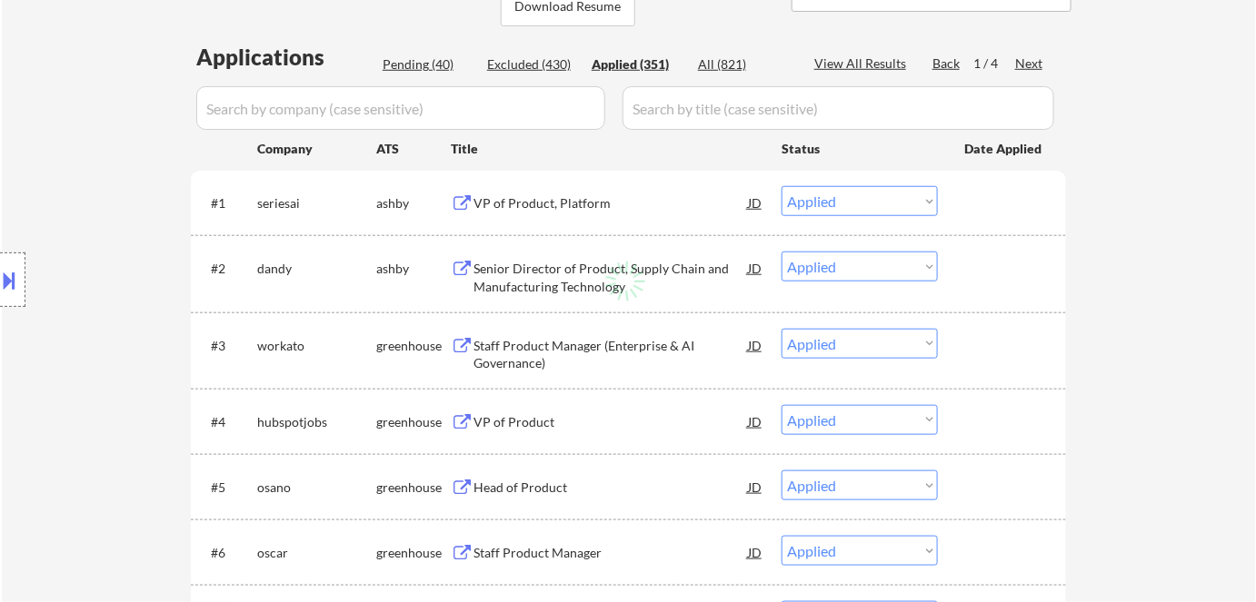
select select ""applied""
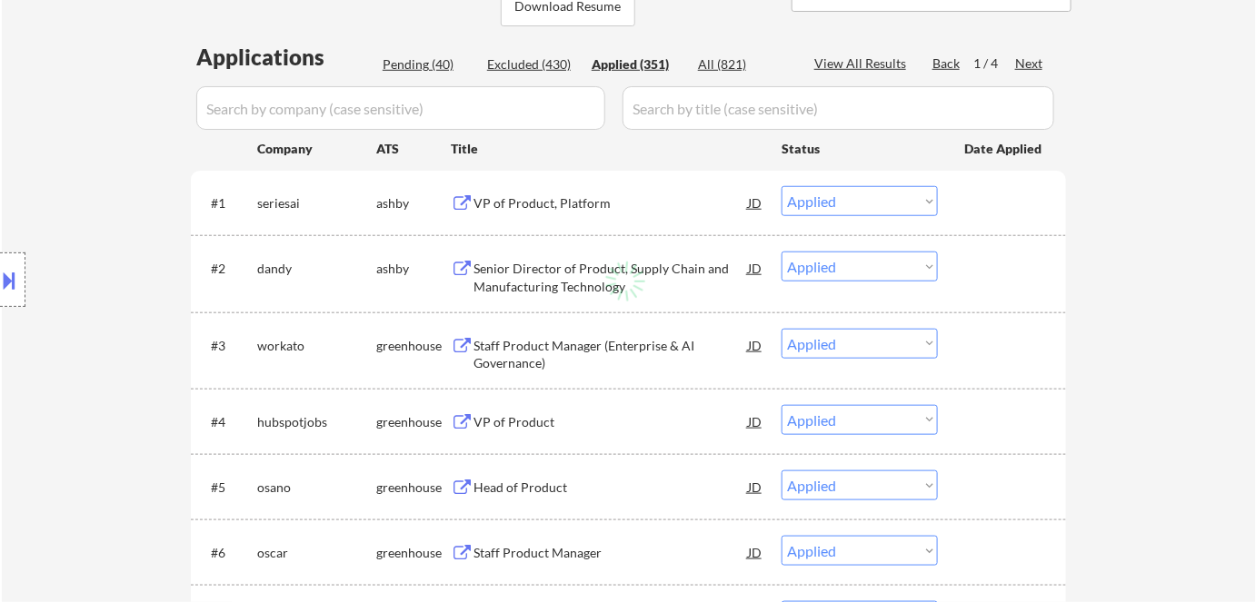
select select ""applied""
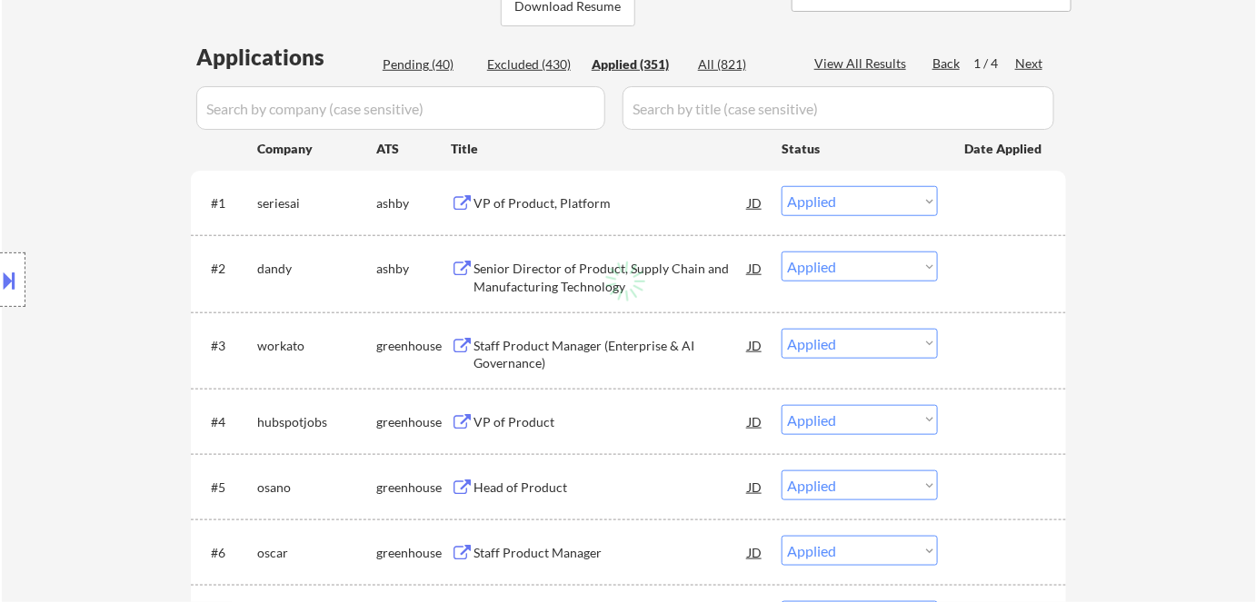
select select ""applied""
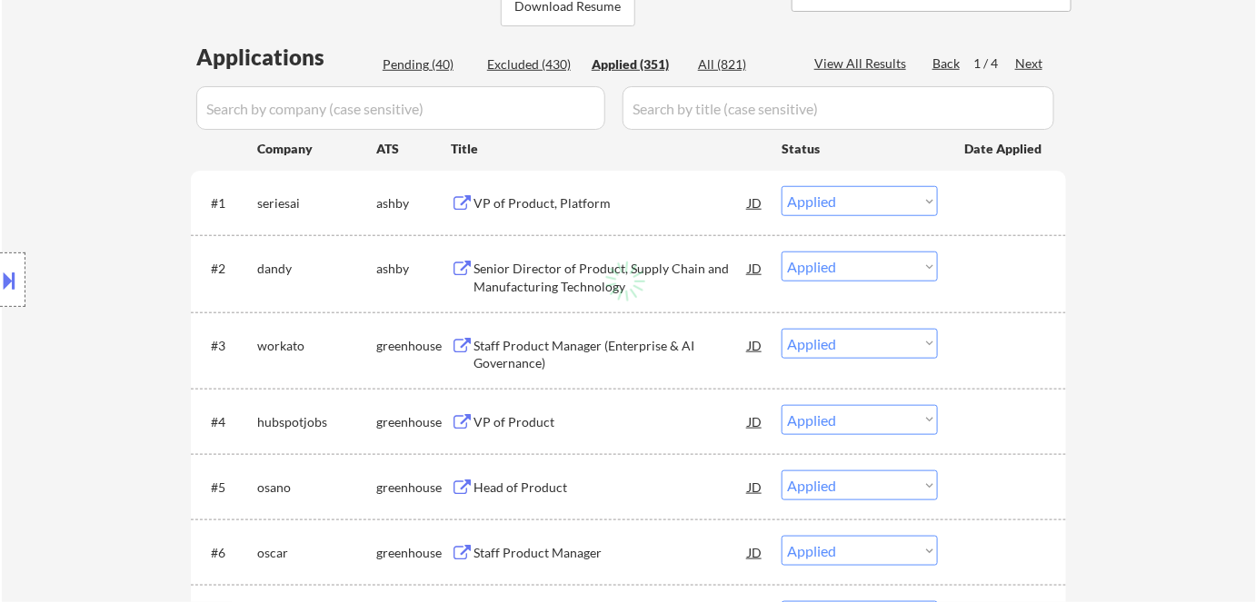
select select ""applied""
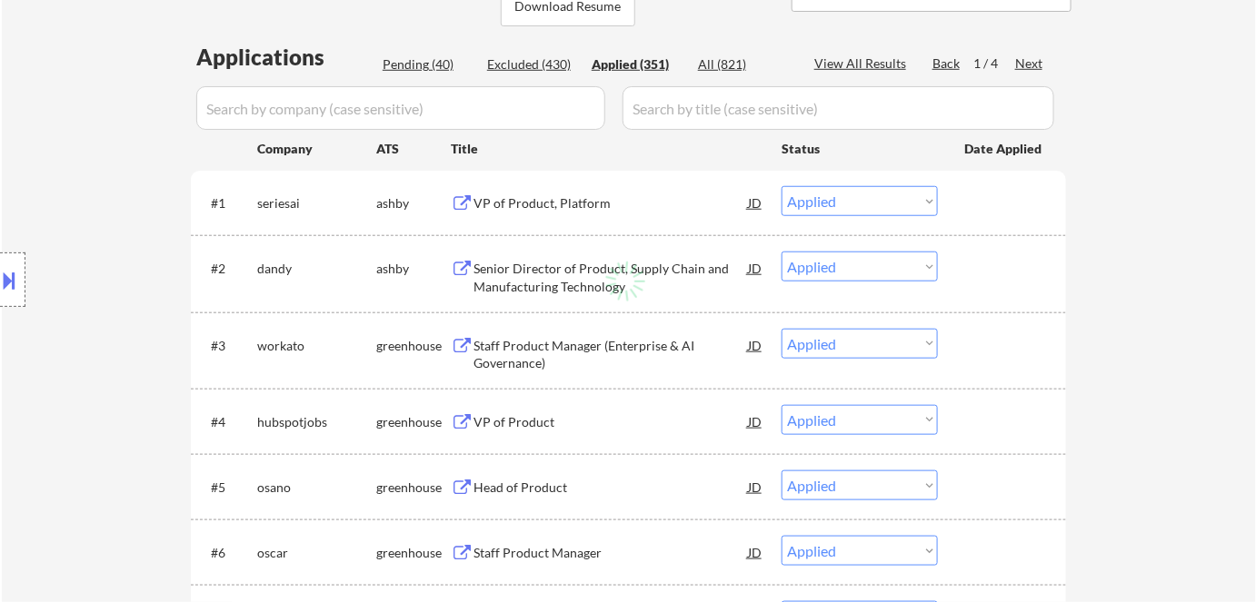
select select ""applied""
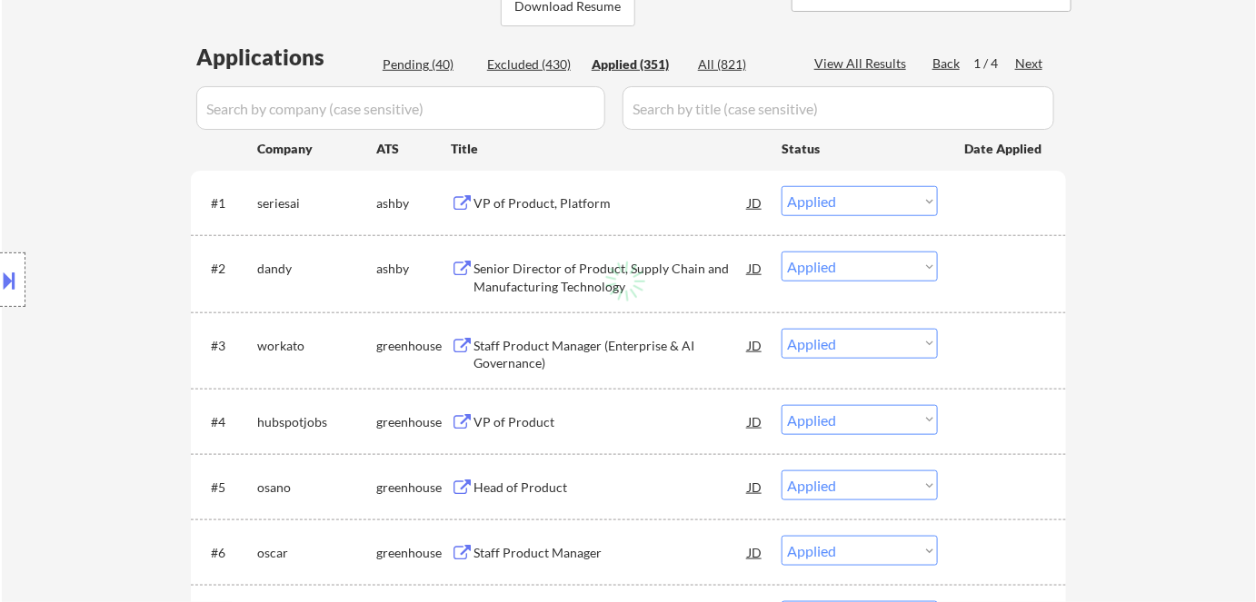
select select ""applied""
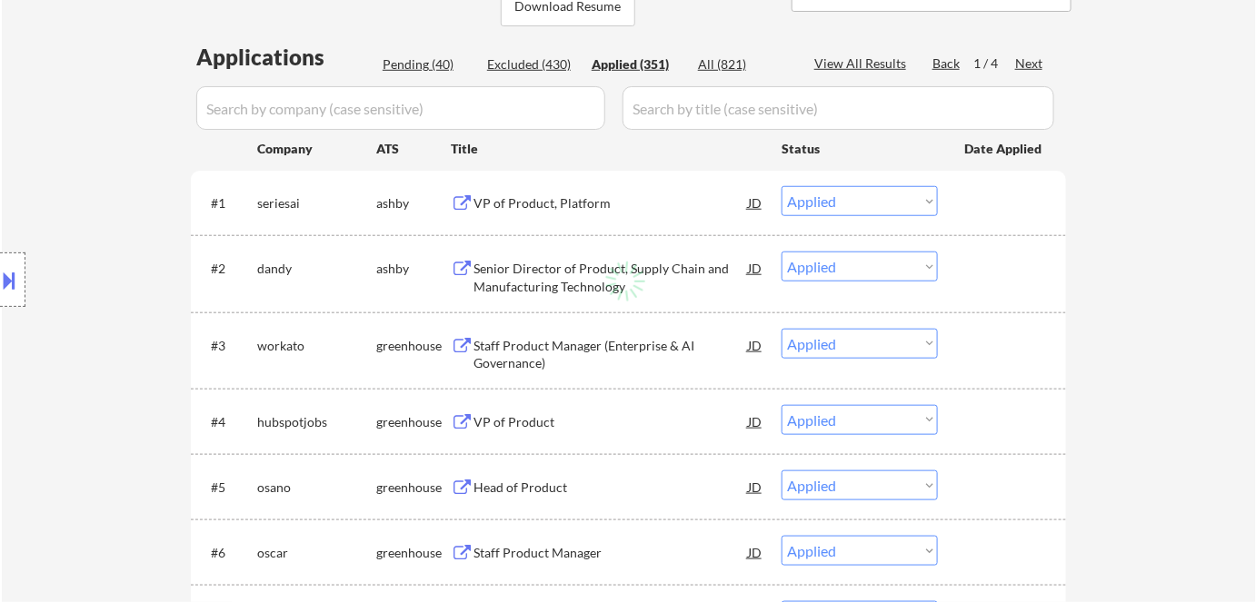
select select ""applied""
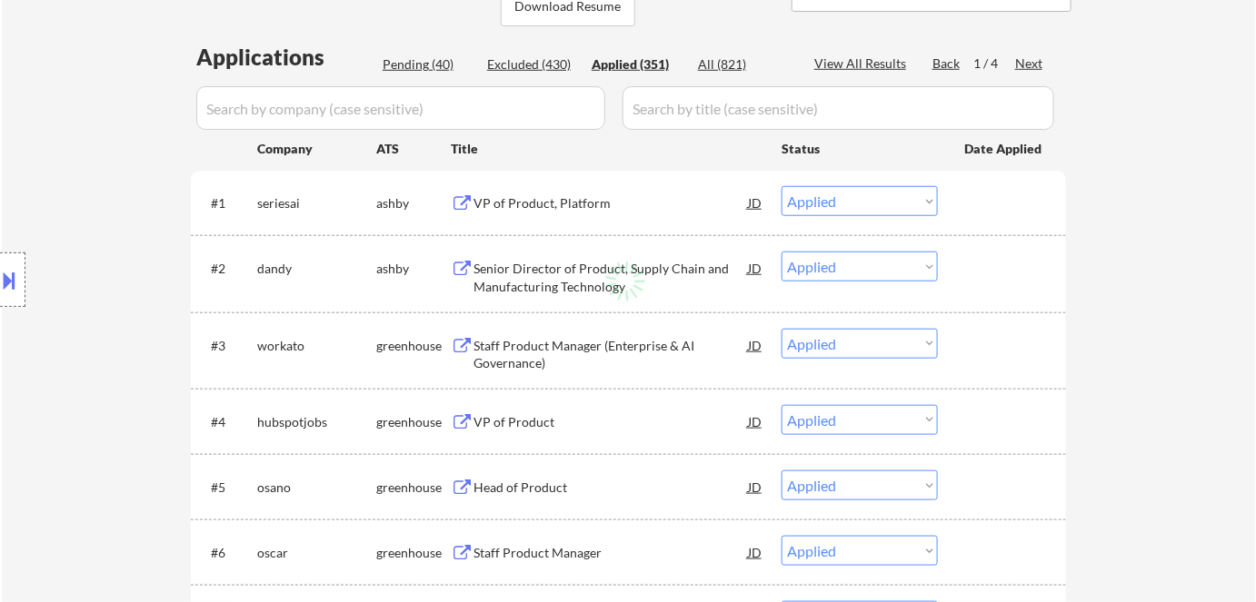
select select ""applied""
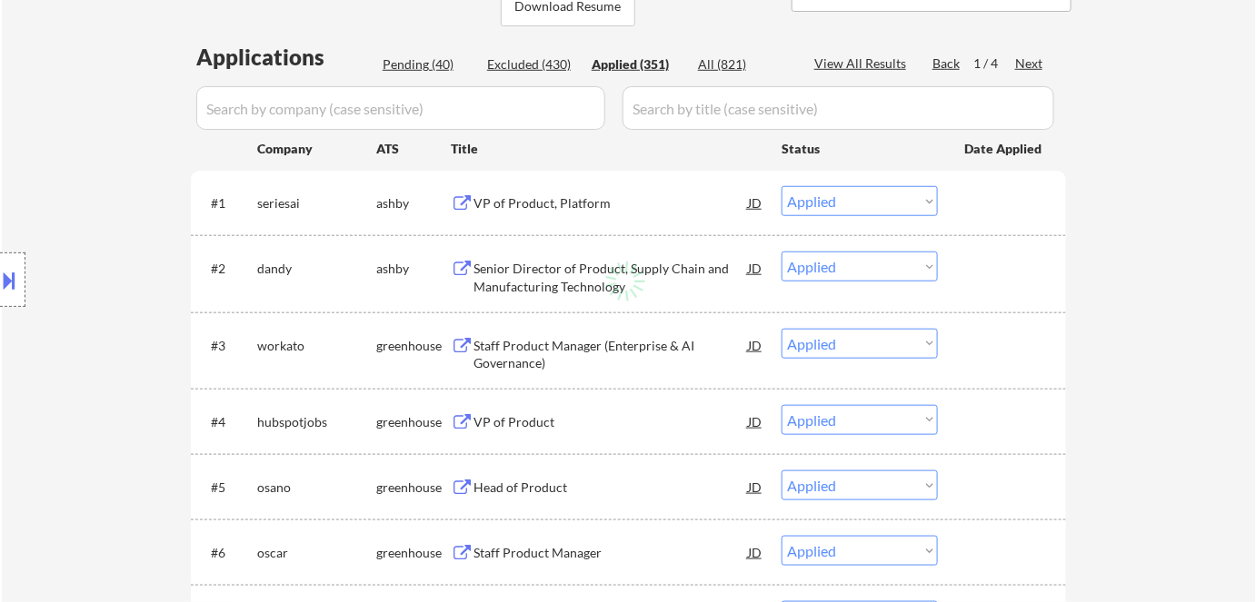
select select ""applied""
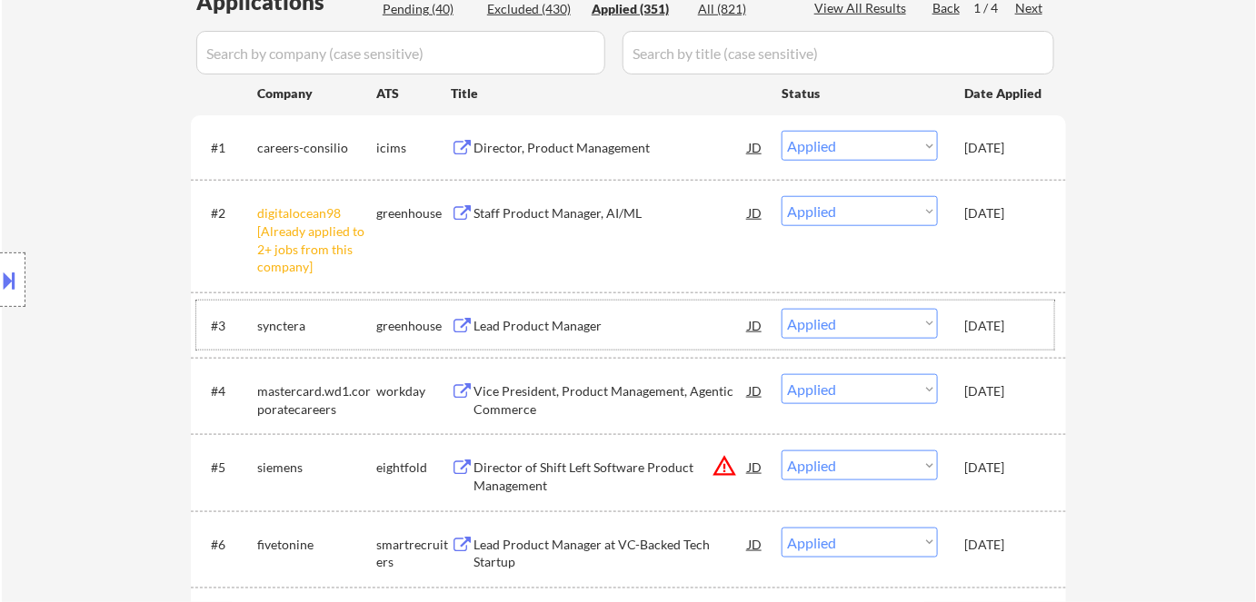
scroll to position [495, 0]
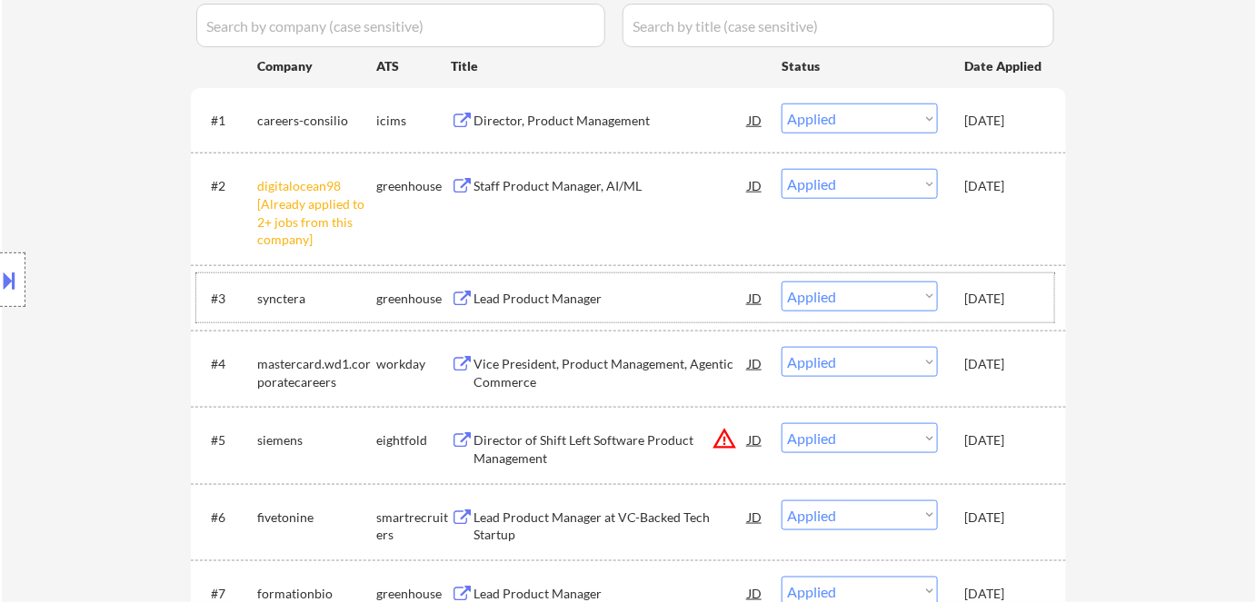
click at [498, 293] on div "Lead Product Manager" at bounding box center [610, 299] width 274 height 18
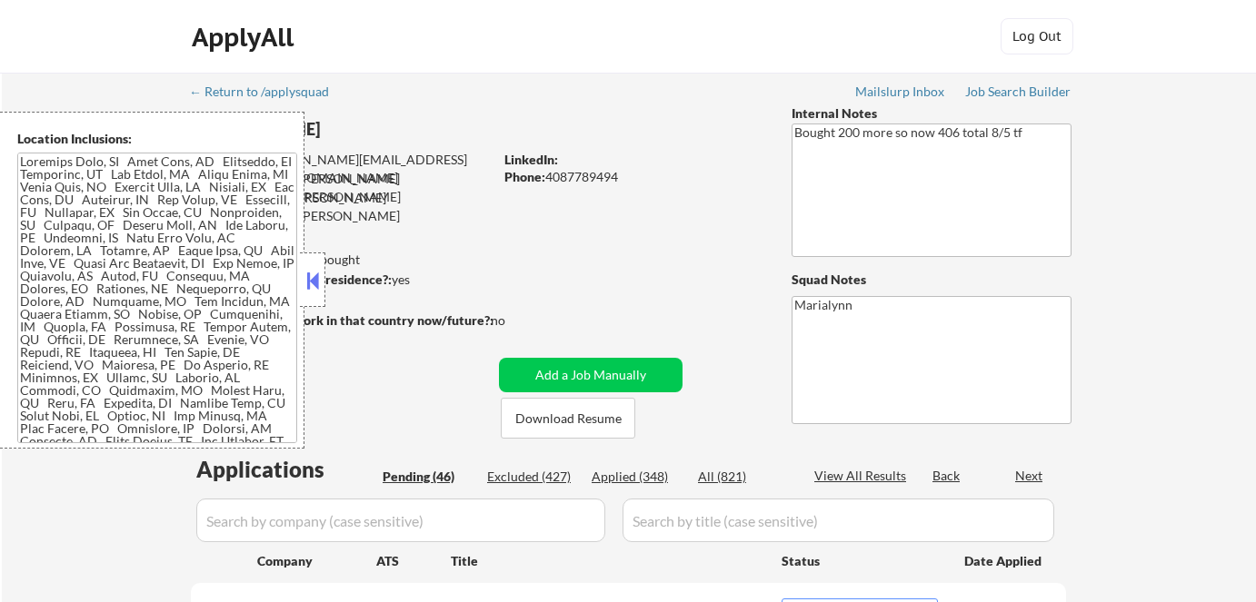
select select ""pending""
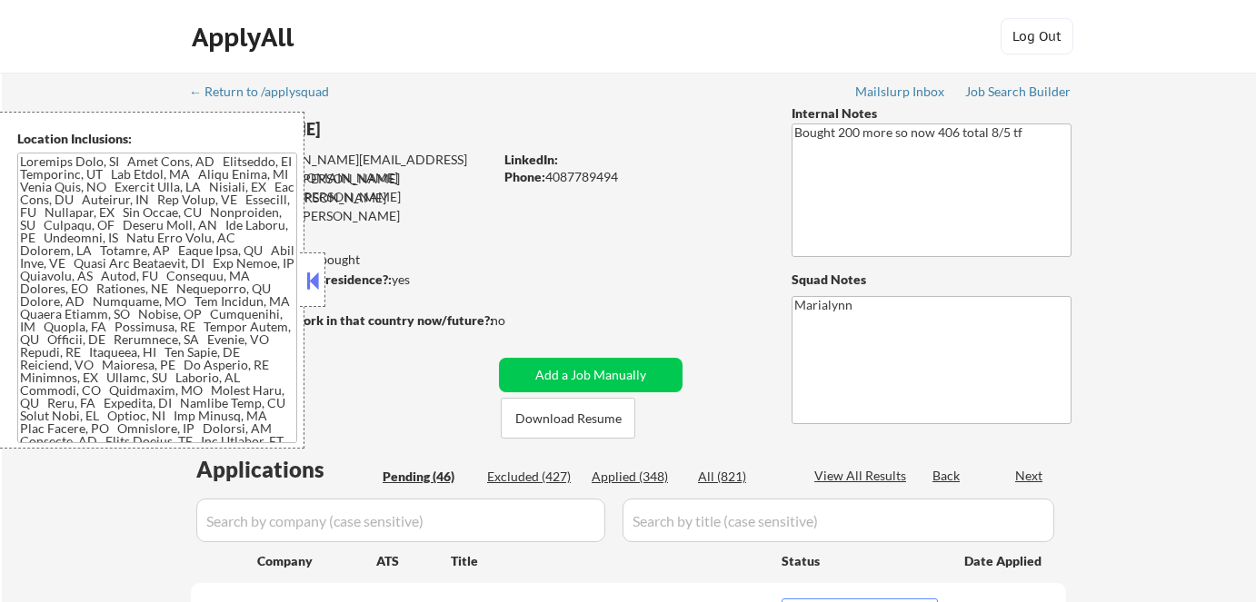
select select ""pending""
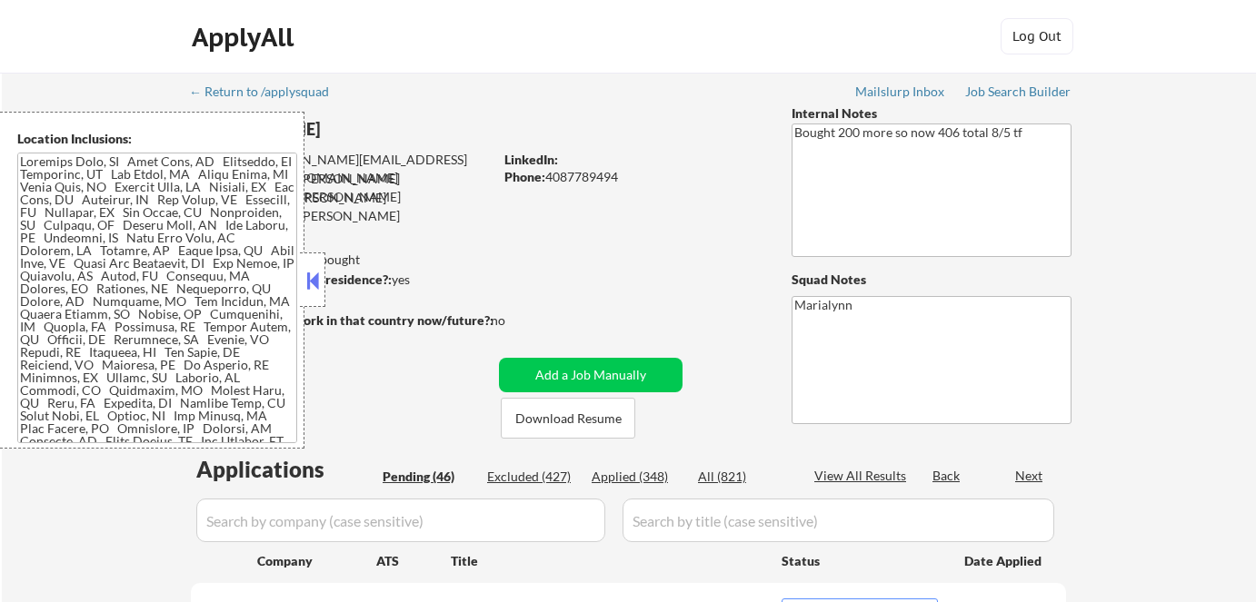
select select ""pending""
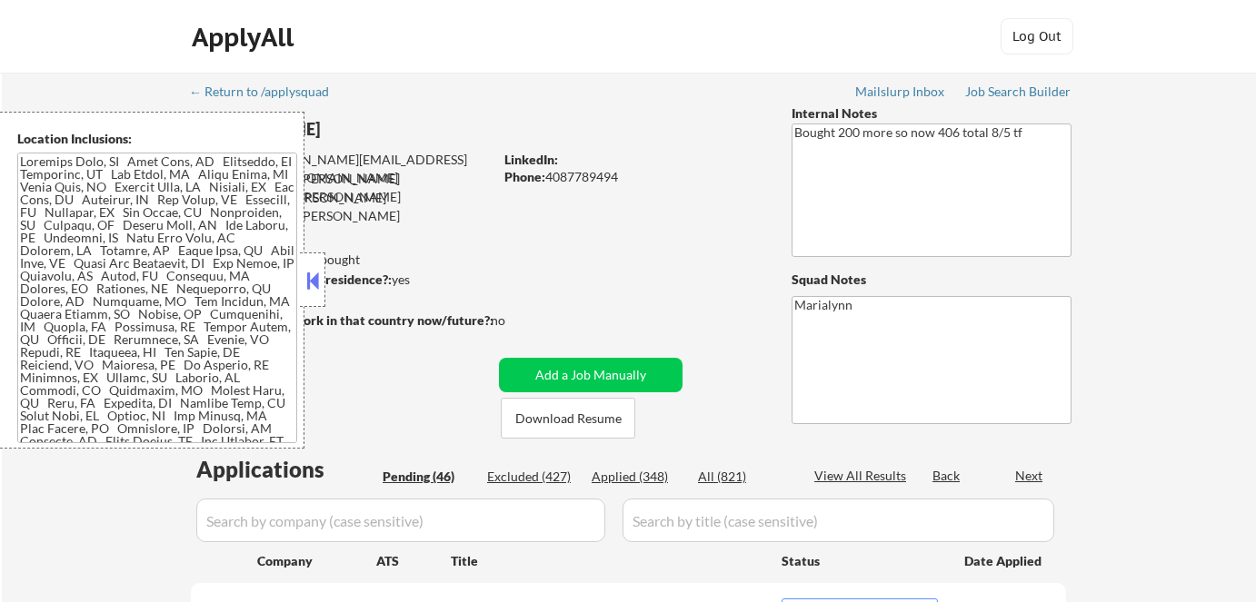
select select ""pending""
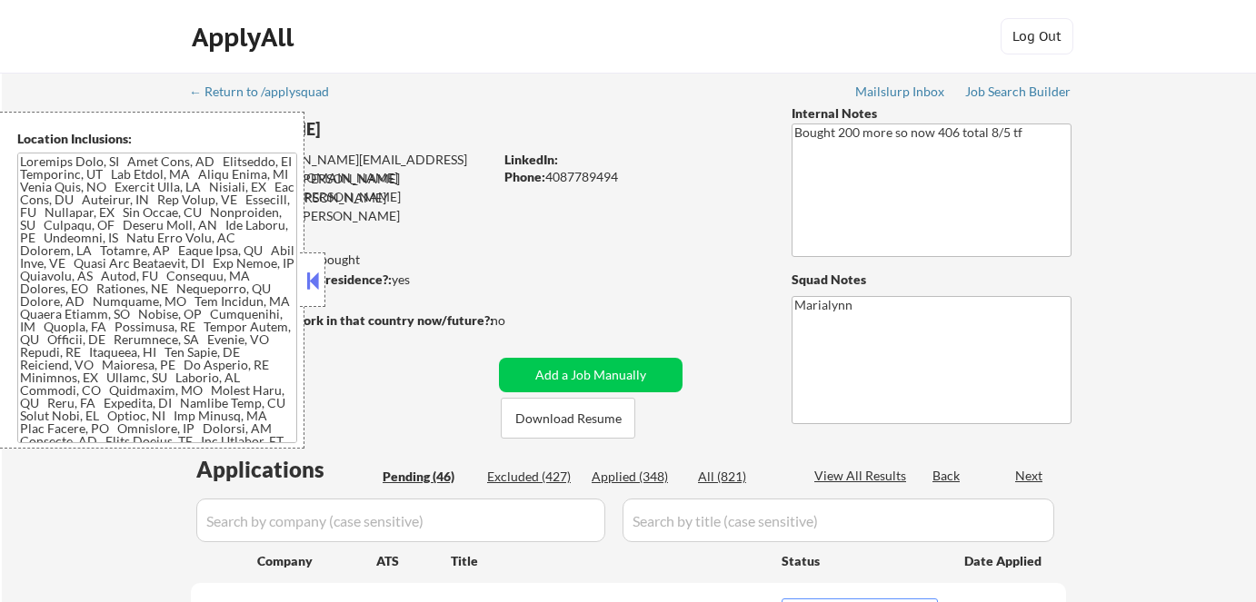
select select ""pending""
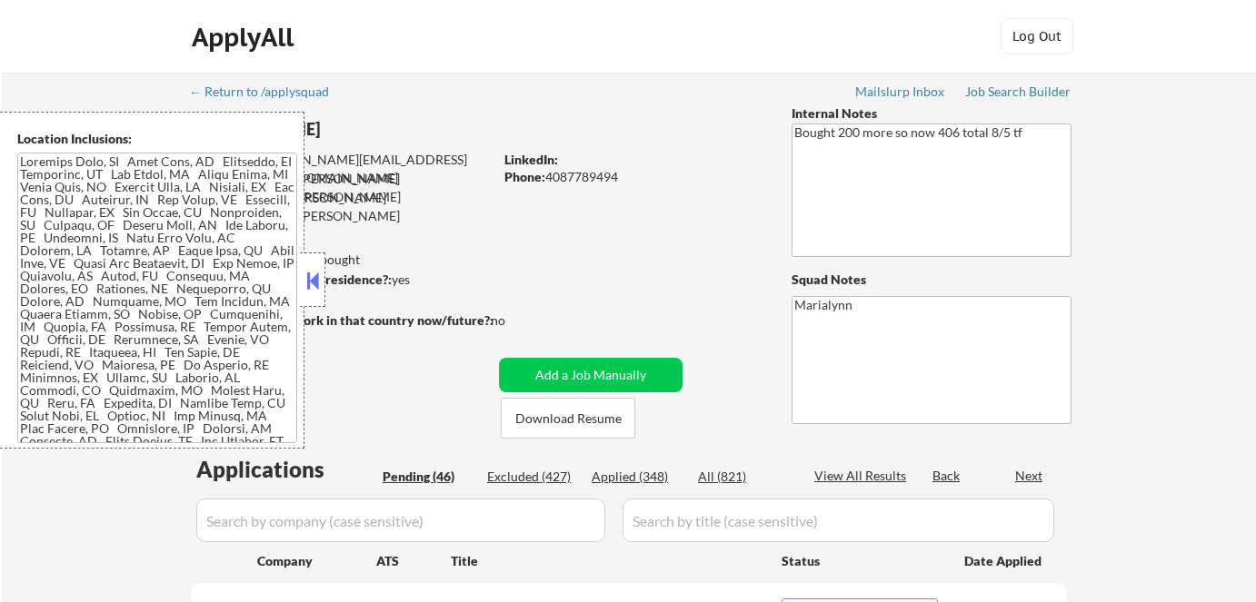
select select ""pending""
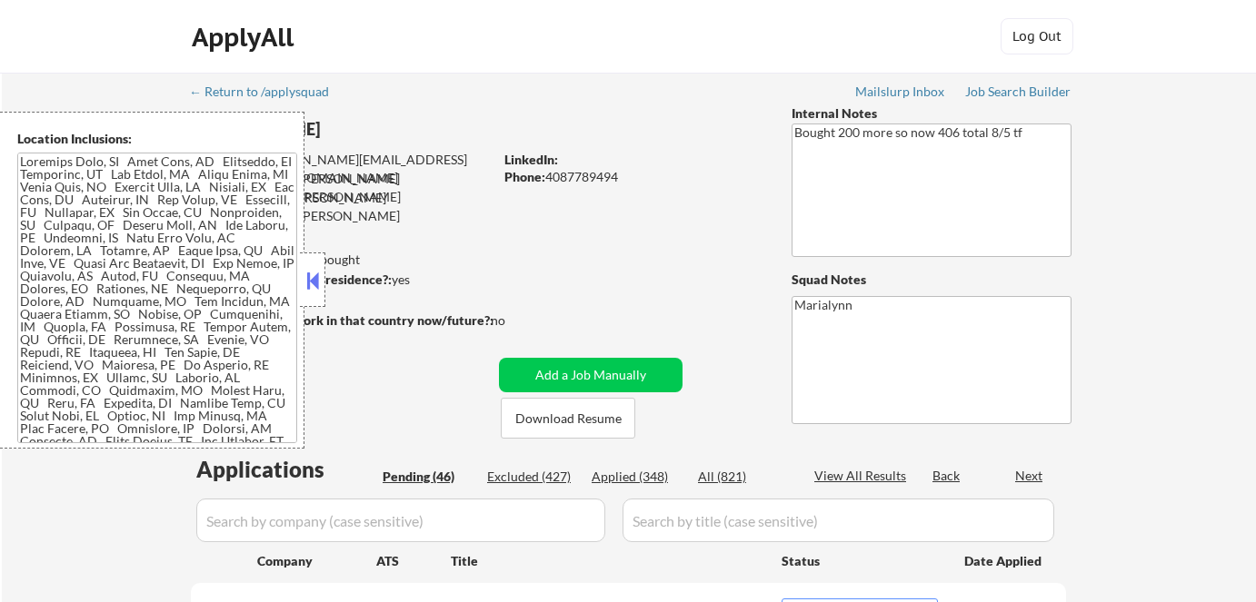
select select ""pending""
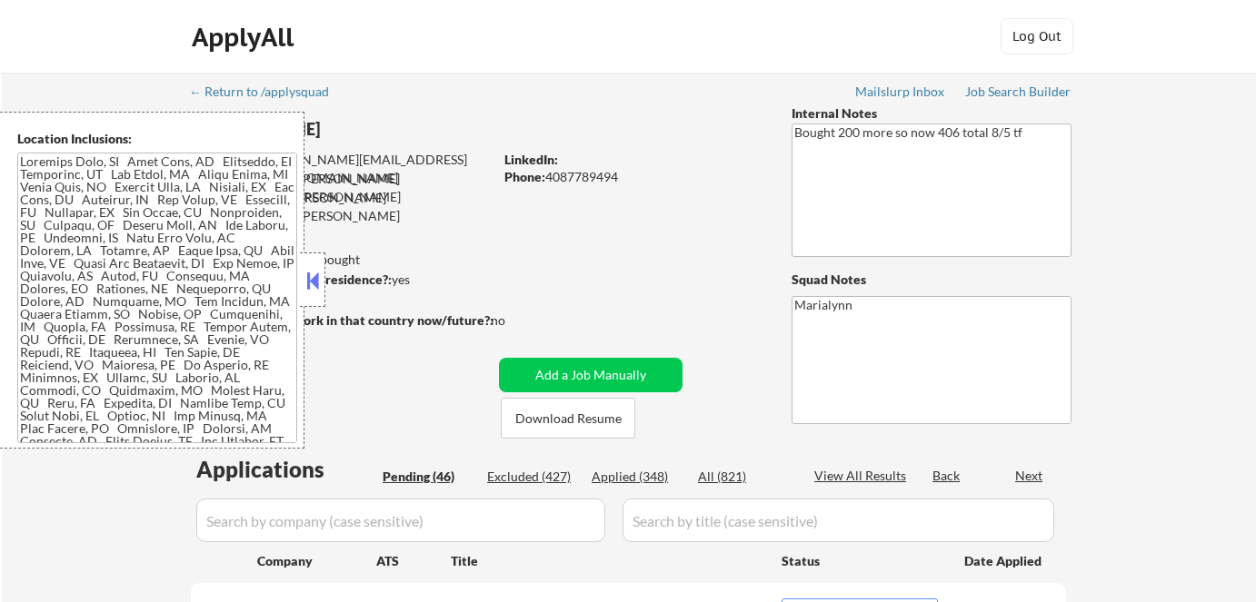
select select ""pending""
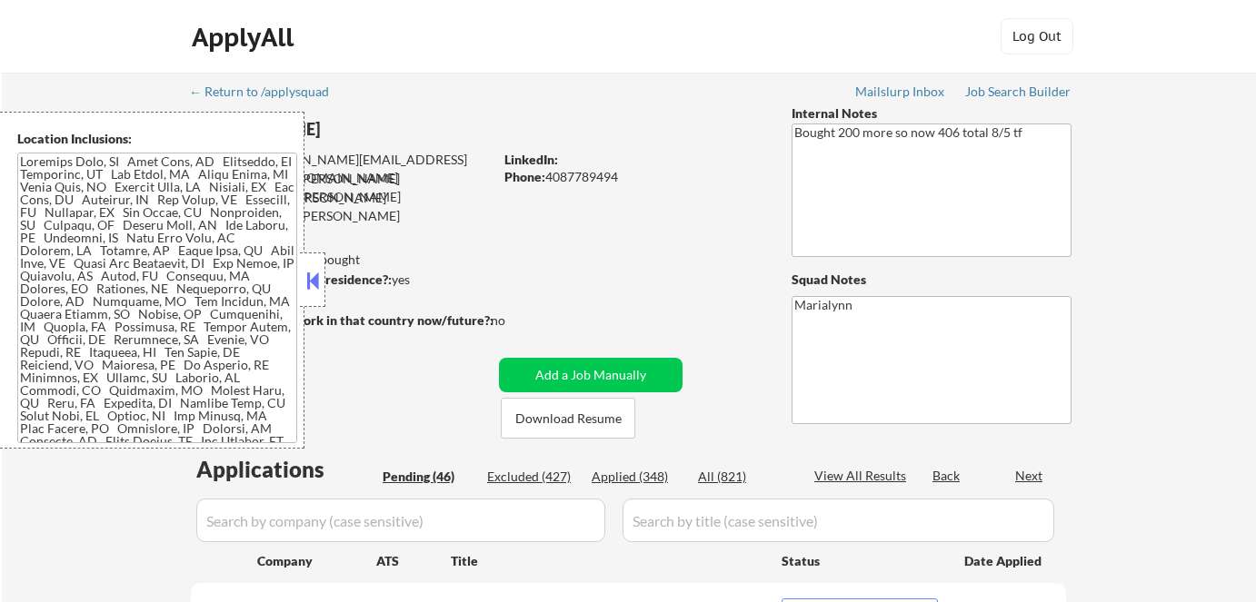
select select ""pending""
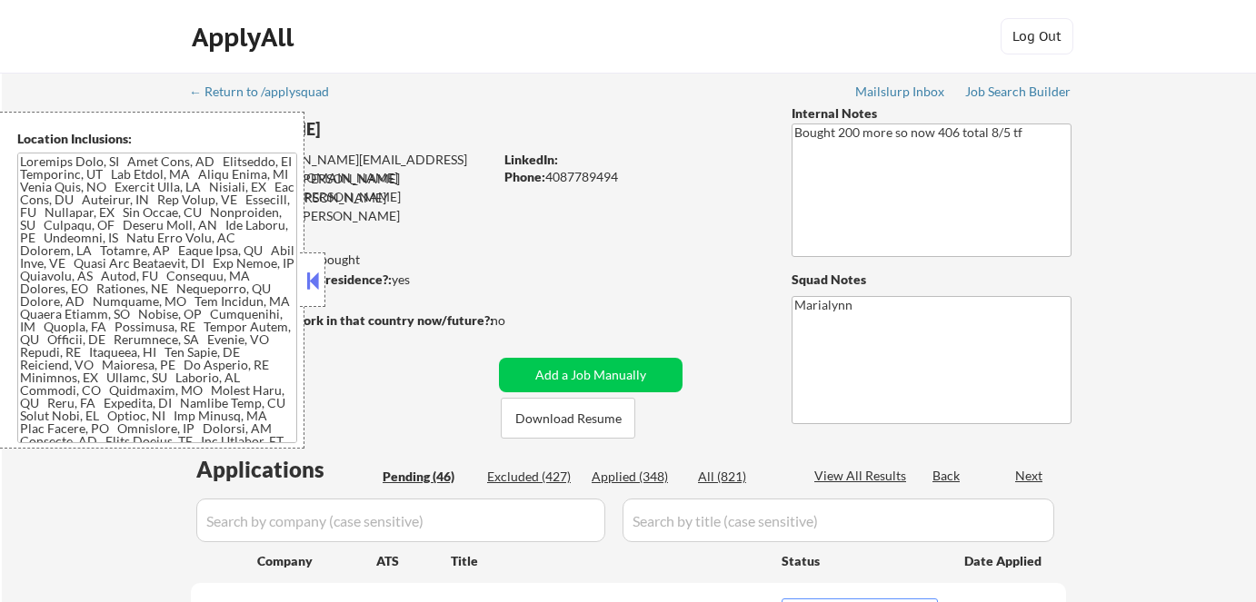
select select ""pending""
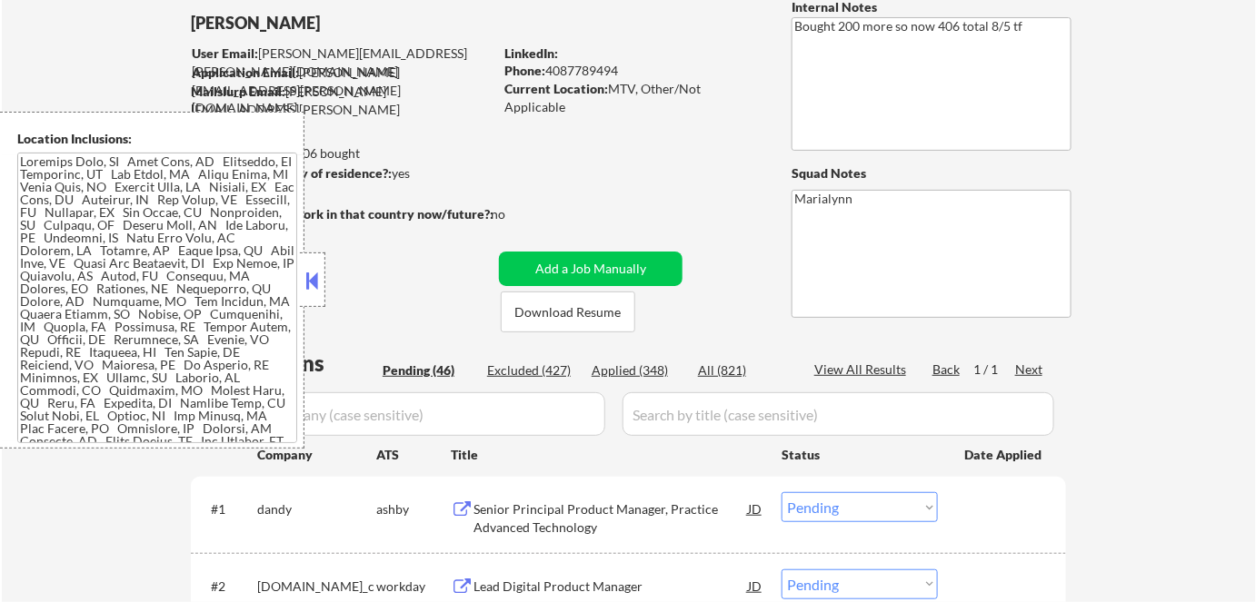
scroll to position [247, 0]
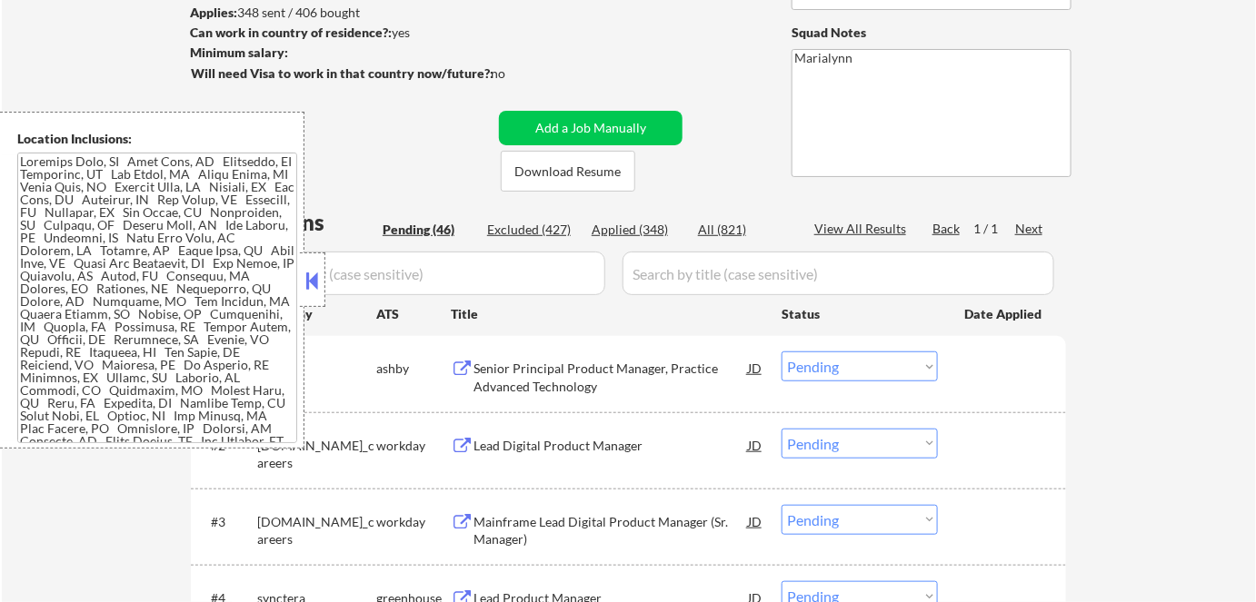
click at [310, 282] on button at bounding box center [313, 280] width 20 height 27
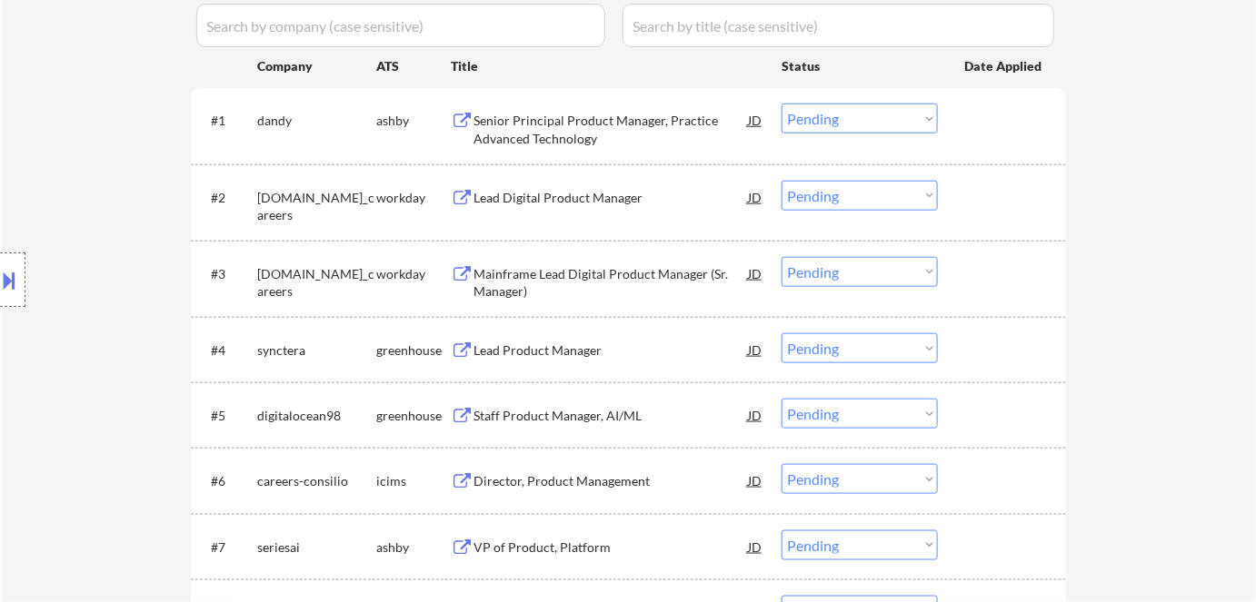
scroll to position [164, 0]
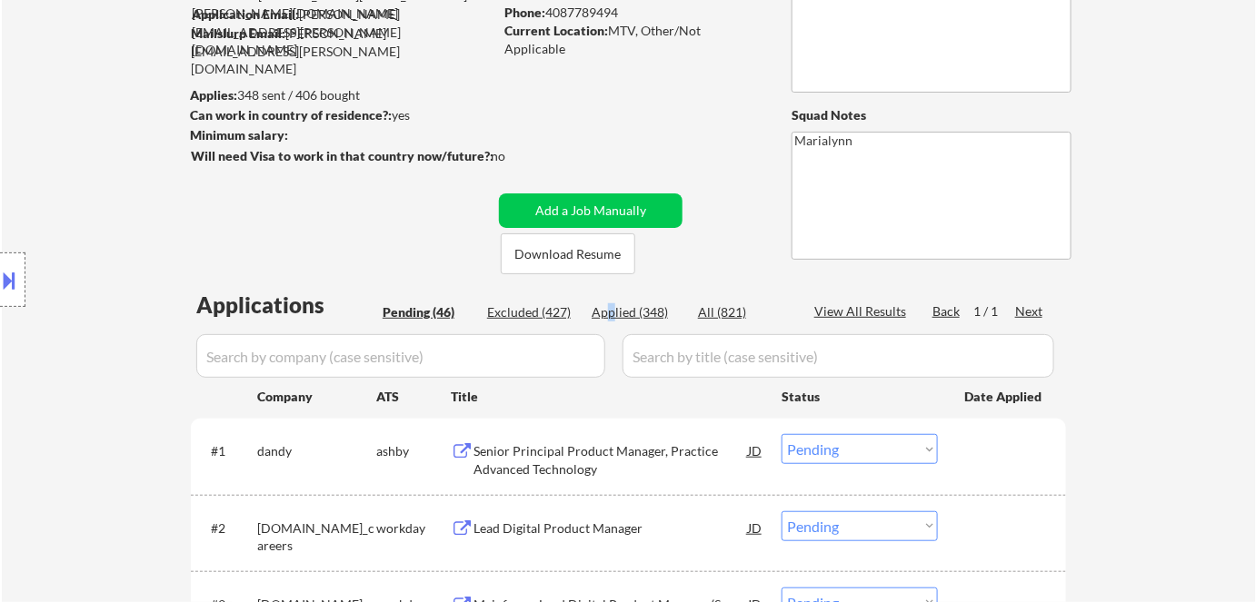
click at [611, 309] on div "Applied (348)" at bounding box center [636, 312] width 91 height 18
select select ""applied""
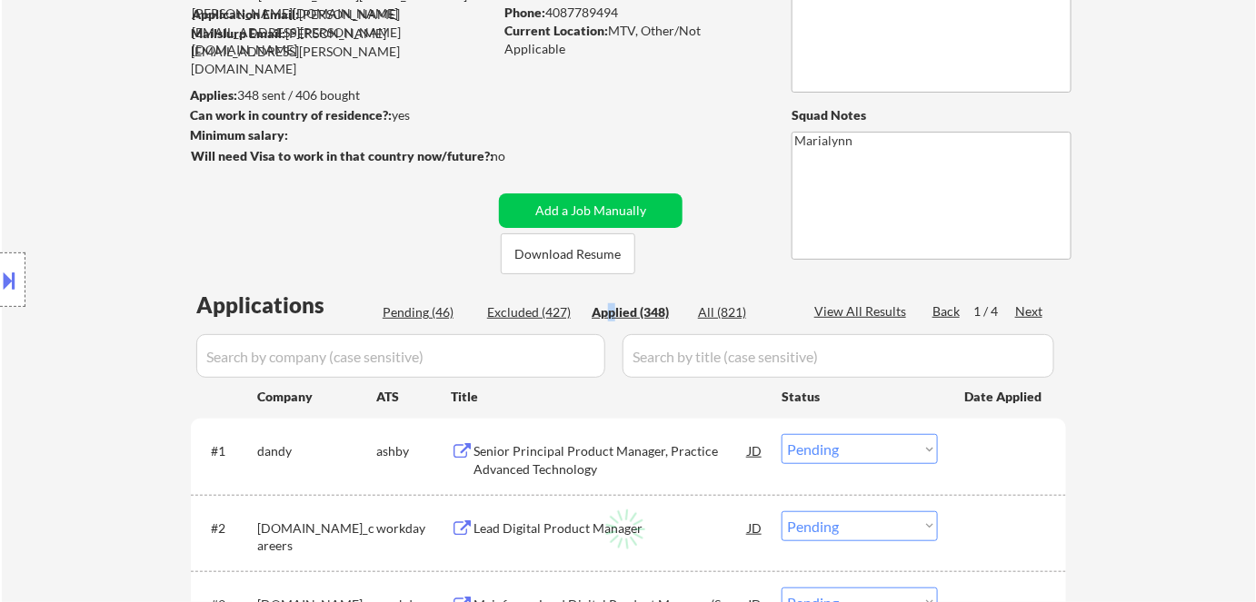
select select ""applied""
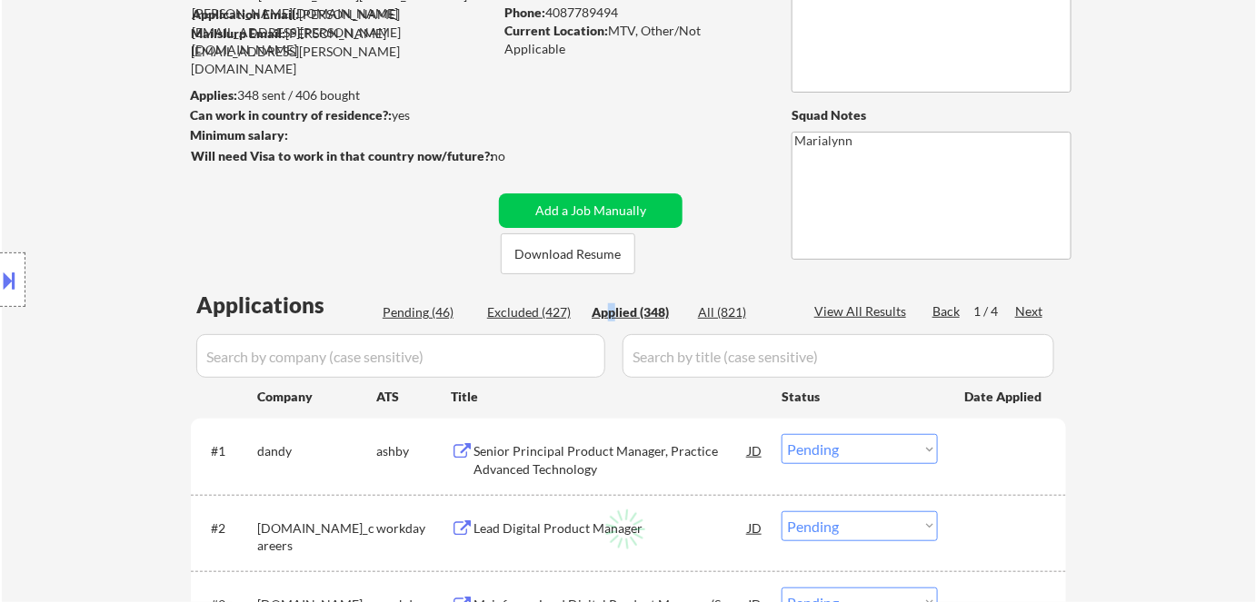
select select ""applied""
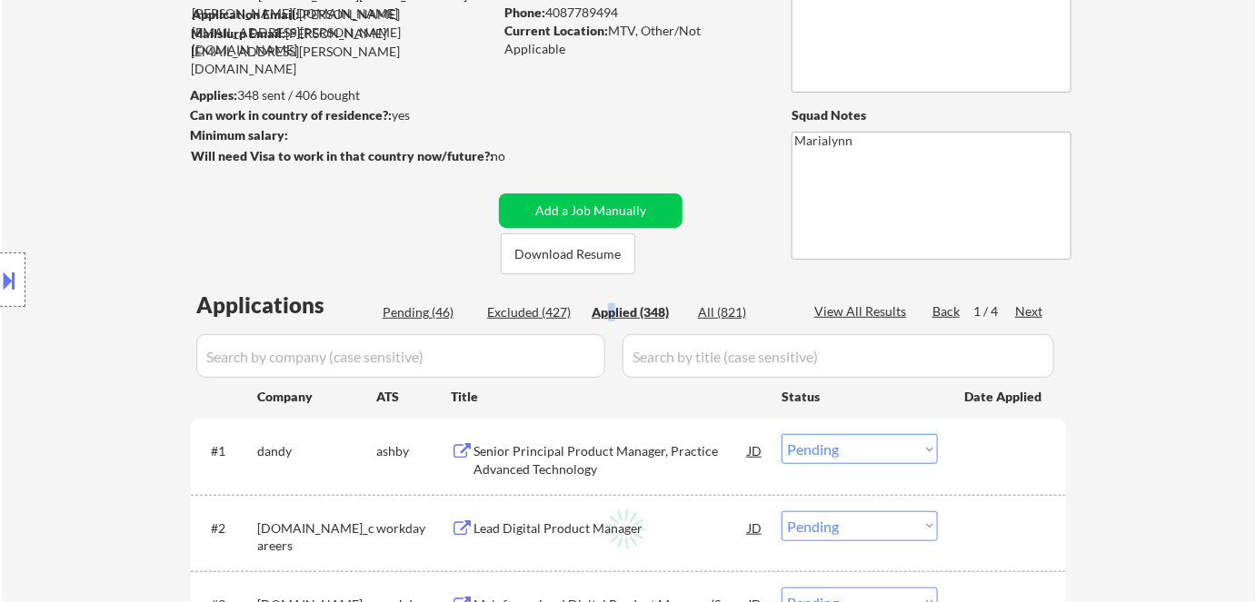
select select ""applied""
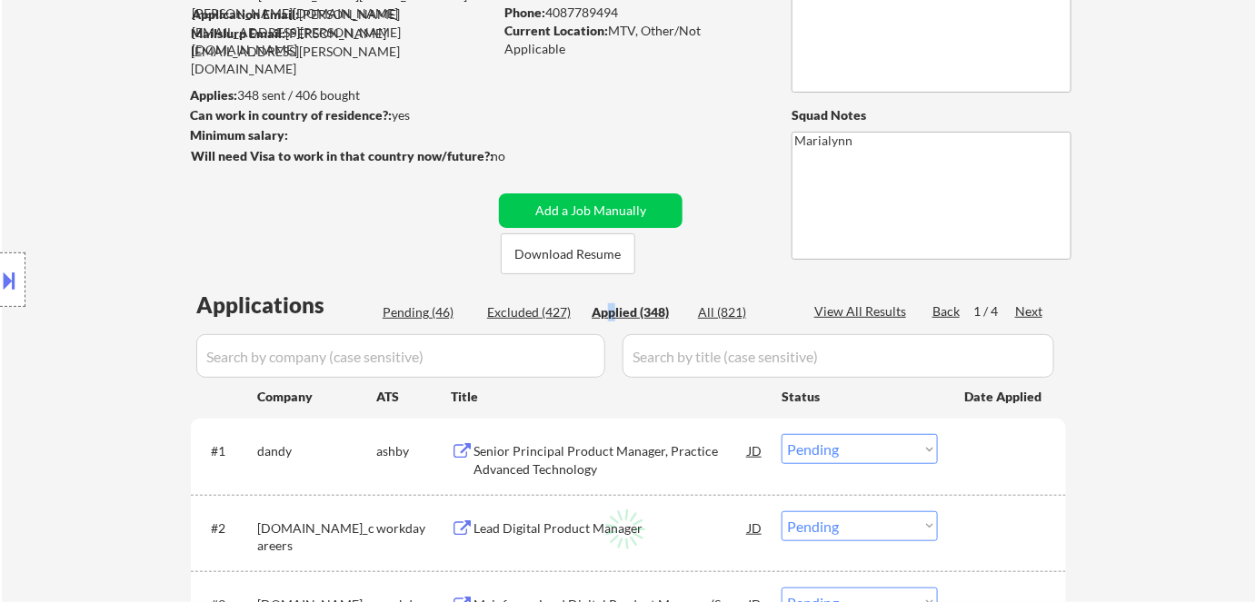
select select ""applied""
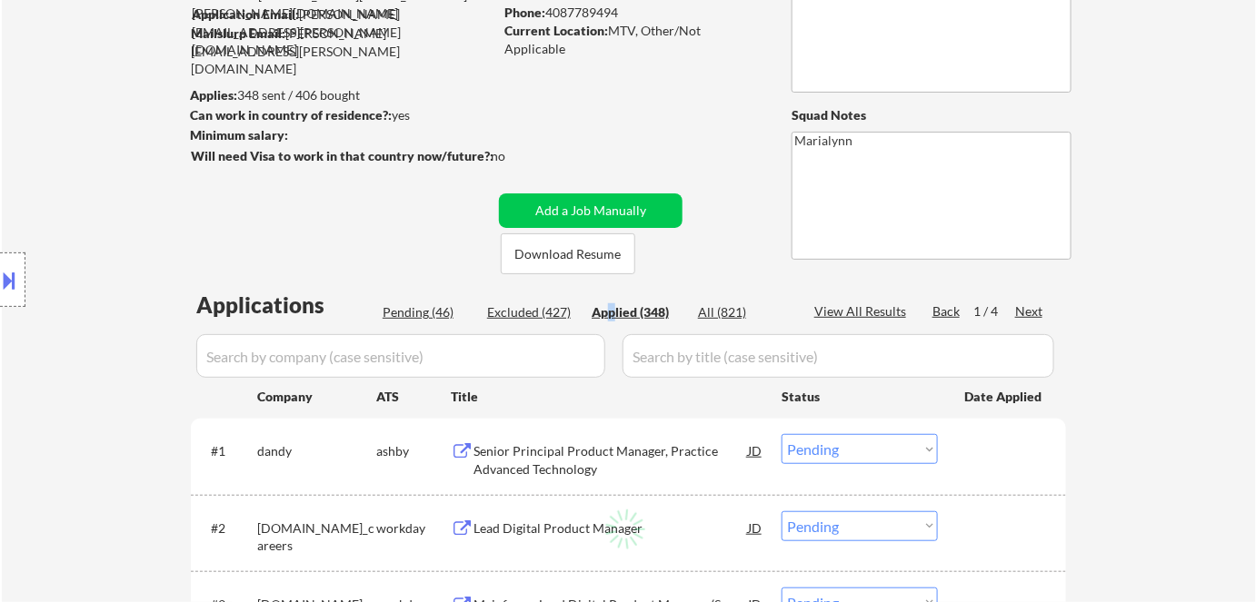
select select ""applied""
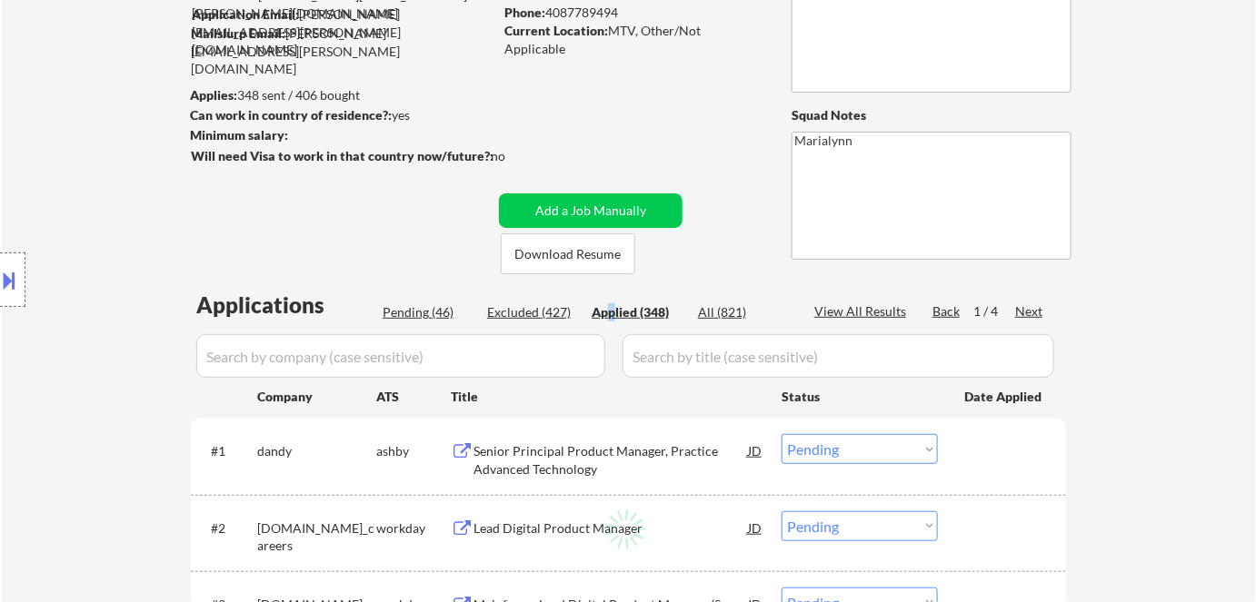
select select ""applied""
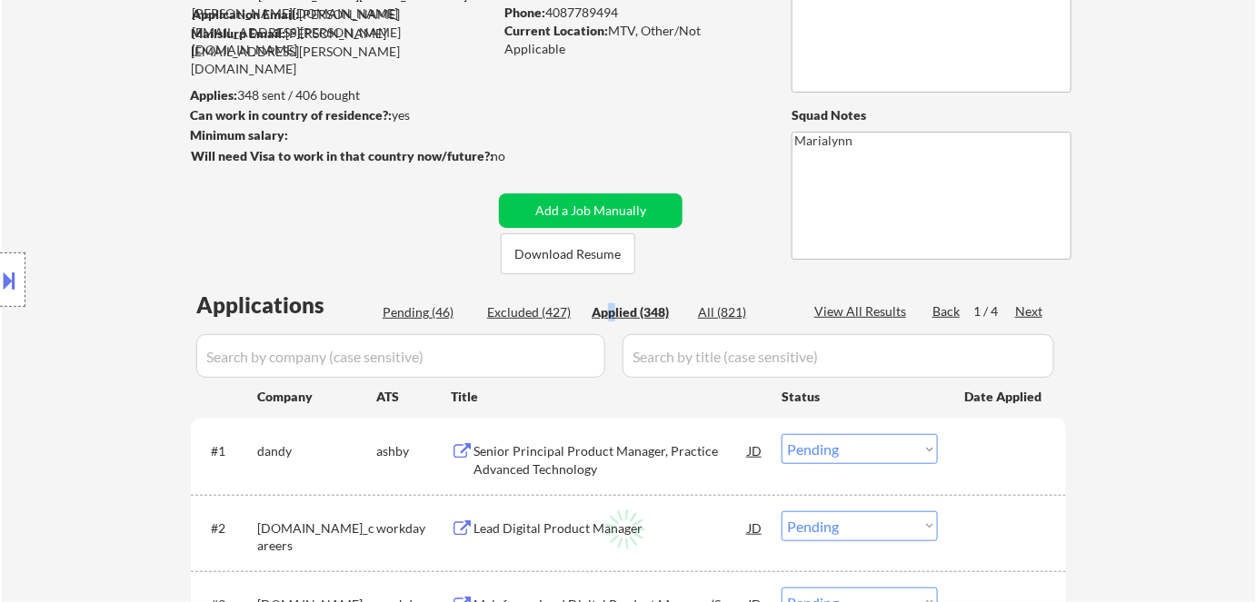
select select ""applied""
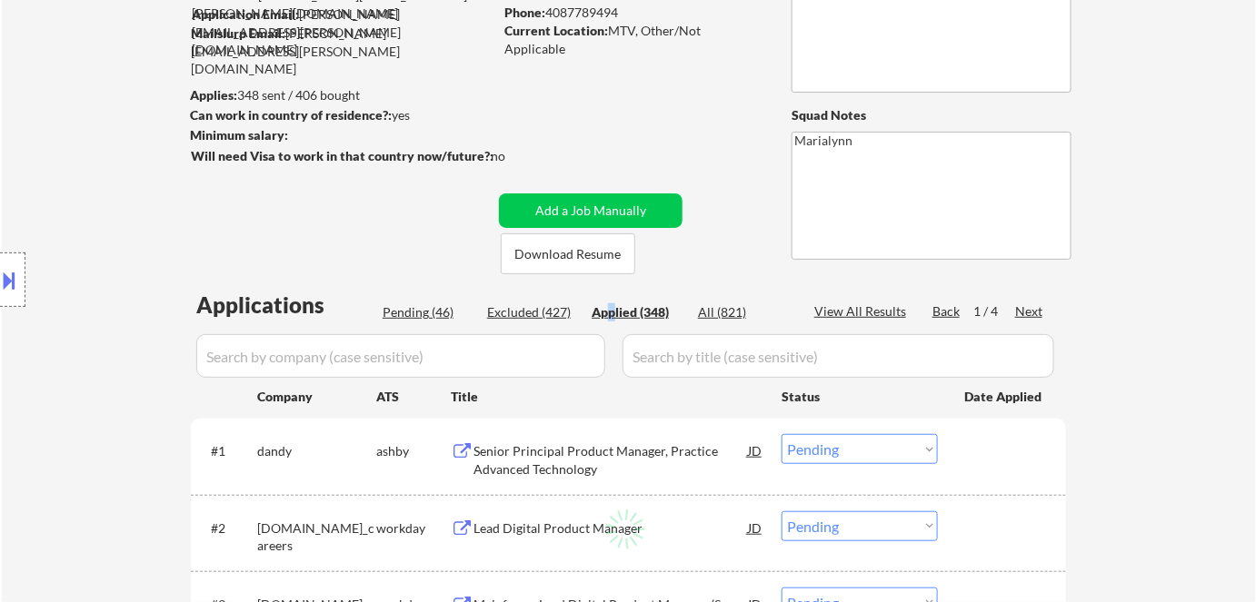
select select ""applied""
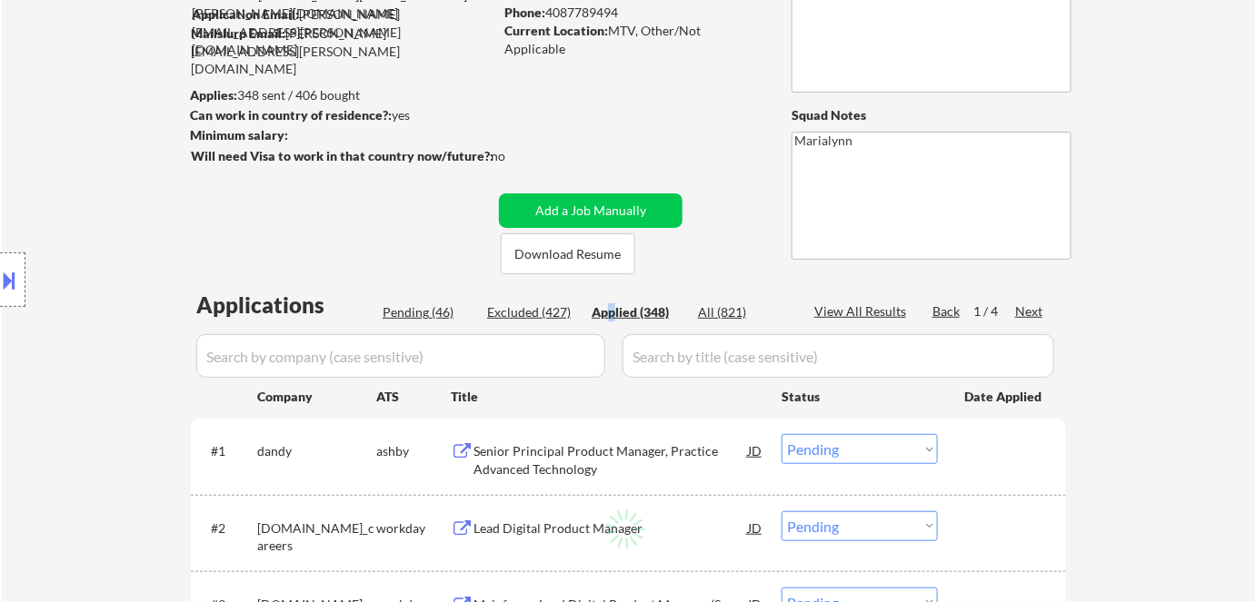
select select ""applied""
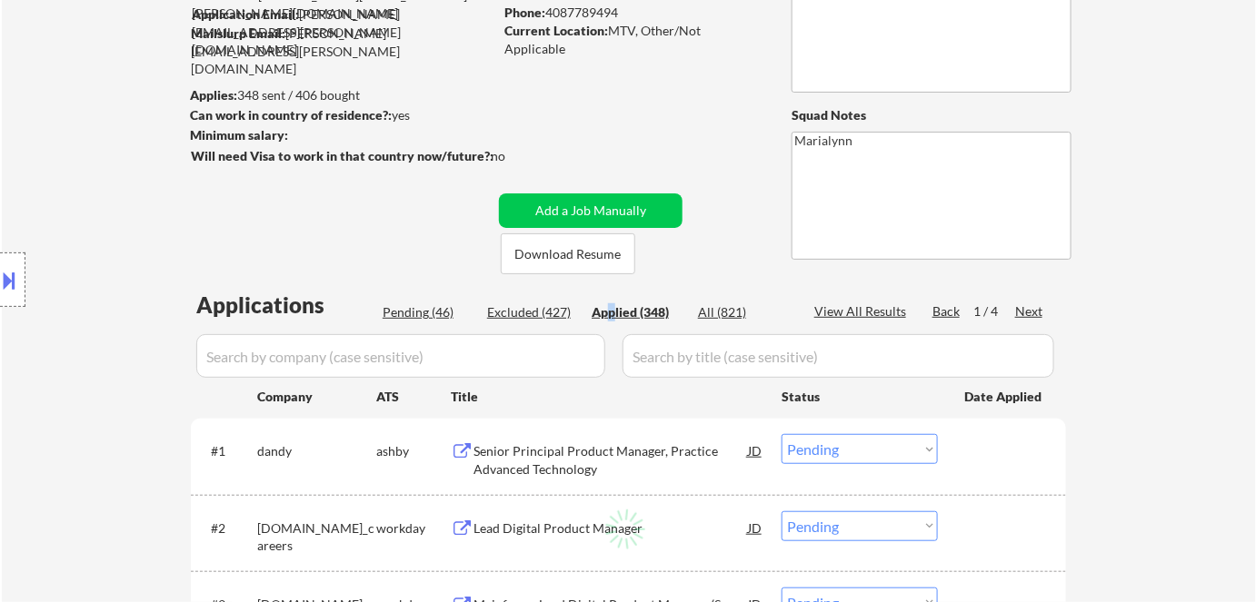
select select ""applied""
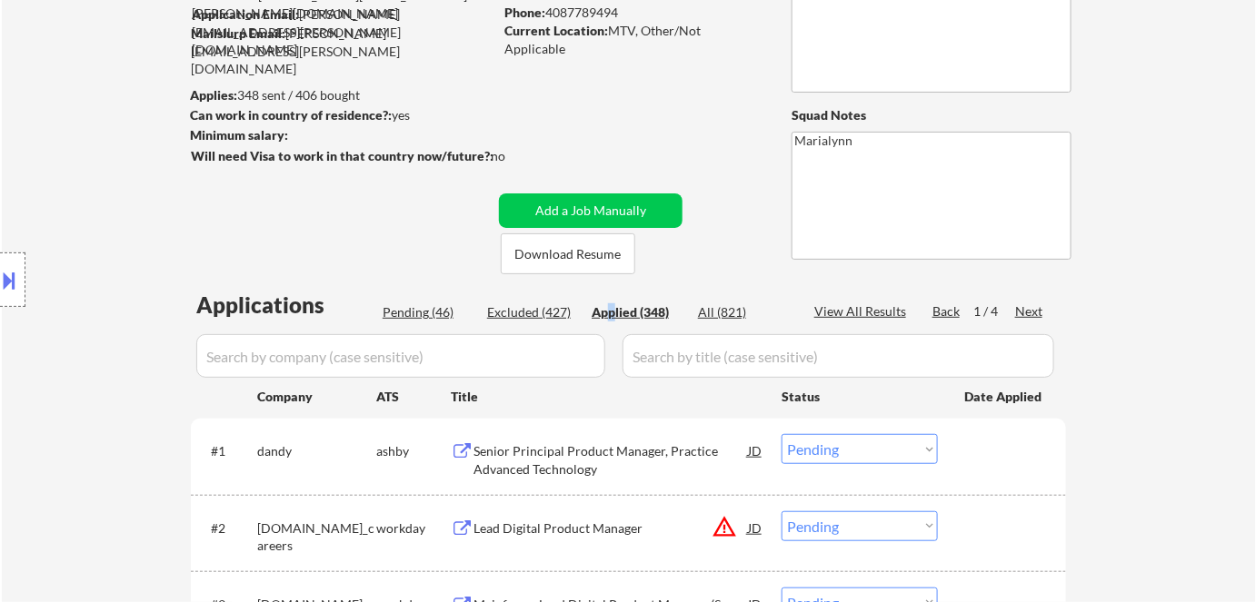
select select ""applied""
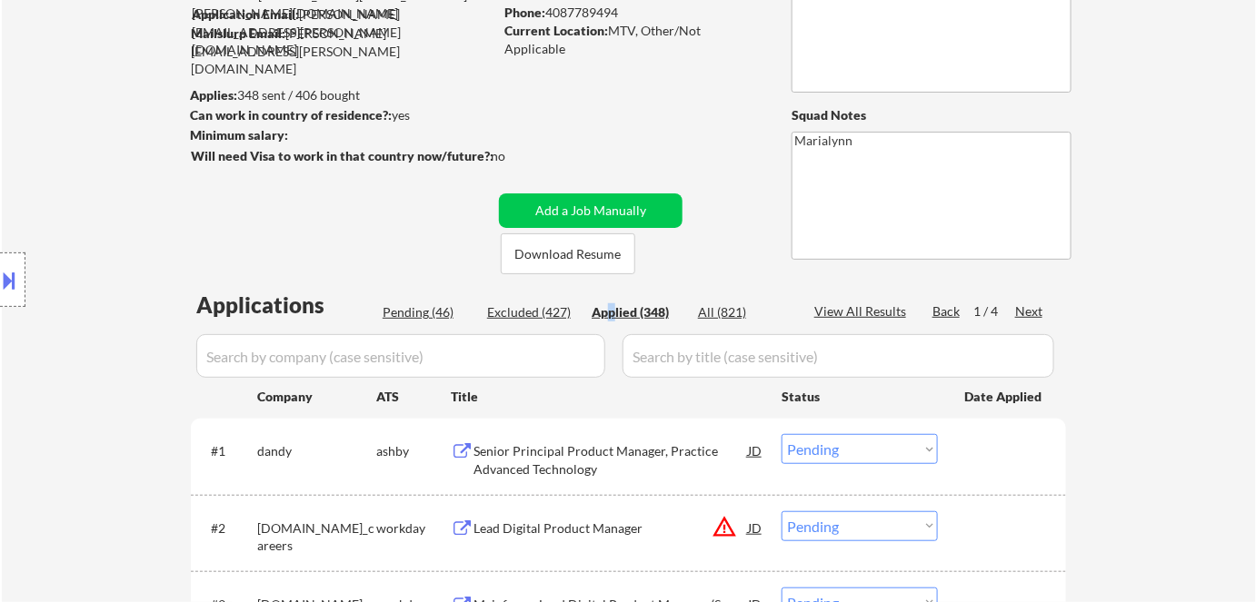
select select ""applied""
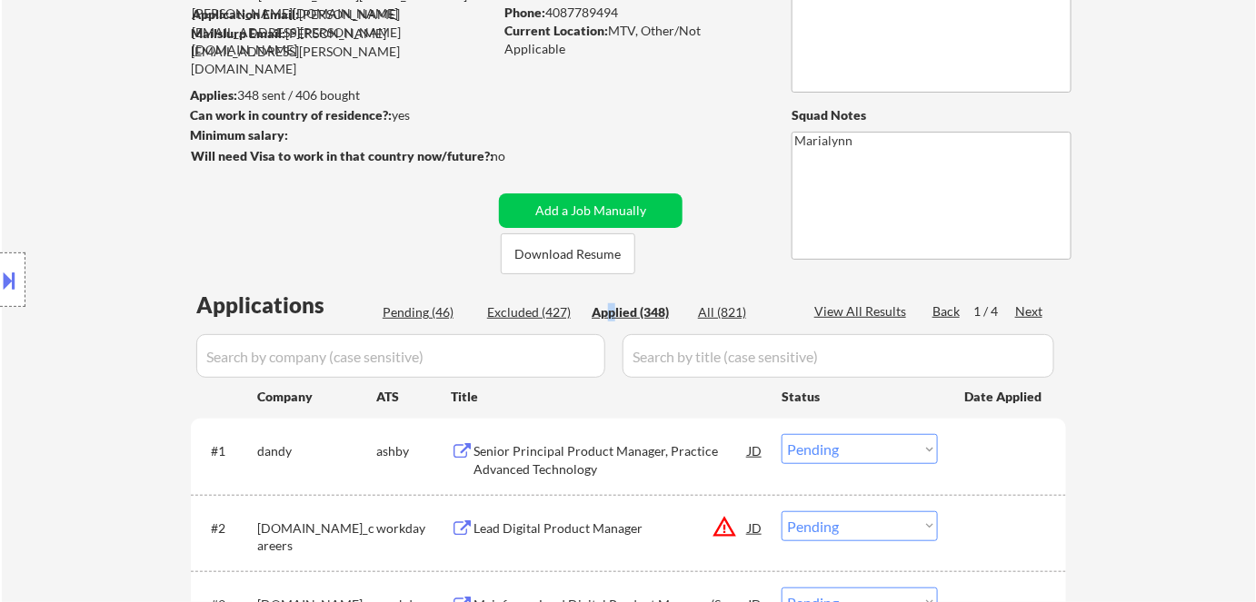
select select ""applied""
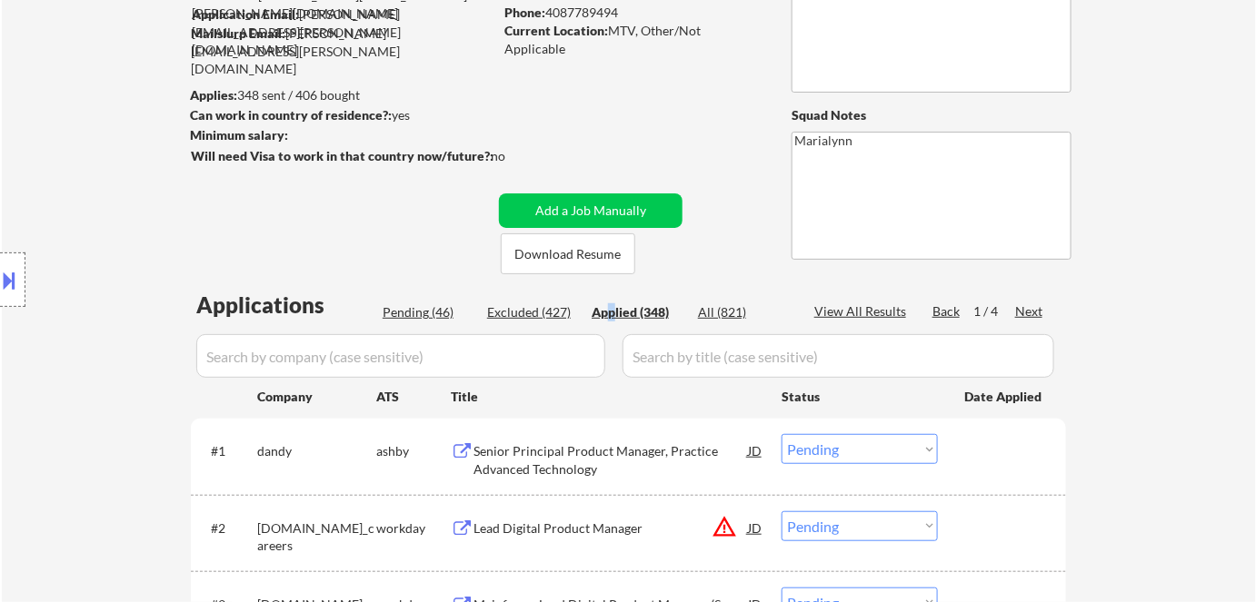
select select ""applied""
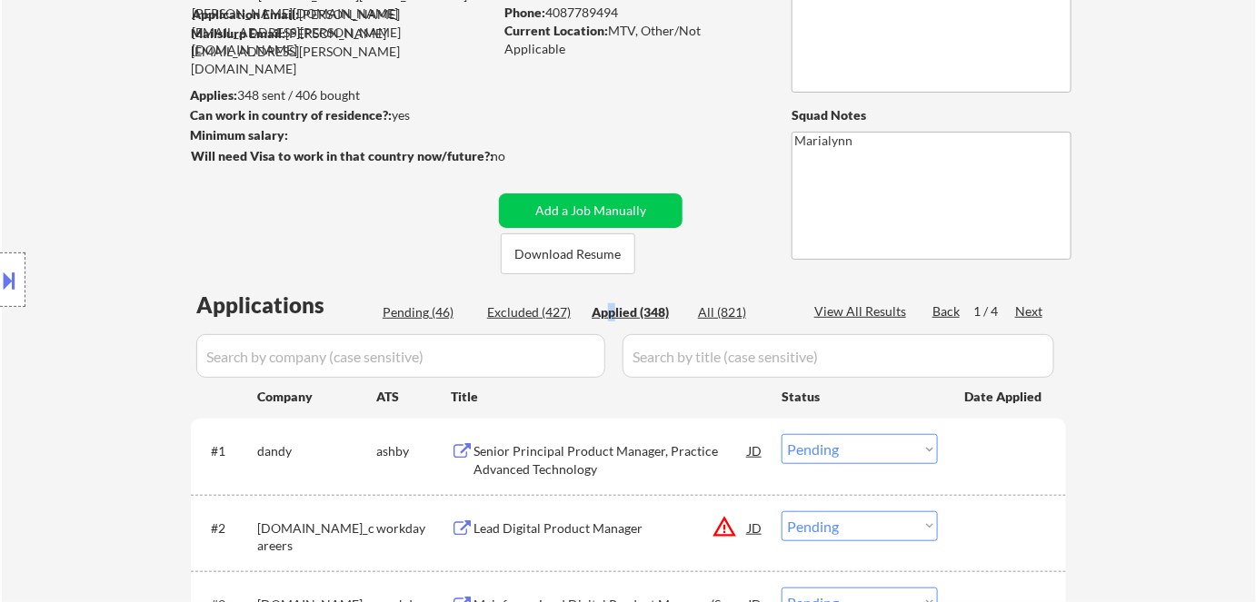
select select ""applied""
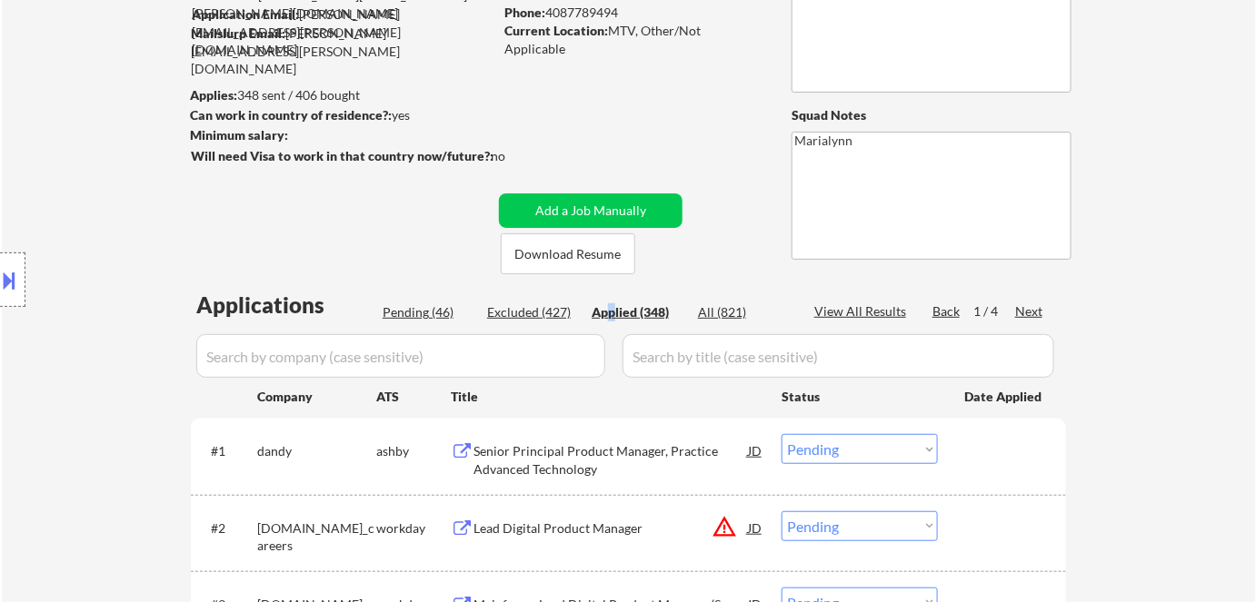
select select ""applied""
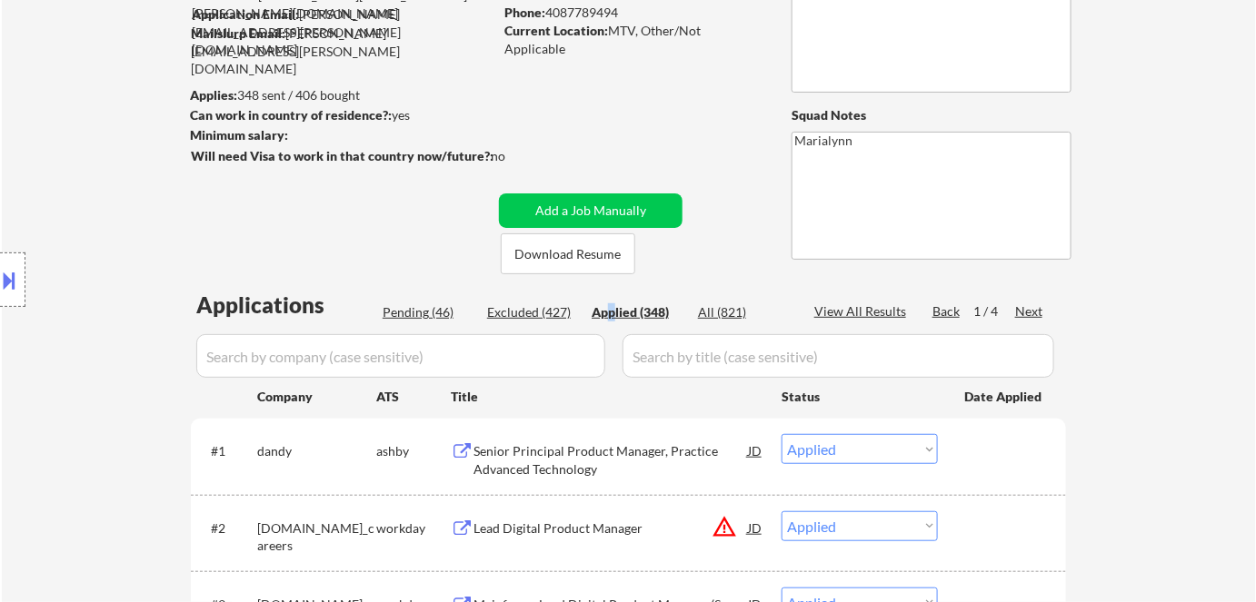
select select ""applied""
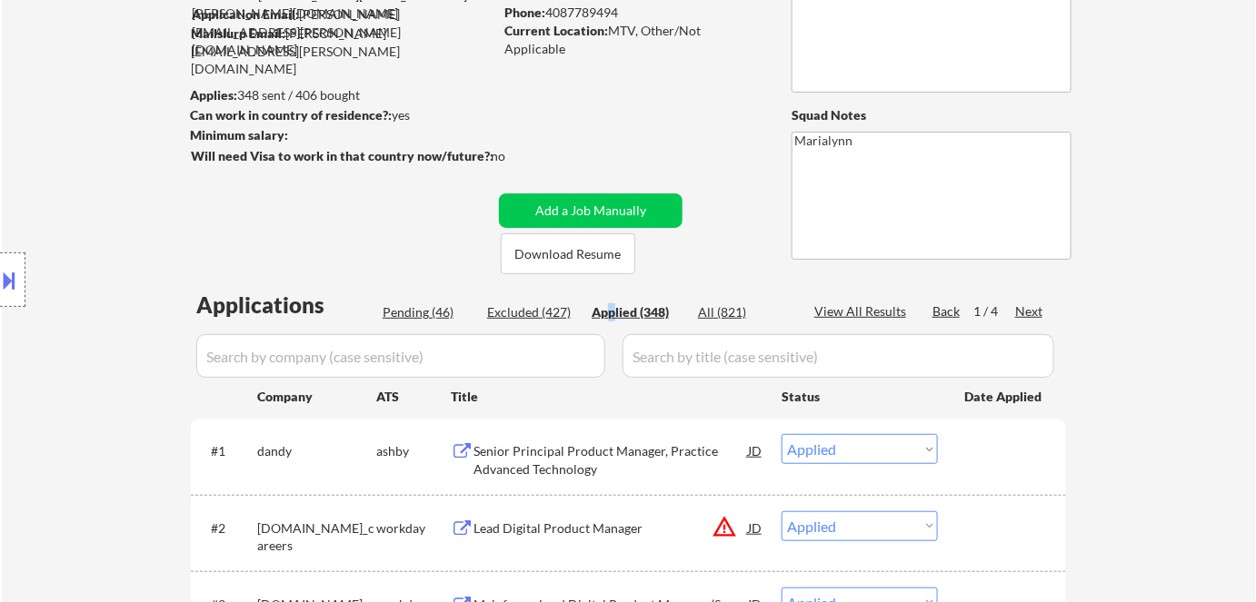
select select ""applied""
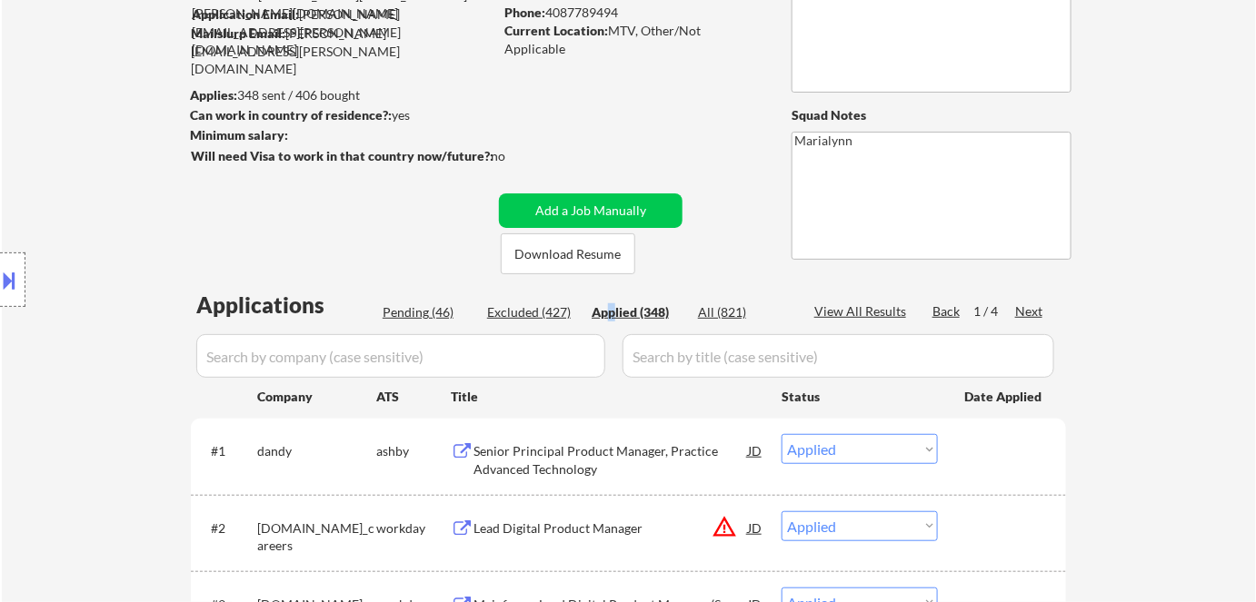
select select ""applied""
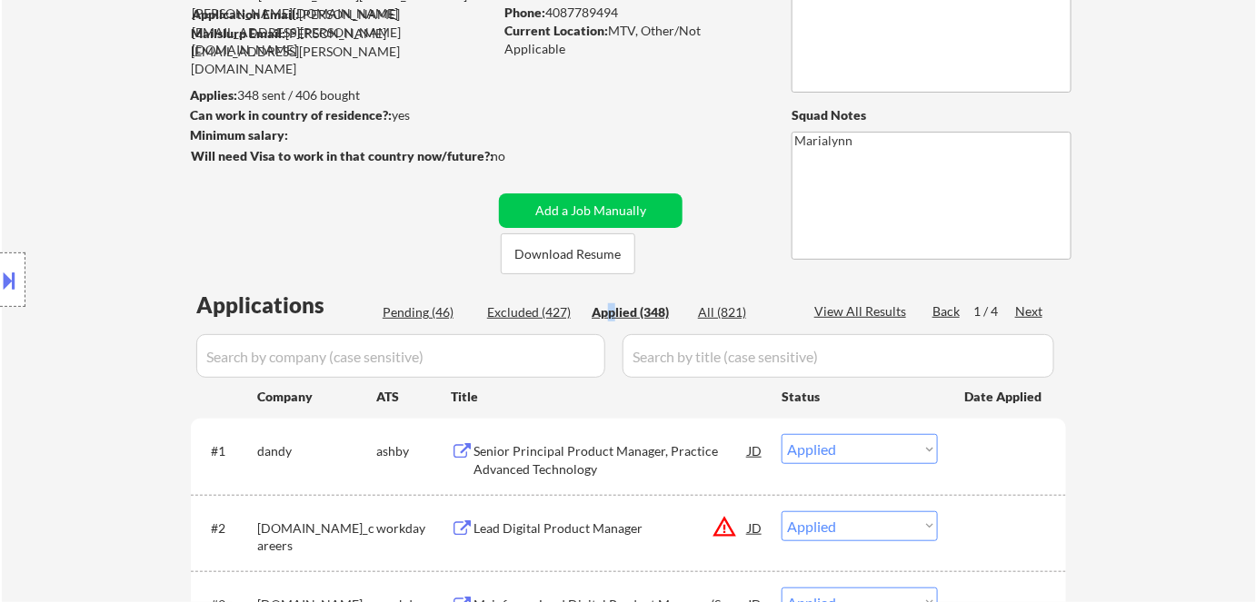
select select ""applied""
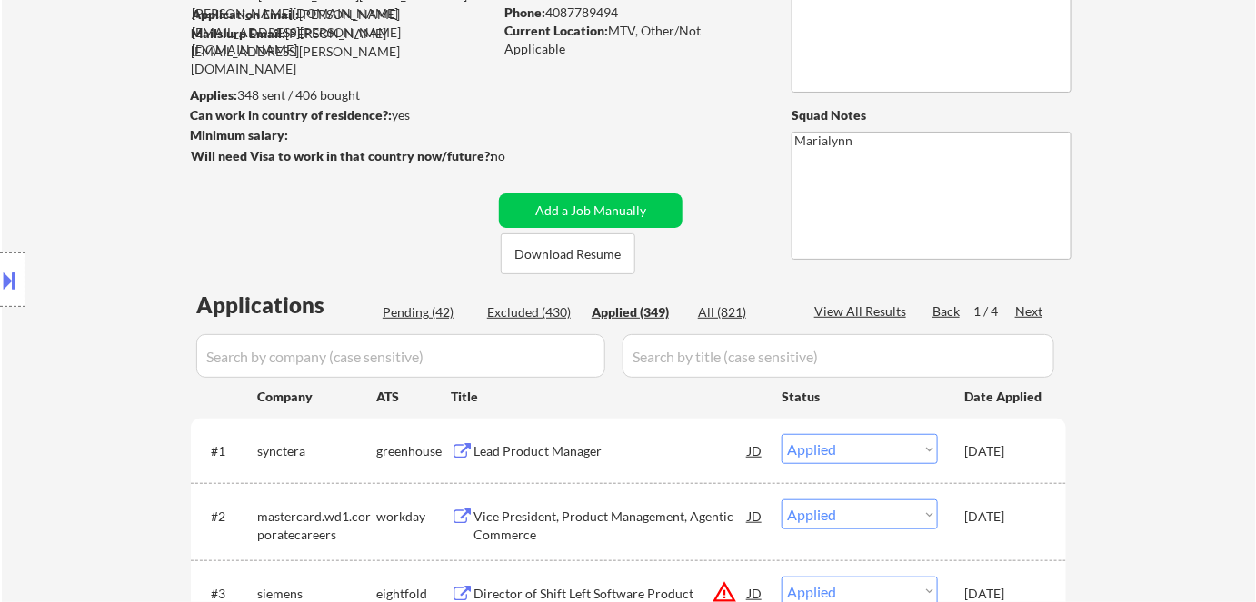
click at [15, 269] on button at bounding box center [10, 280] width 20 height 30
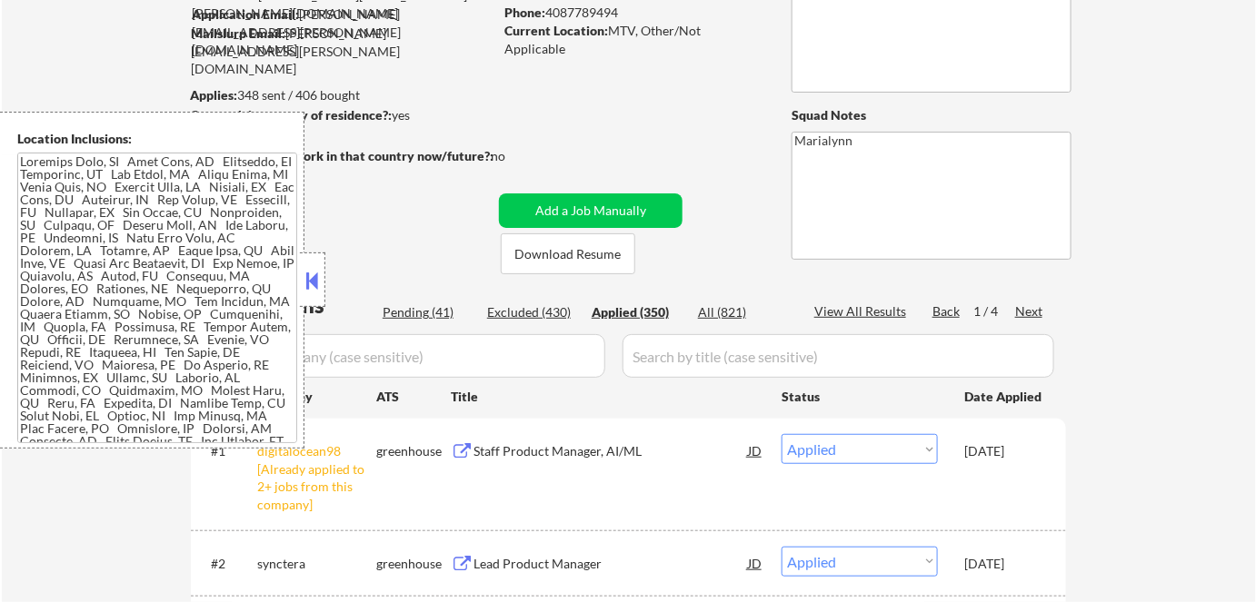
drag, startPoint x: 302, startPoint y: 283, endPoint x: 344, endPoint y: 289, distance: 43.2
click at [303, 283] on button at bounding box center [313, 280] width 20 height 27
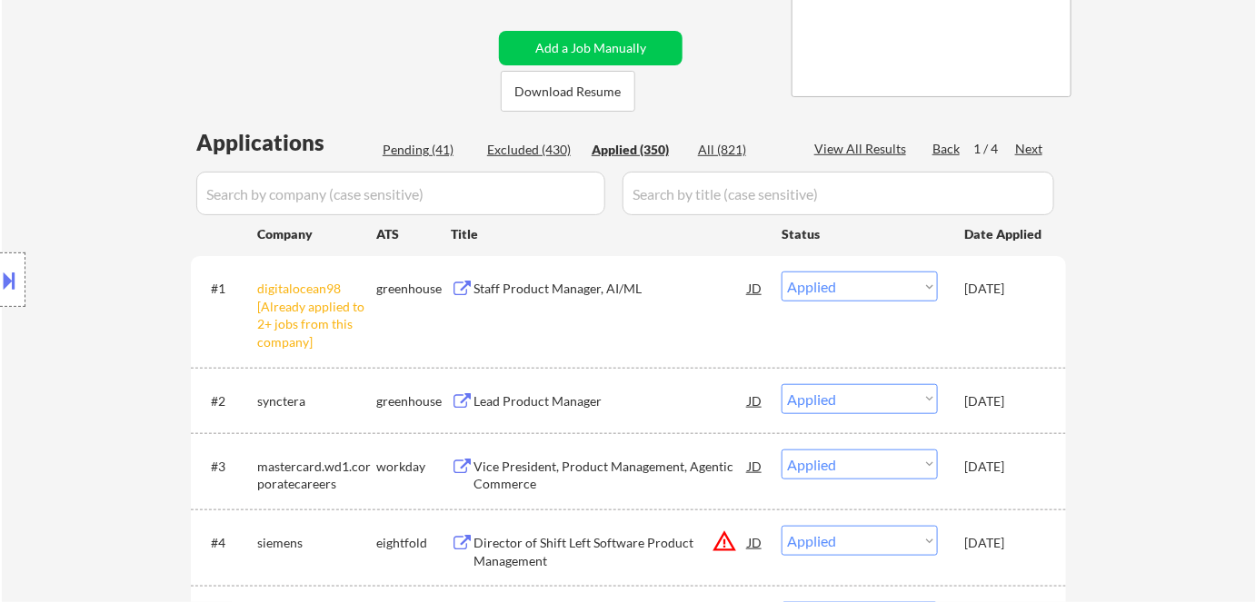
scroll to position [330, 0]
